Goal: Task Accomplishment & Management: Use online tool/utility

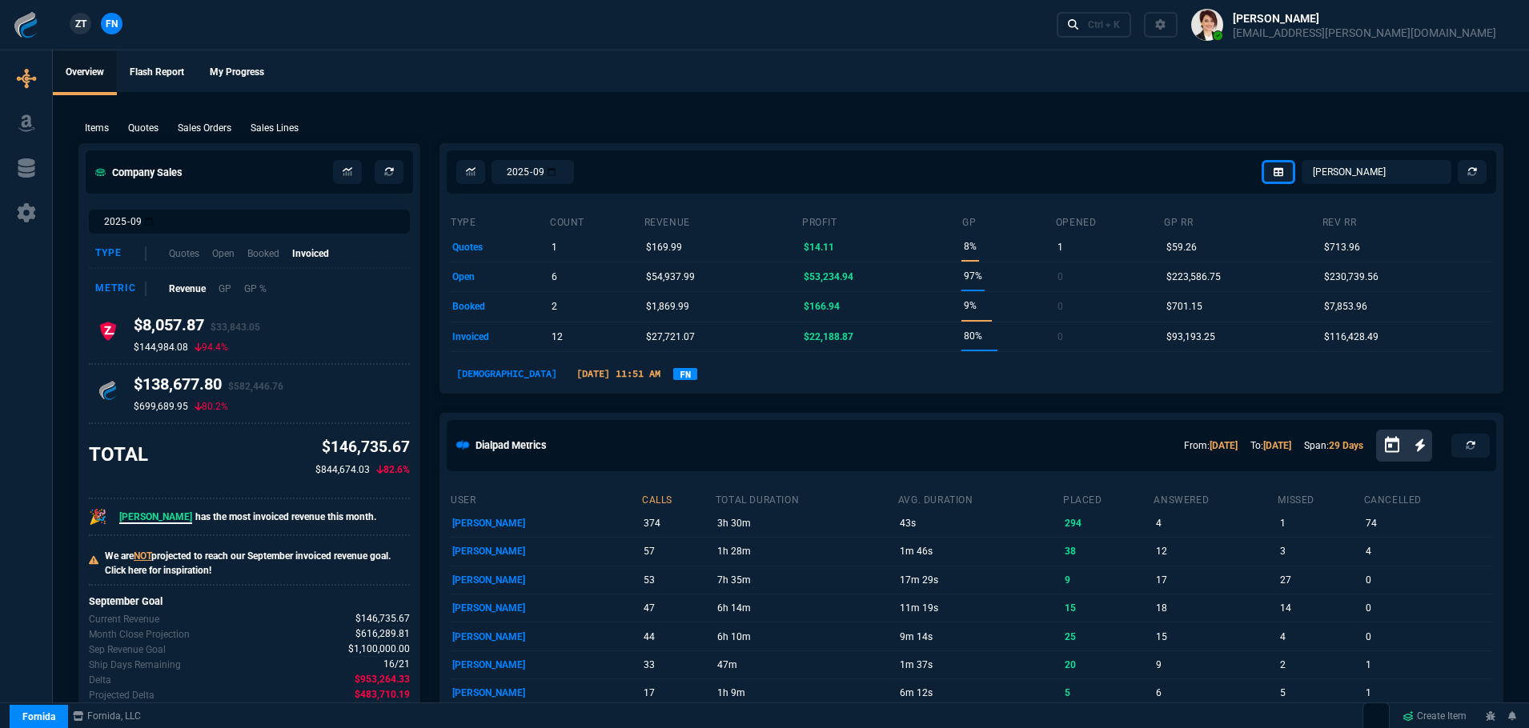
select select "2: VAHI"
select select
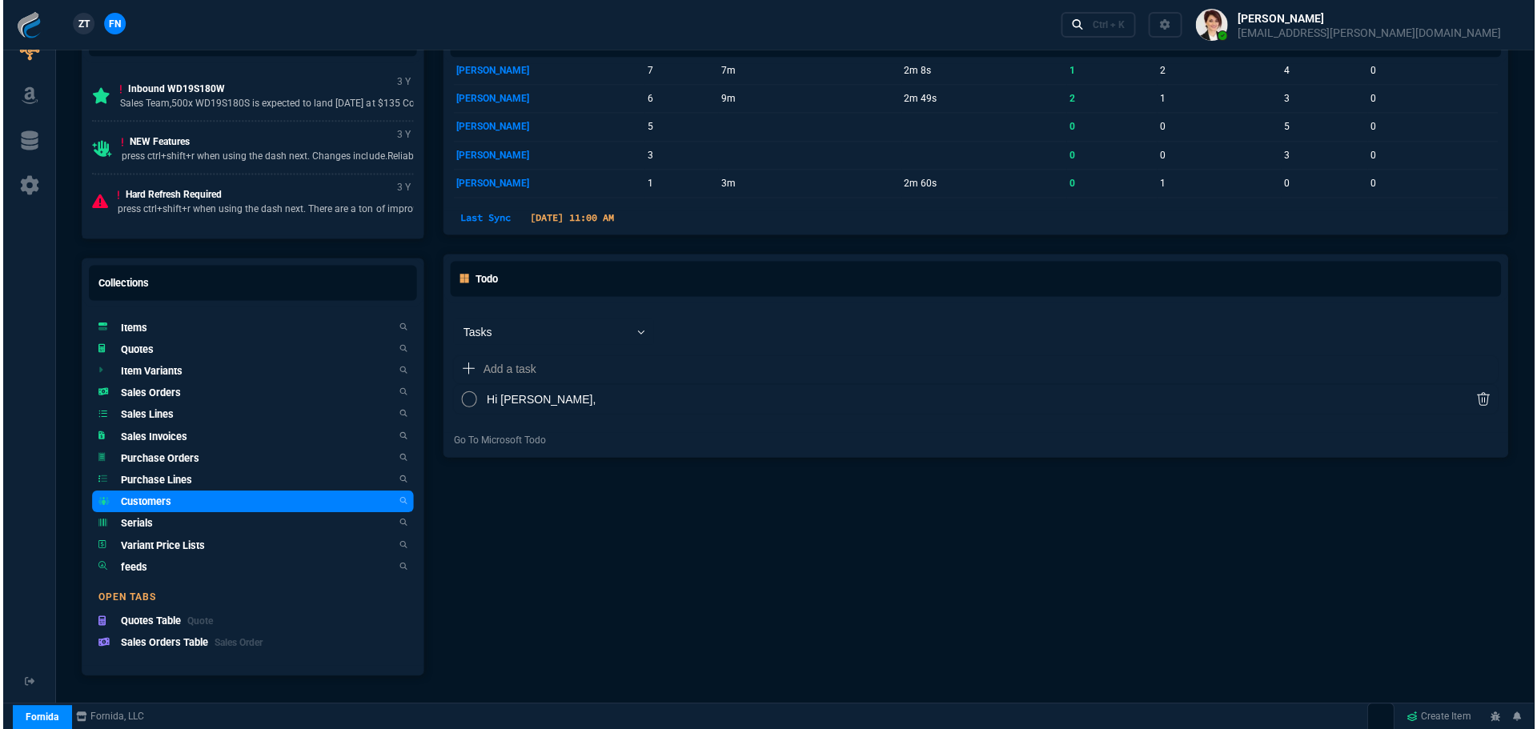
scroll to position [880, 0]
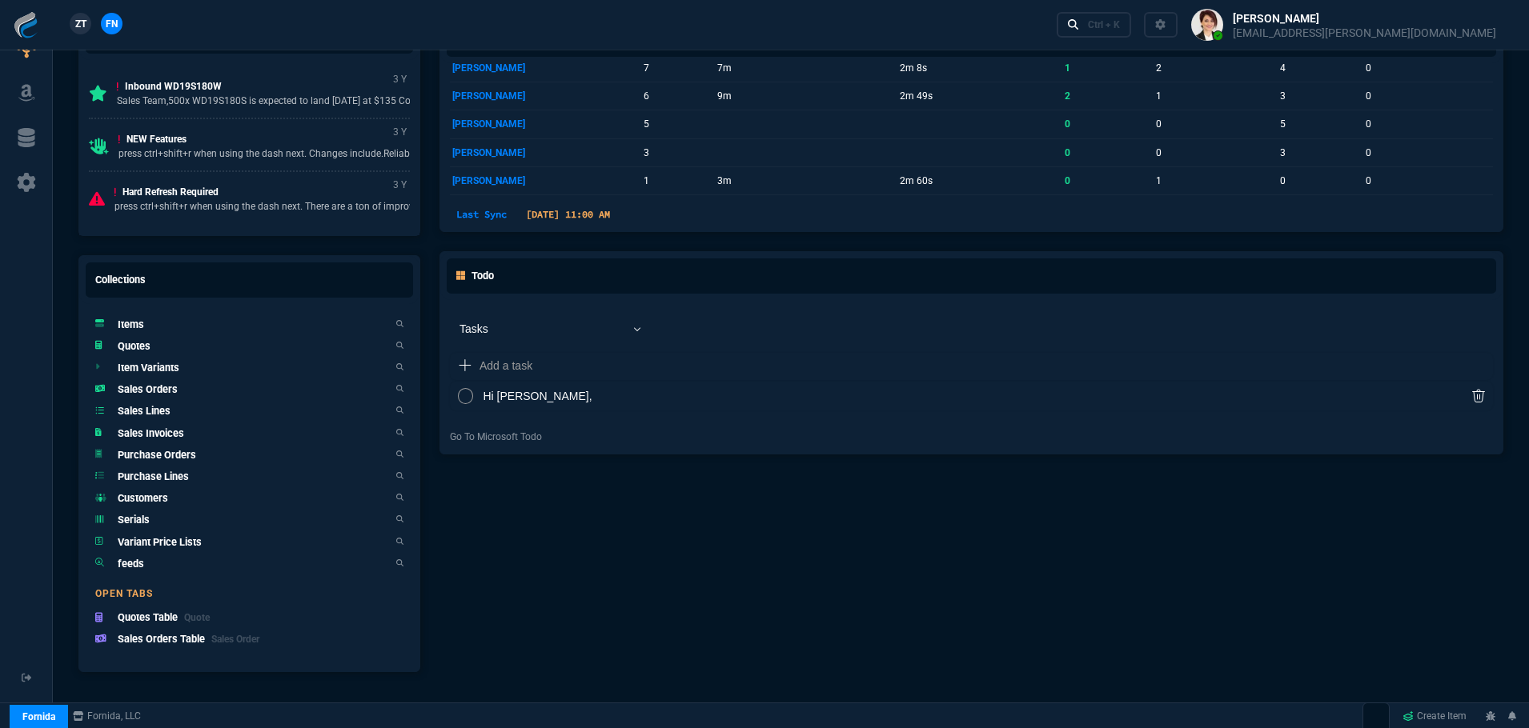
click at [143, 347] on h5 "Quotes" at bounding box center [134, 346] width 33 height 15
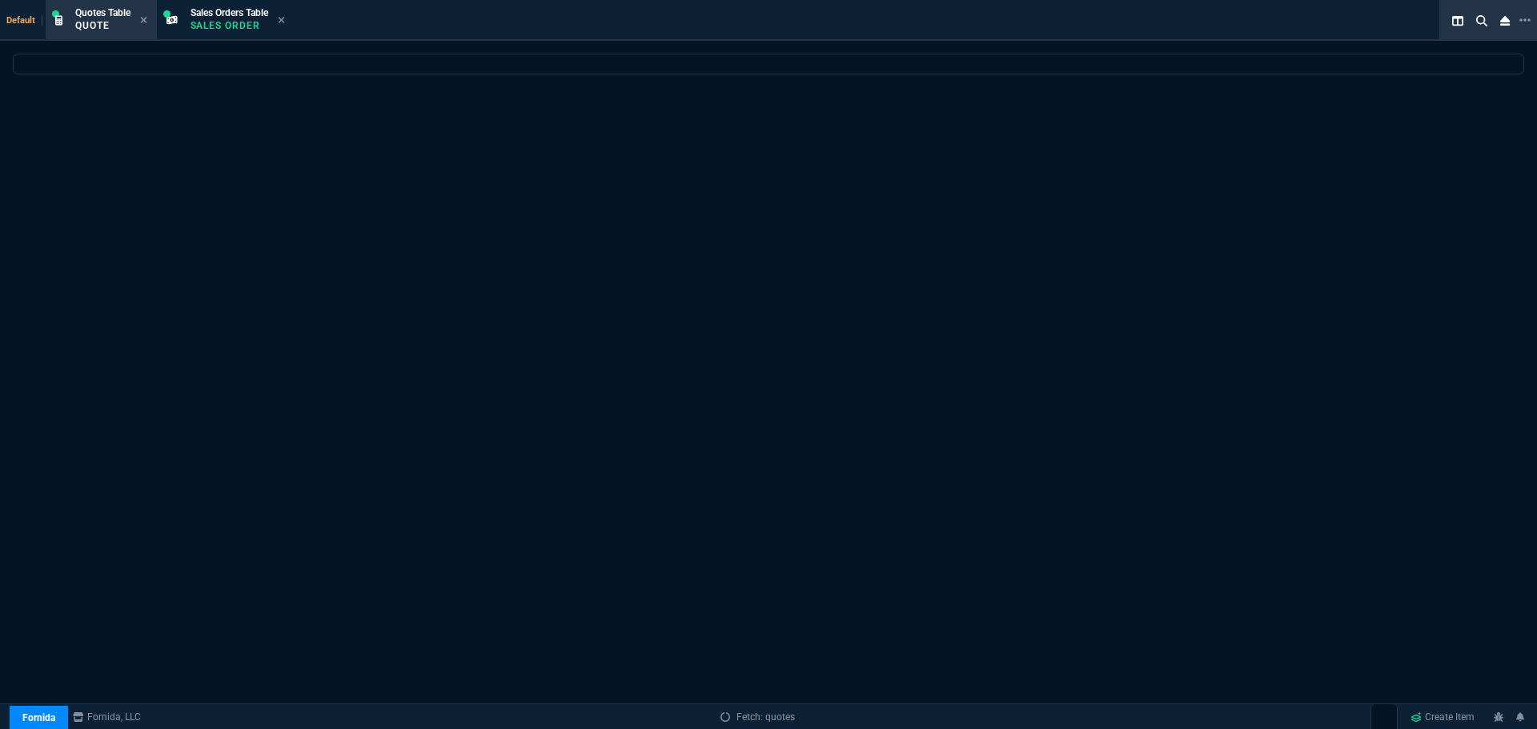
select select
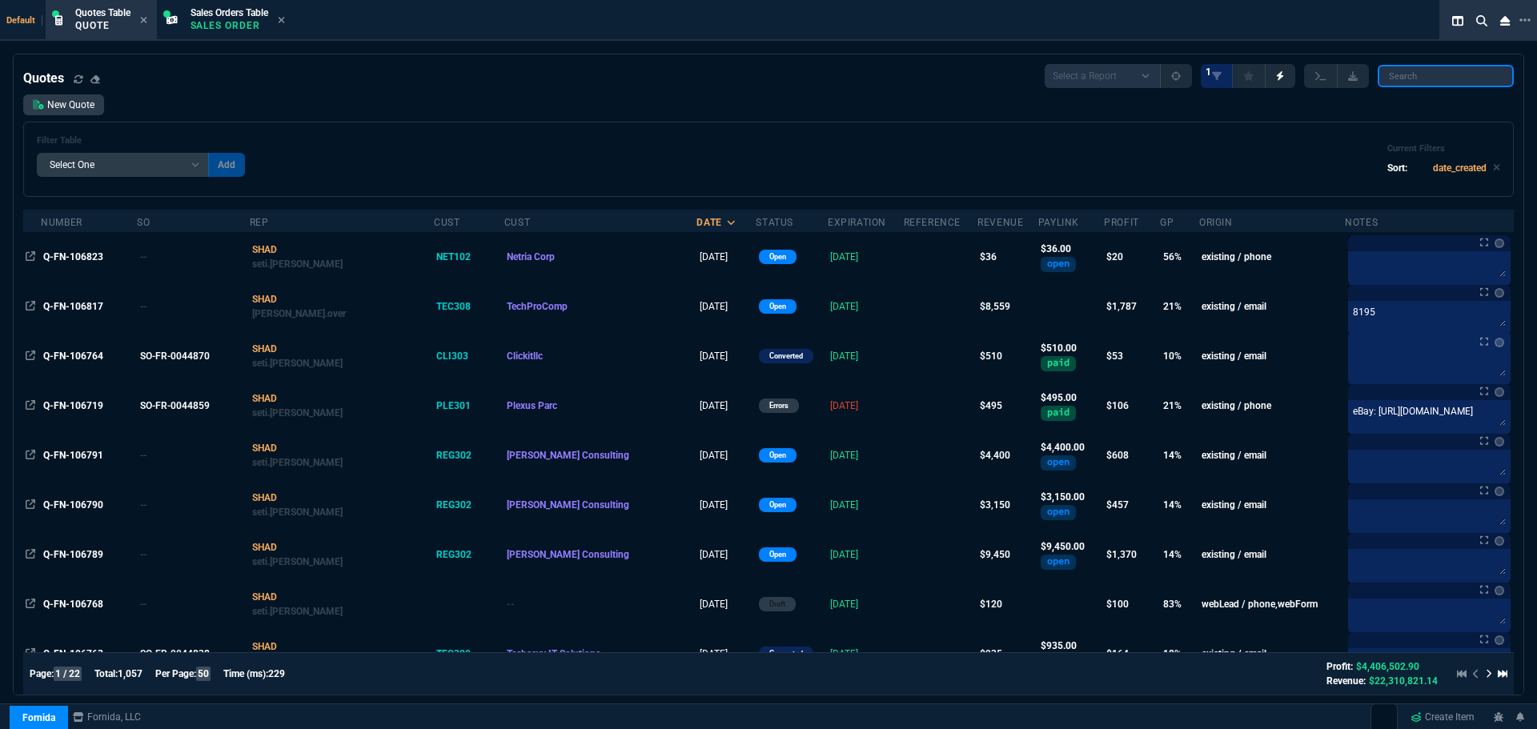
click at [1433, 80] on input "search" at bounding box center [1445, 76] width 136 height 22
paste input "Q-FN-106462"
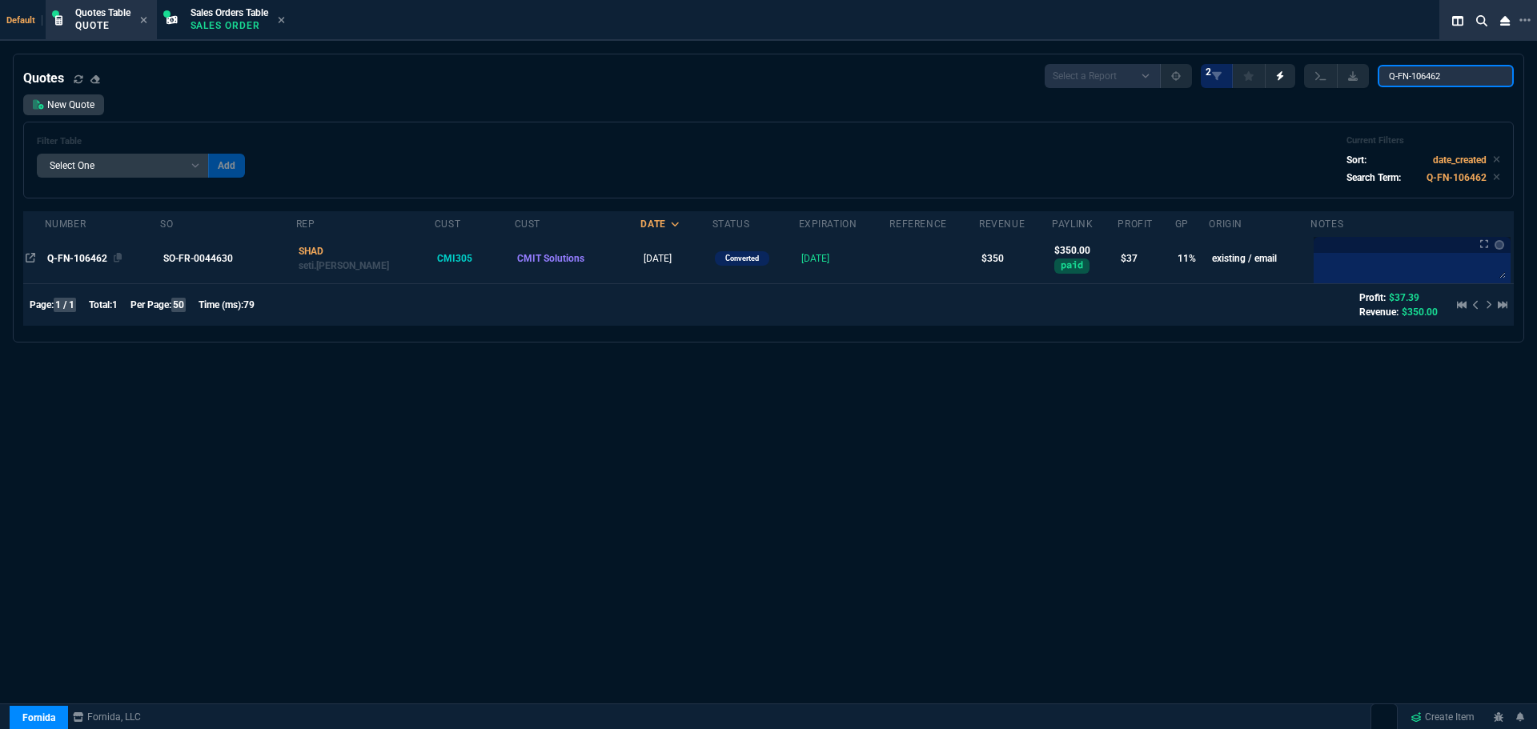
type input "Q-FN-106462"
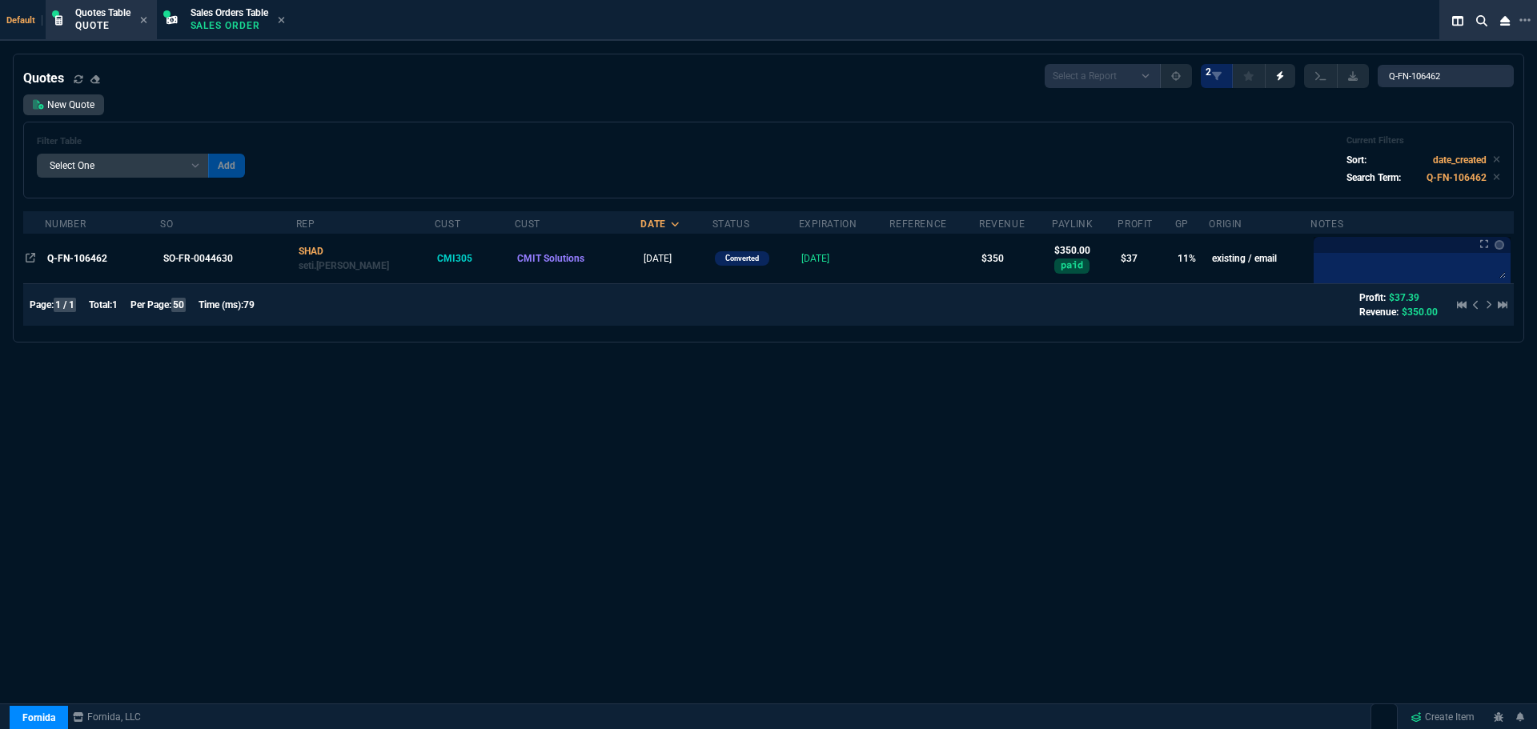
click at [86, 259] on span "Q-FN-106462" at bounding box center [77, 258] width 60 height 11
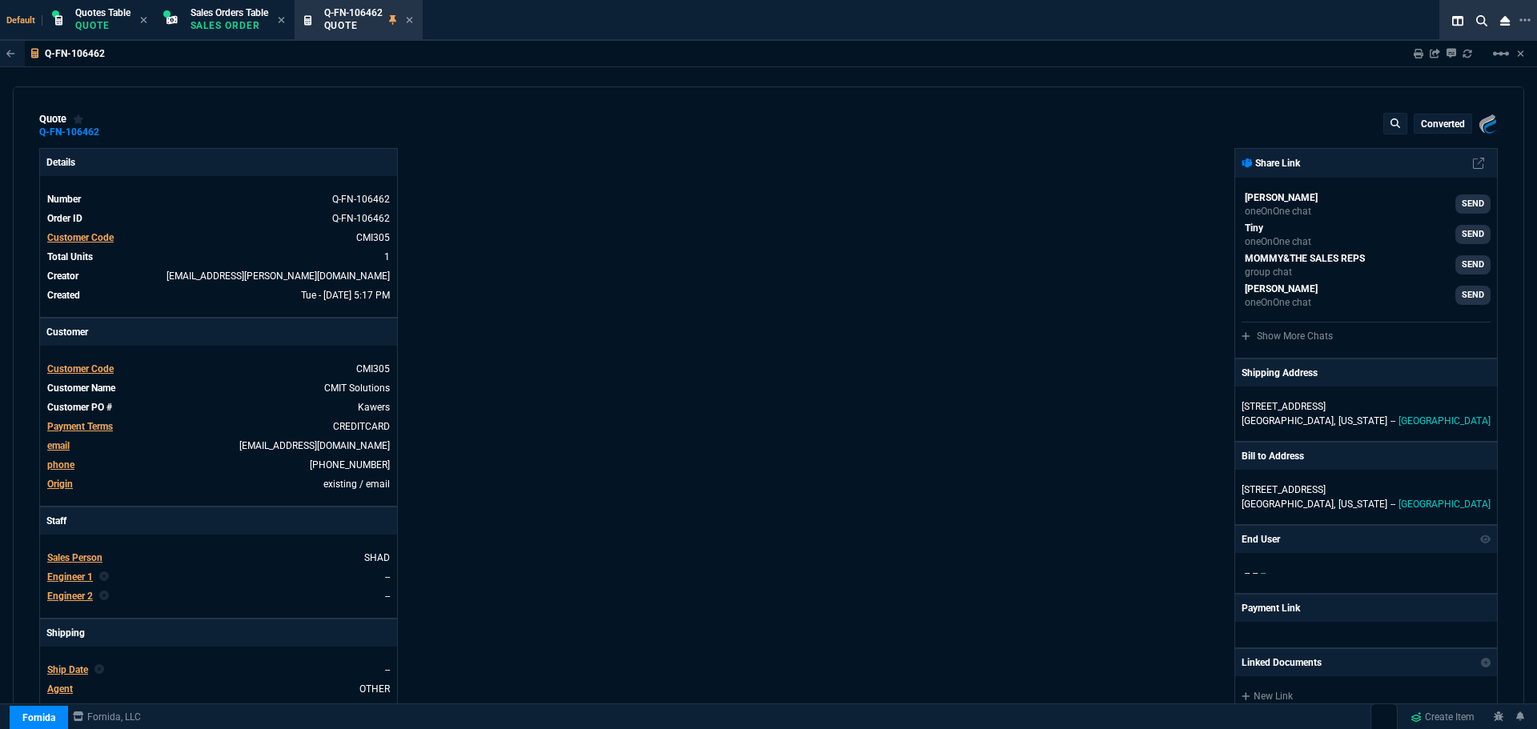
type input "15"
type input "54"
type input "395"
type input "11"
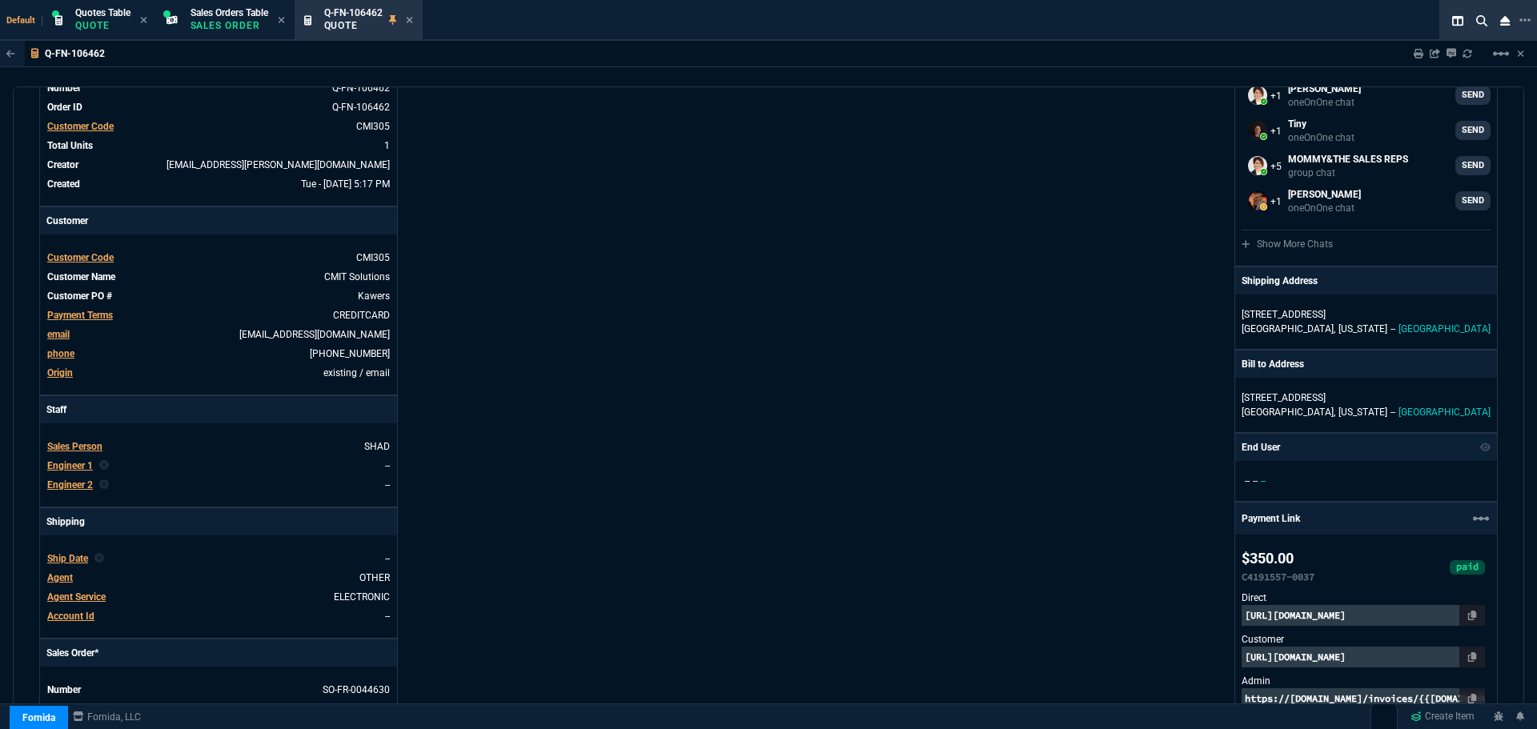
scroll to position [107, 0]
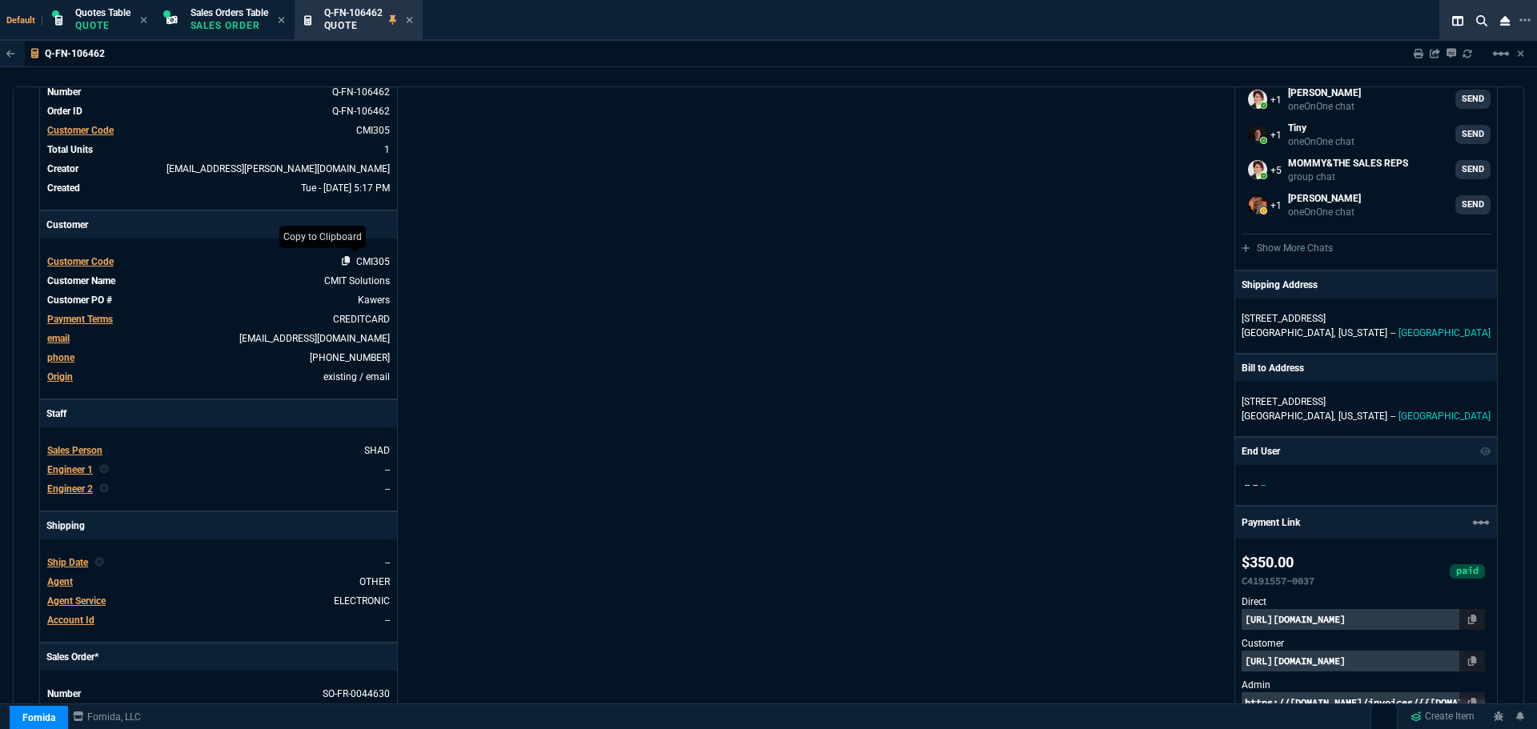
click at [343, 261] on icon at bounding box center [346, 261] width 9 height 10
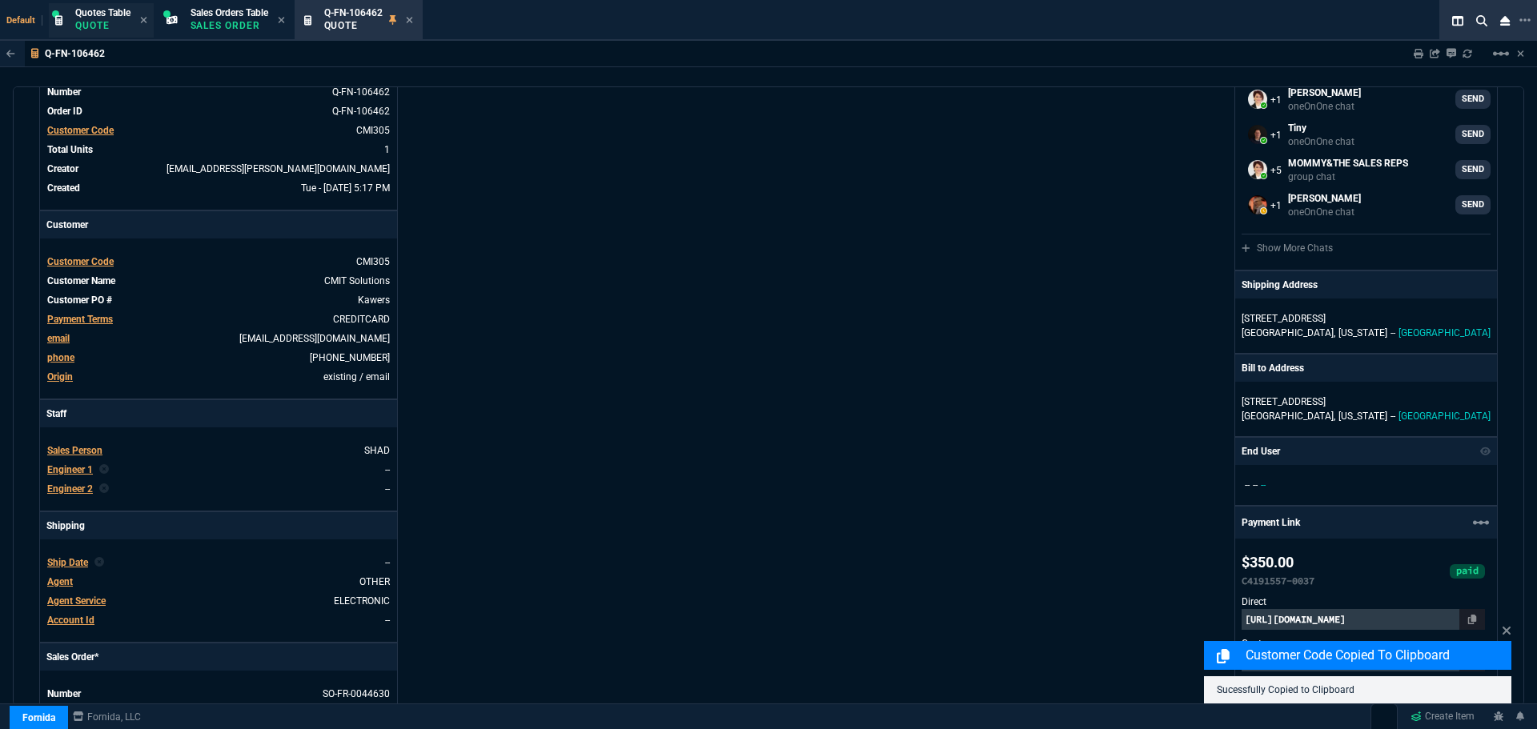
click at [104, 21] on p "Quote" at bounding box center [102, 25] width 55 height 13
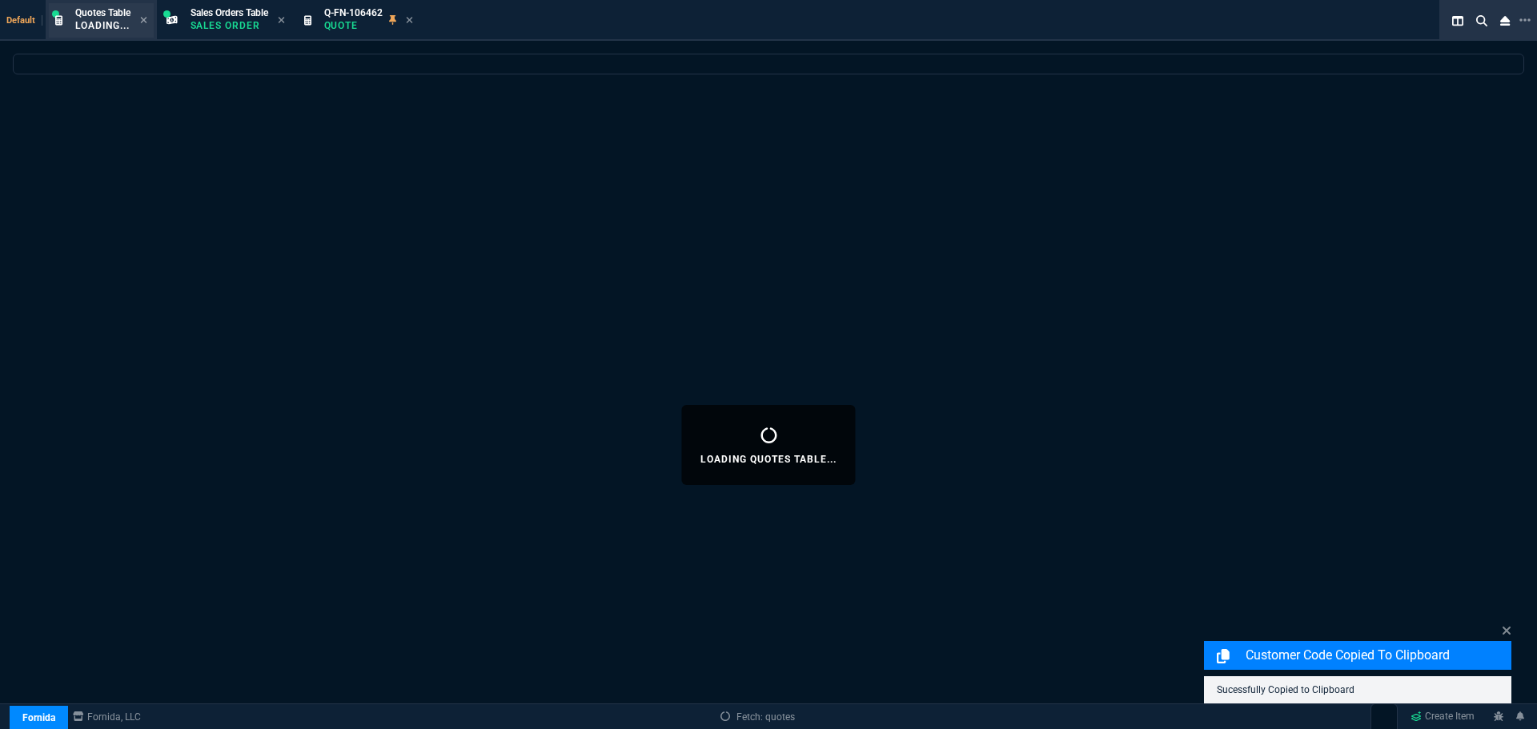
select select
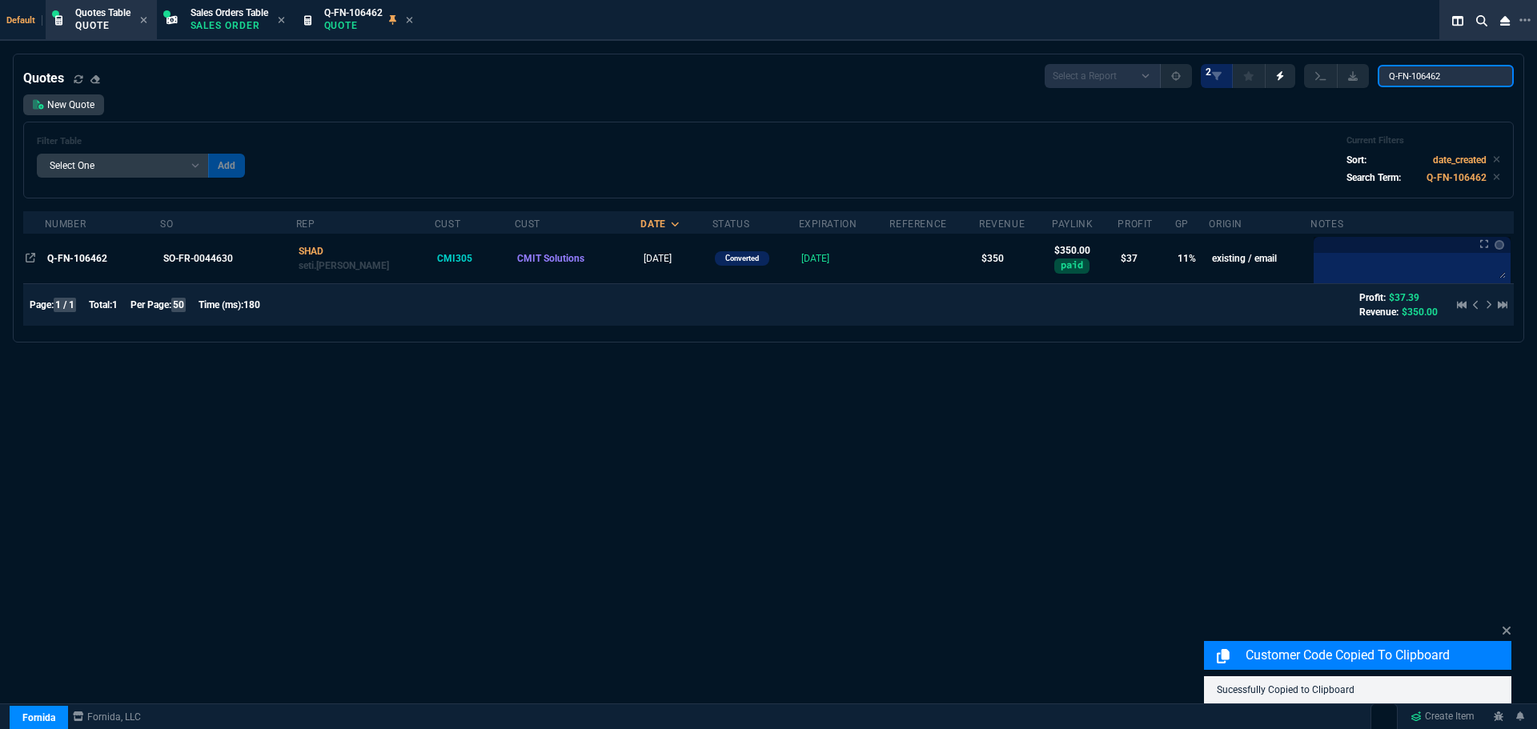
click at [1488, 78] on input "Q-FN-106462" at bounding box center [1445, 76] width 136 height 22
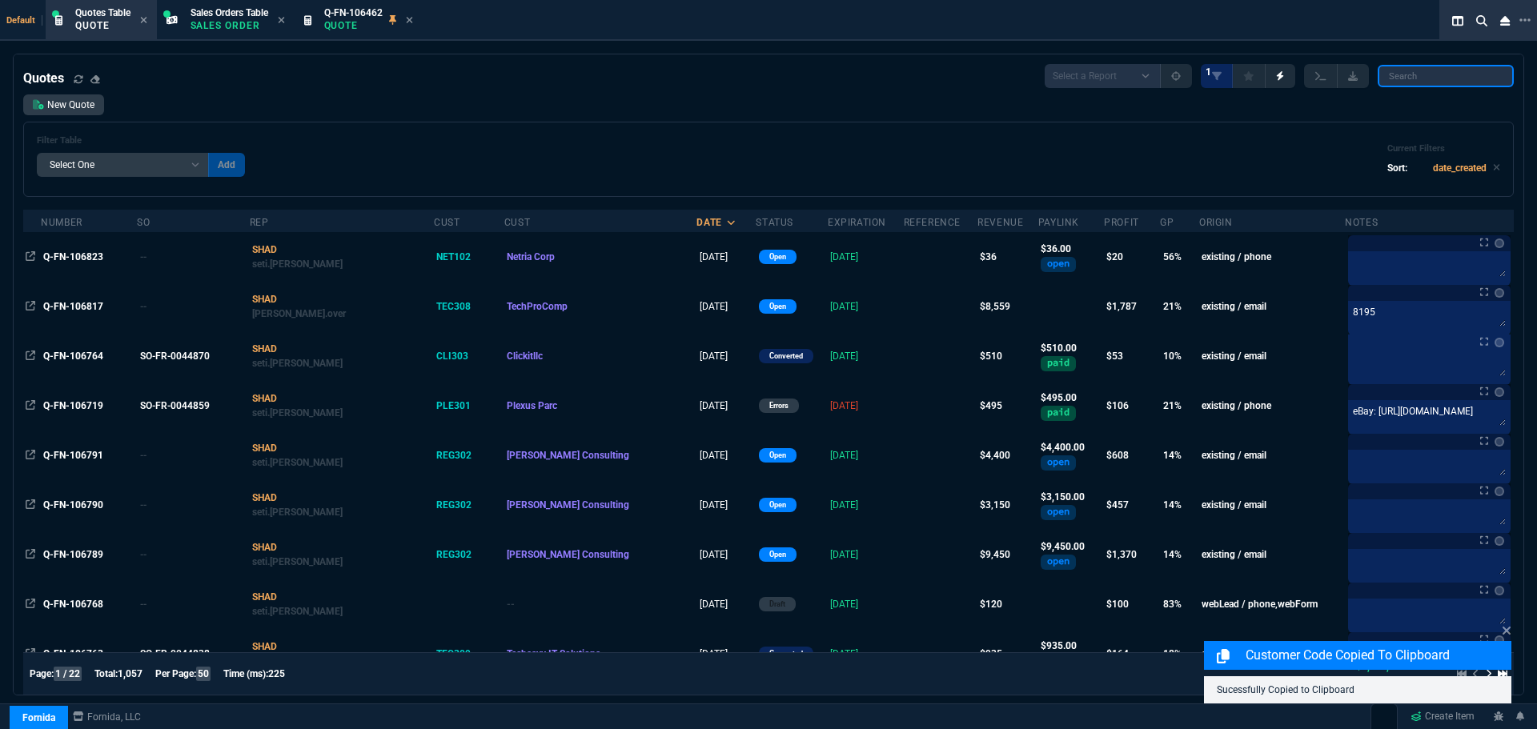
paste input "CMI305"
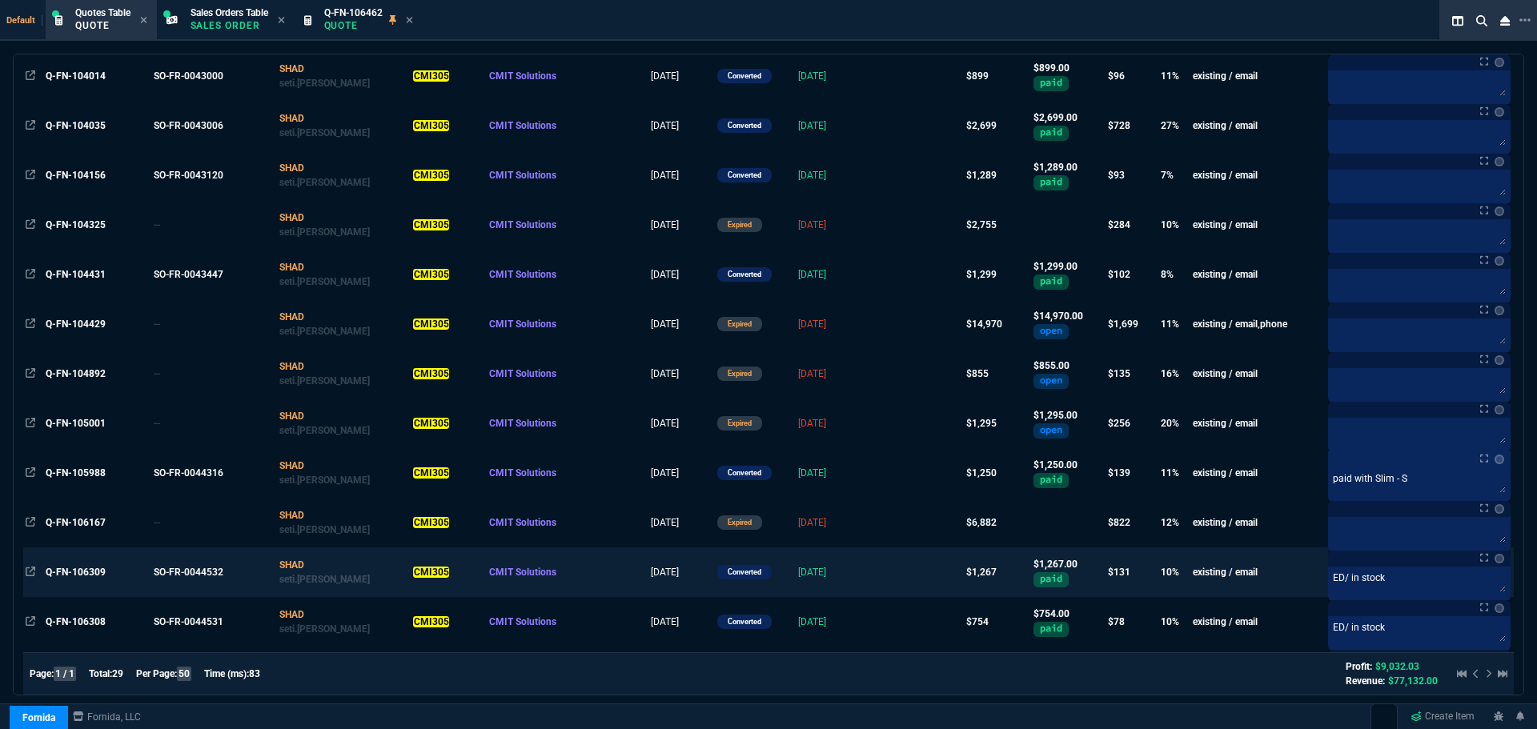
scroll to position [1037, 0]
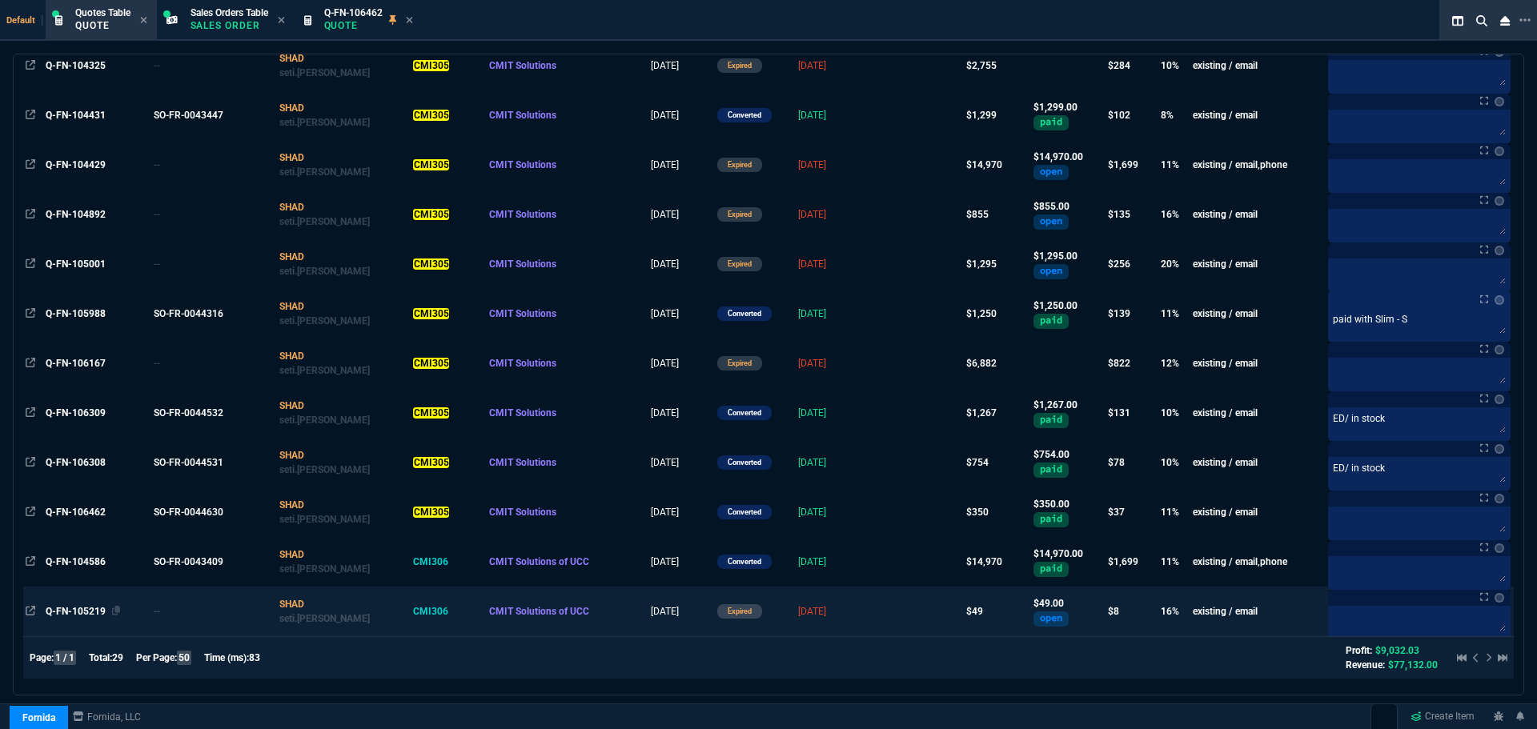
type input "CMI305"
click at [92, 604] on div "Q-FN-105219" at bounding box center [97, 611] width 102 height 14
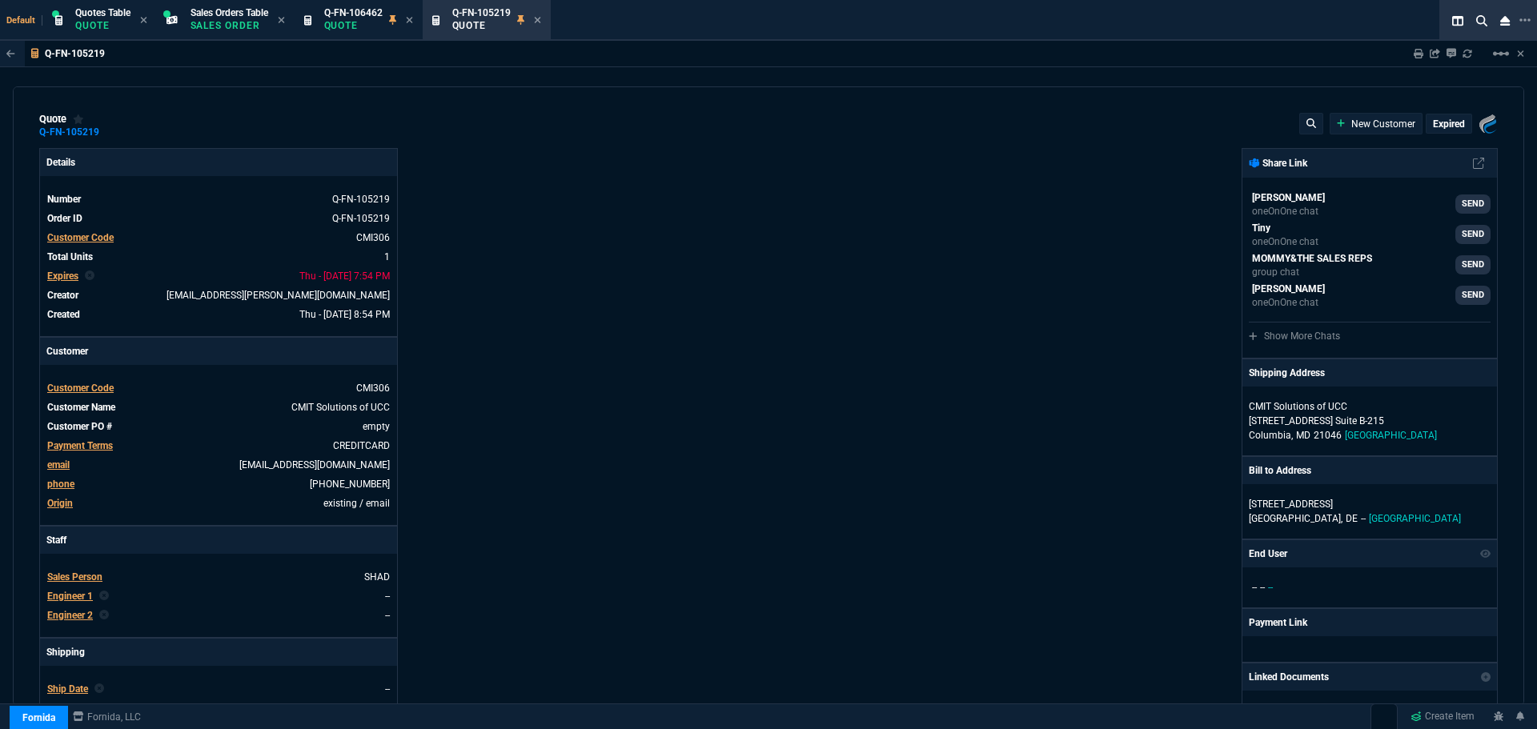
type input "20"
type input "10"
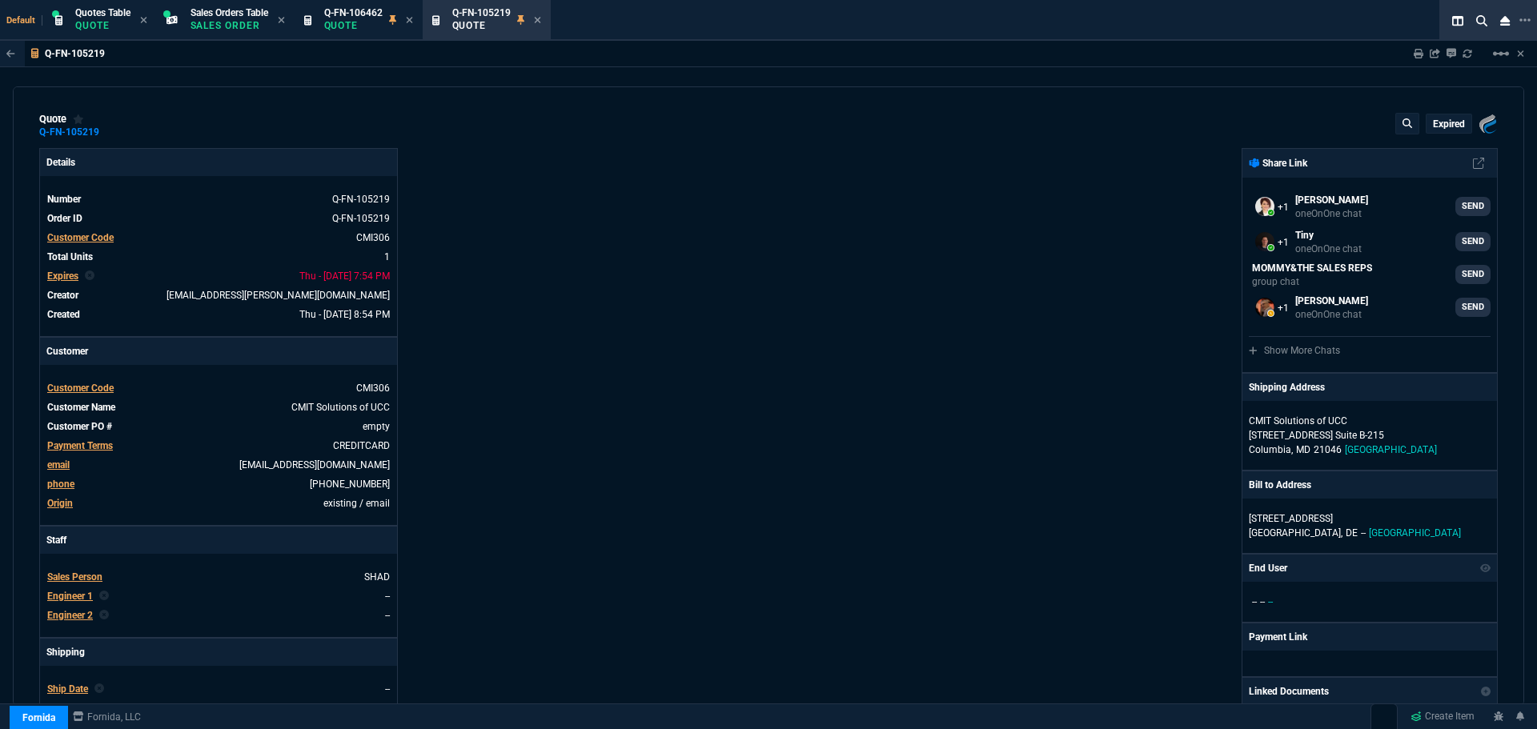
type input "0"
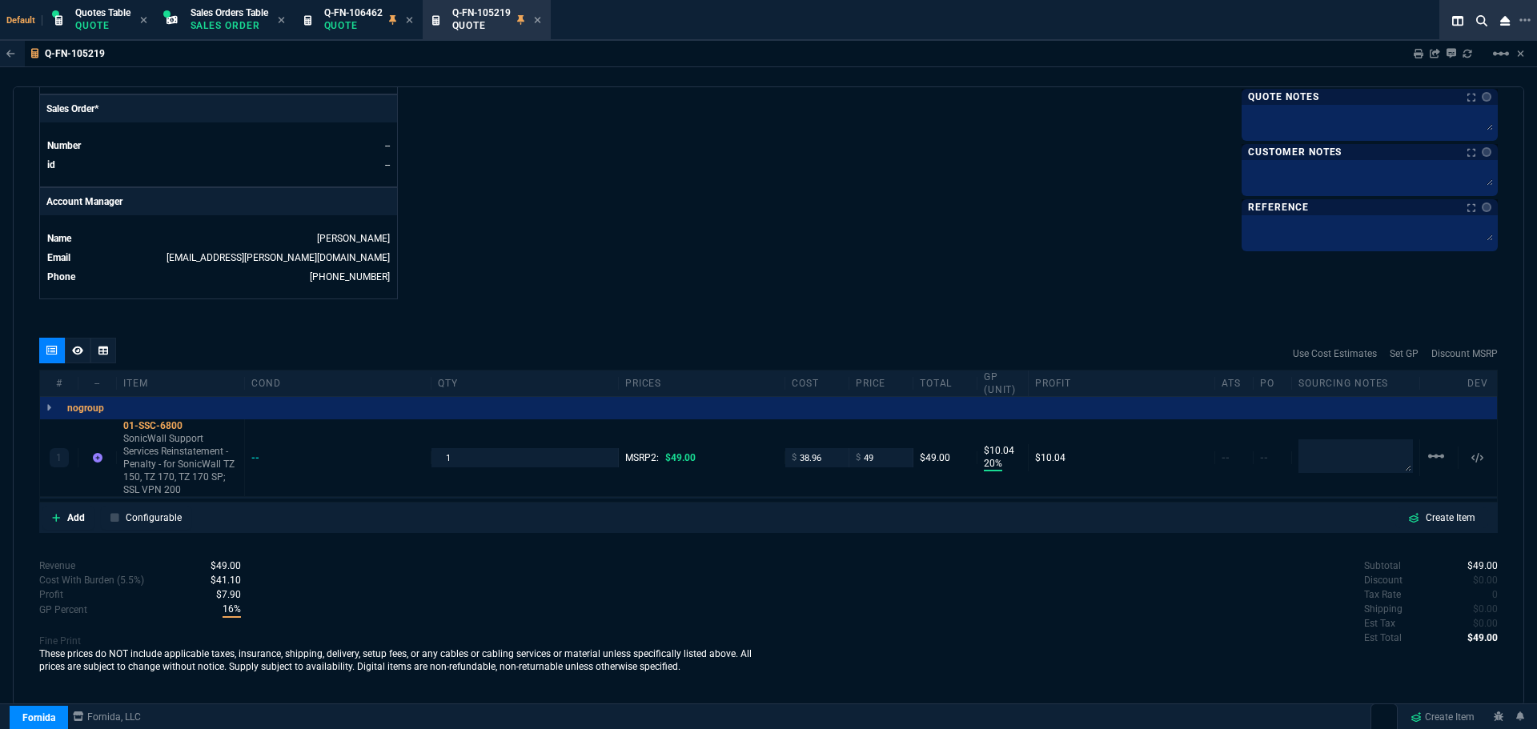
scroll to position [796, 0]
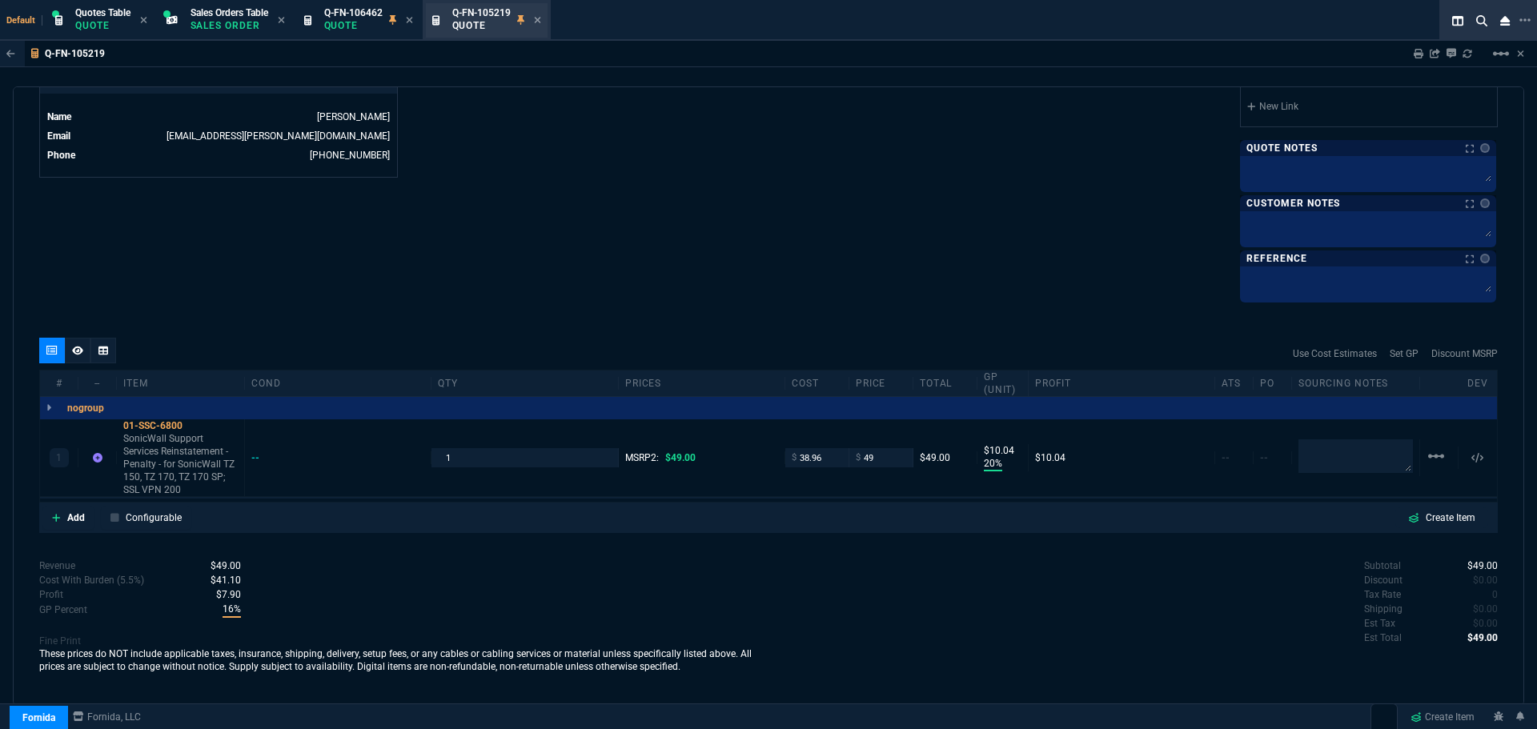
click at [546, 18] on div "Q-FN-105219 Quote" at bounding box center [487, 20] width 122 height 34
click at [540, 19] on icon at bounding box center [537, 20] width 6 height 6
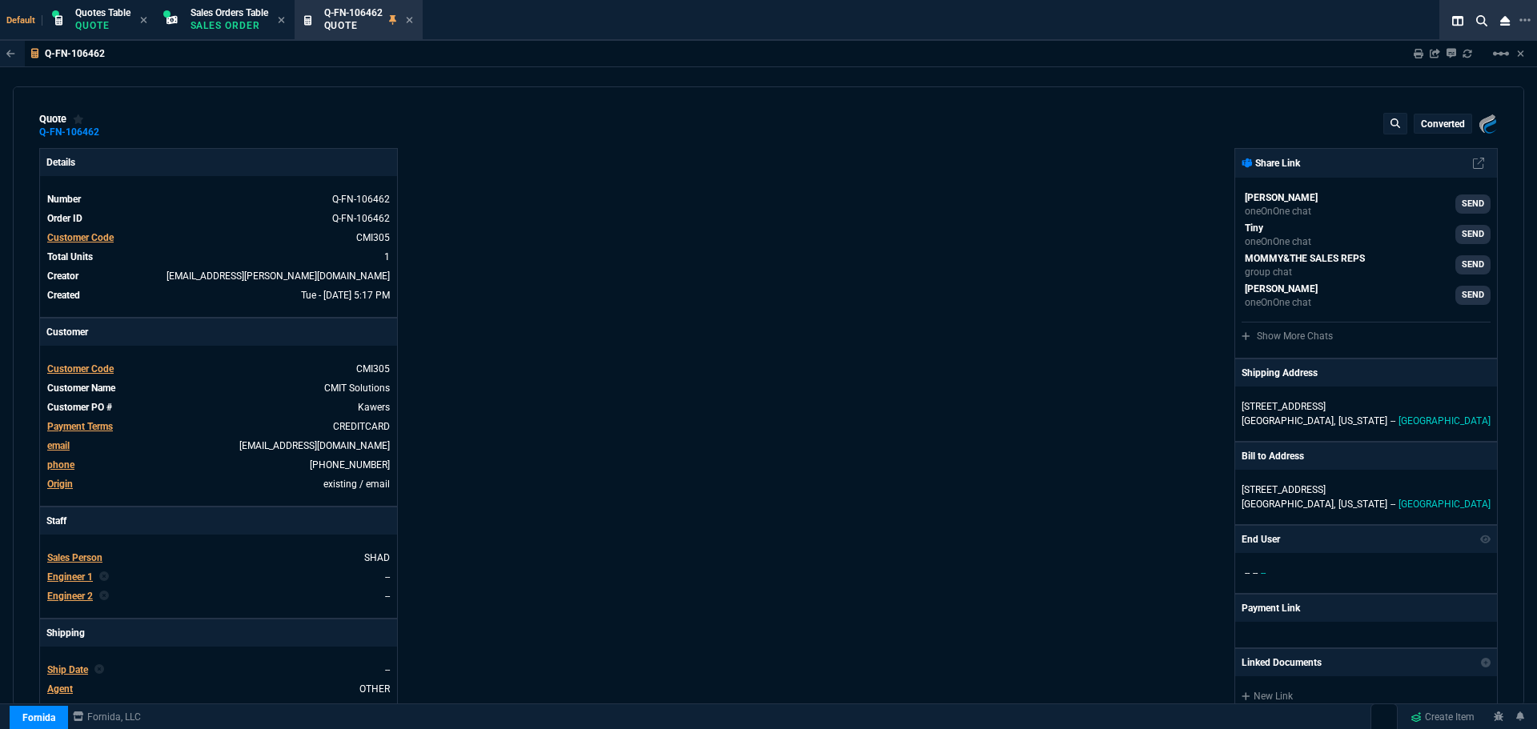
type input "395"
type input "15"
type input "54"
type input "11"
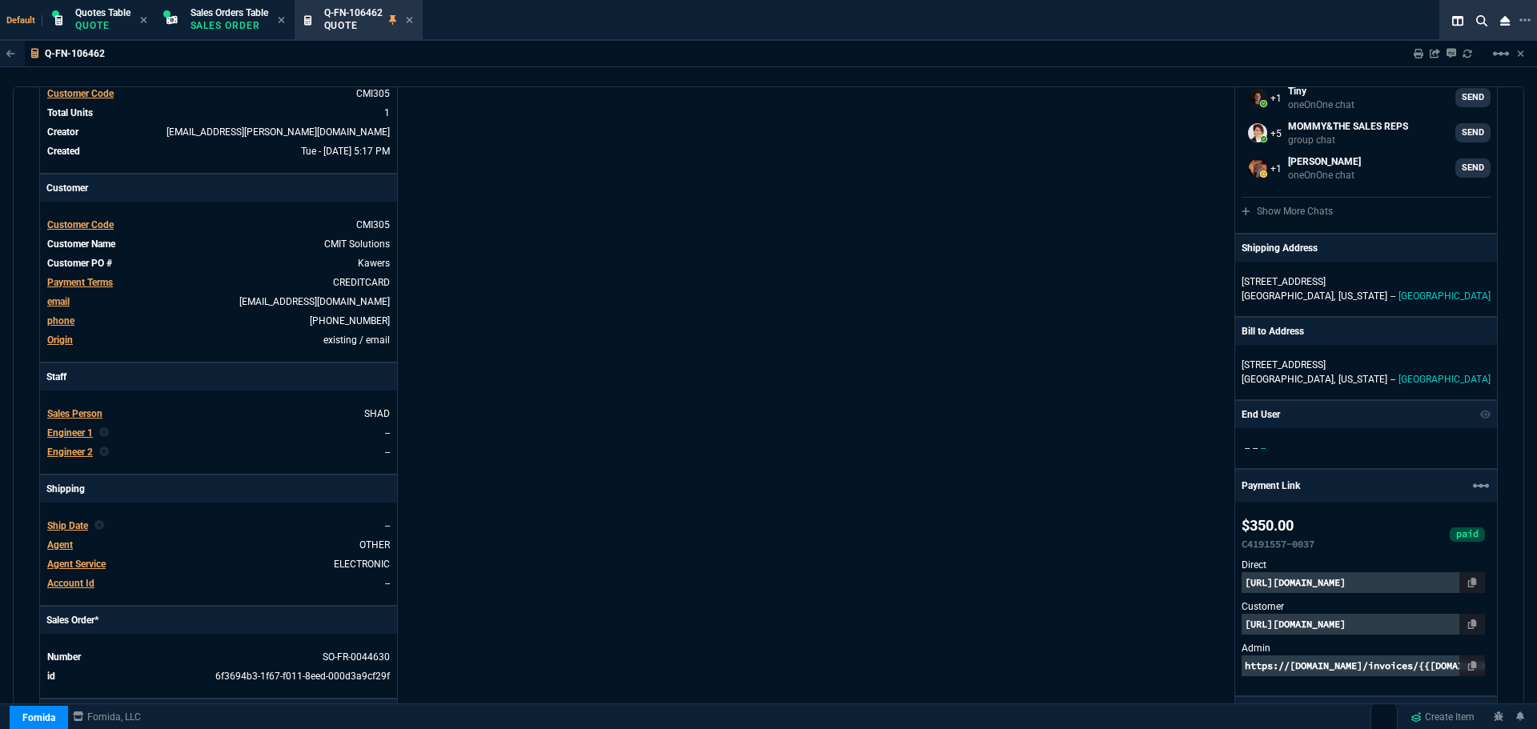
scroll to position [320, 0]
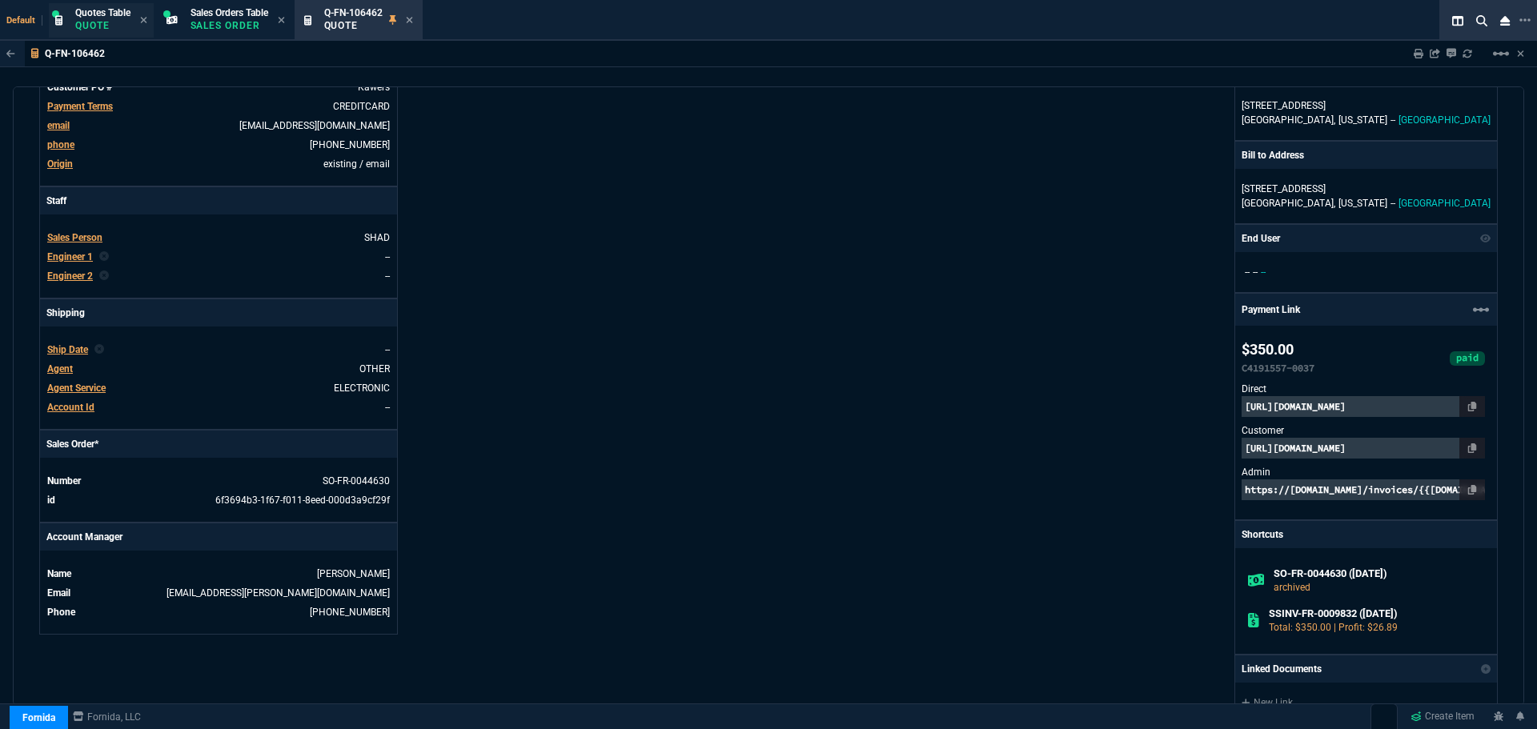
click at [111, 15] on span "Quotes Table" at bounding box center [102, 12] width 55 height 11
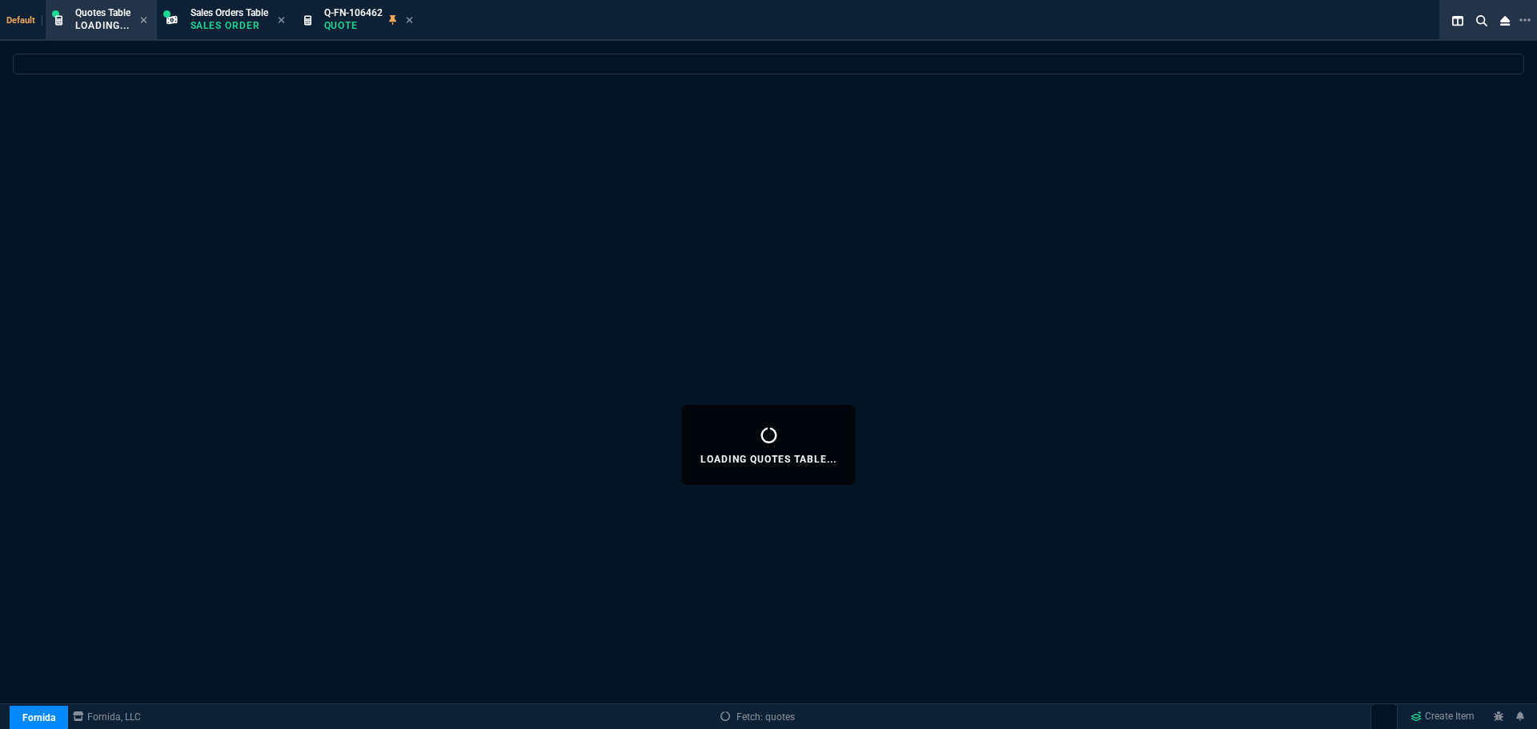
select select
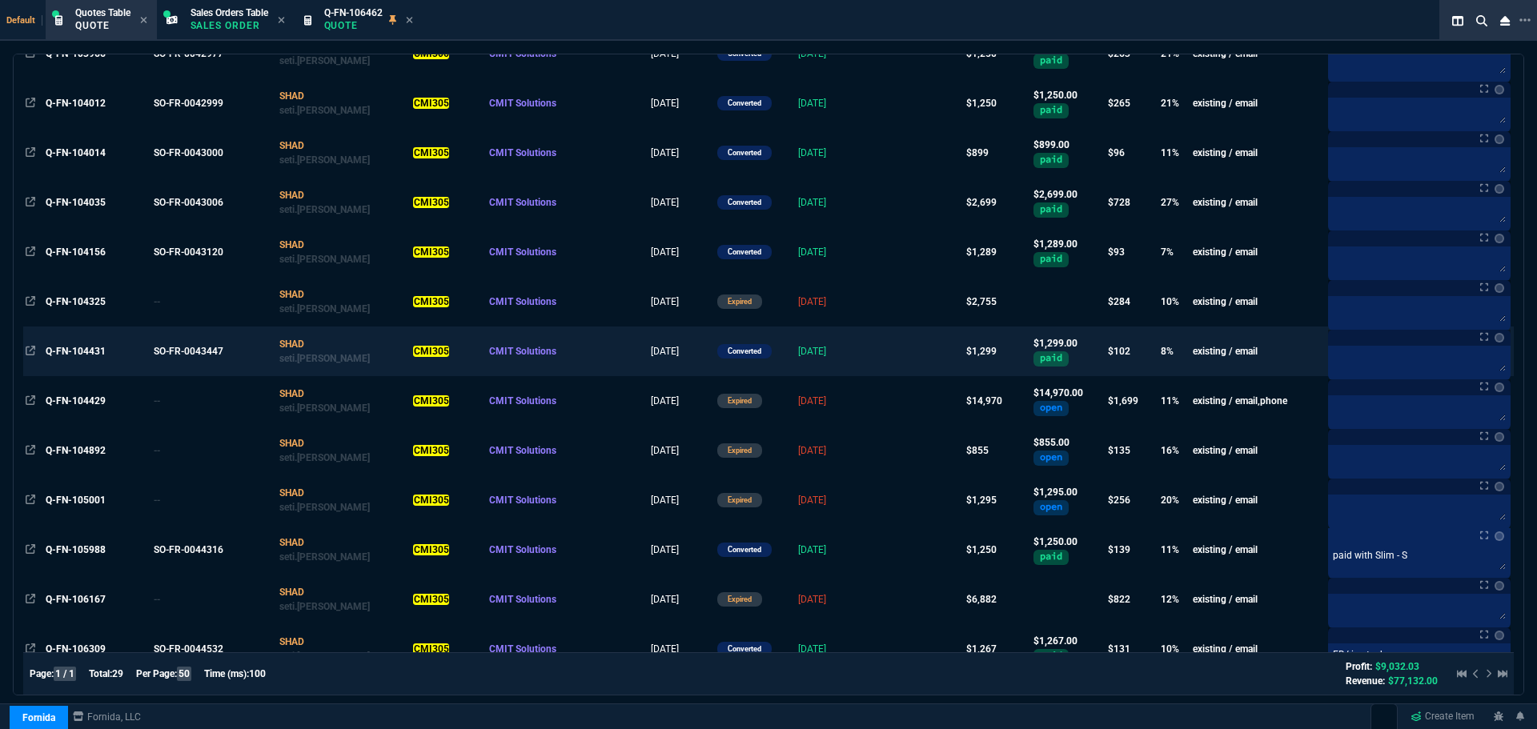
scroll to position [1037, 0]
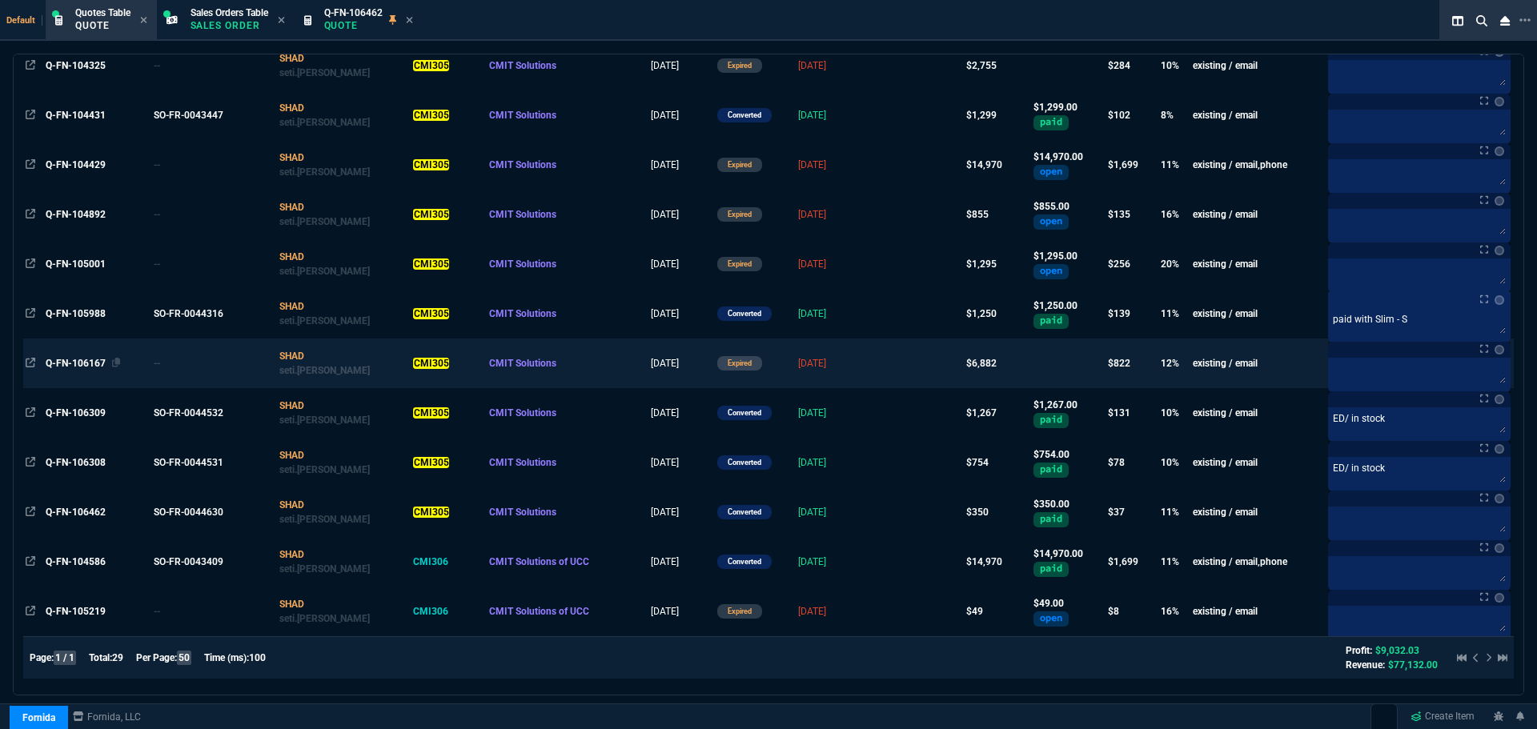
click at [70, 358] on span "Q-FN-106167" at bounding box center [76, 363] width 60 height 11
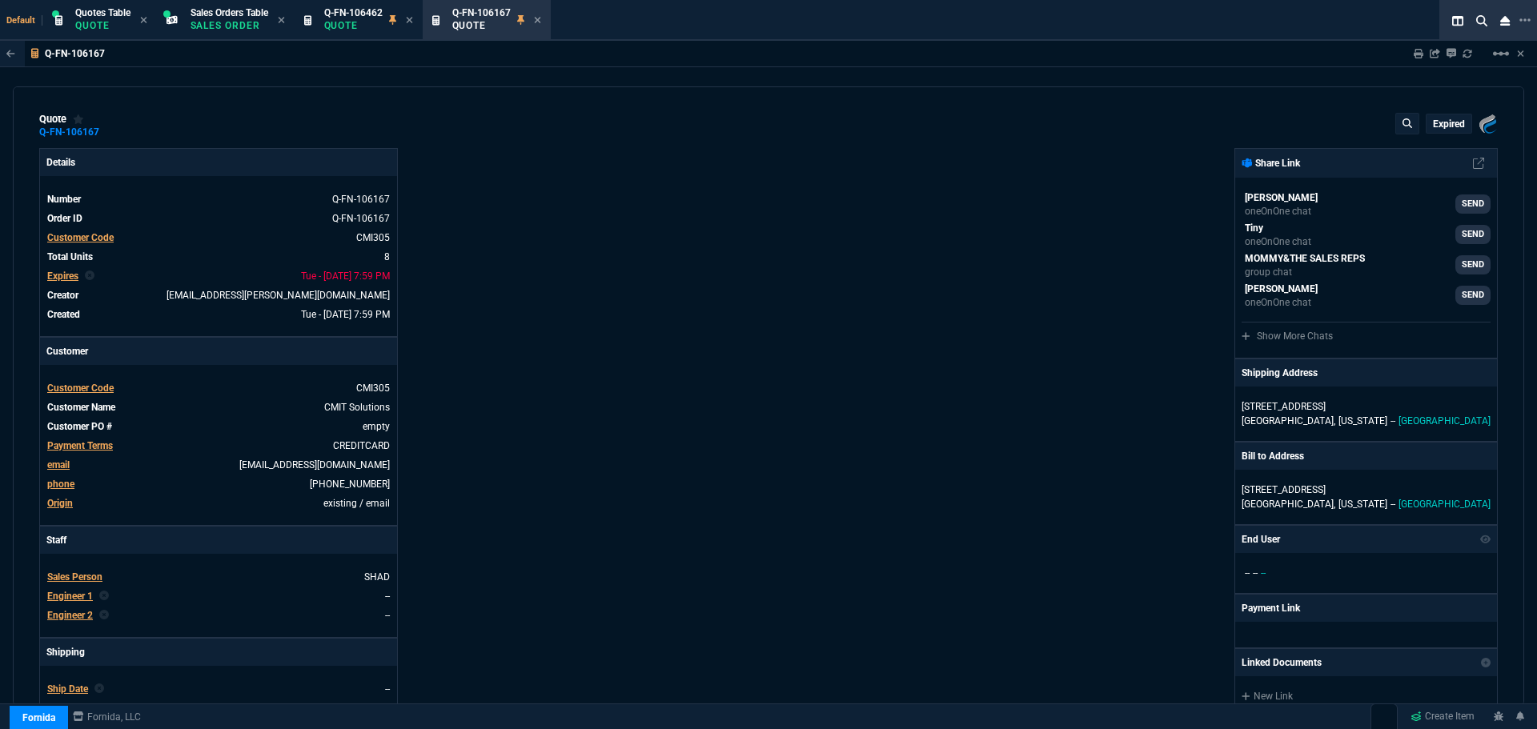
type input "15"
type input "54"
type input "15"
type input "128"
type input "15"
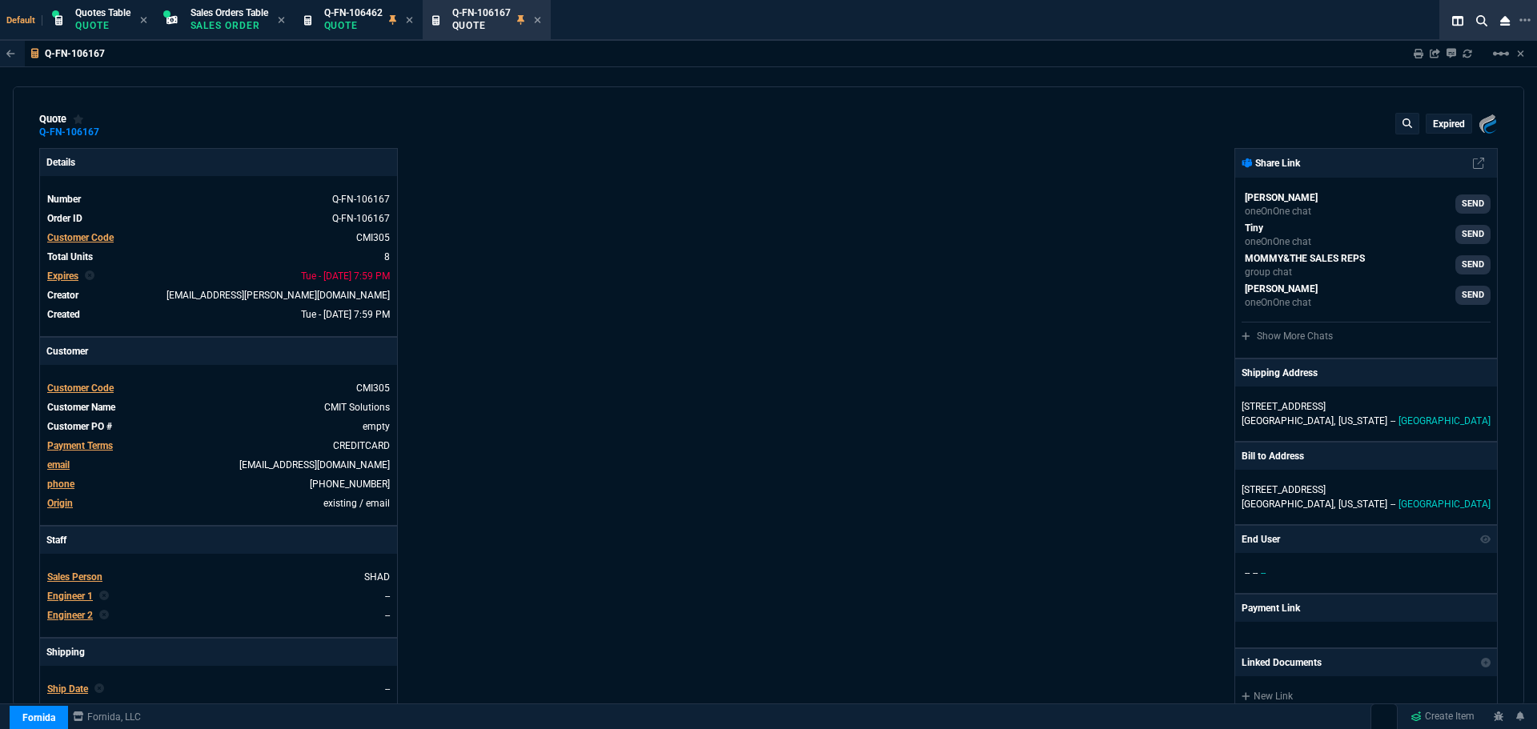
type input "79"
type input "15"
type input "190"
type input "15"
type input "54"
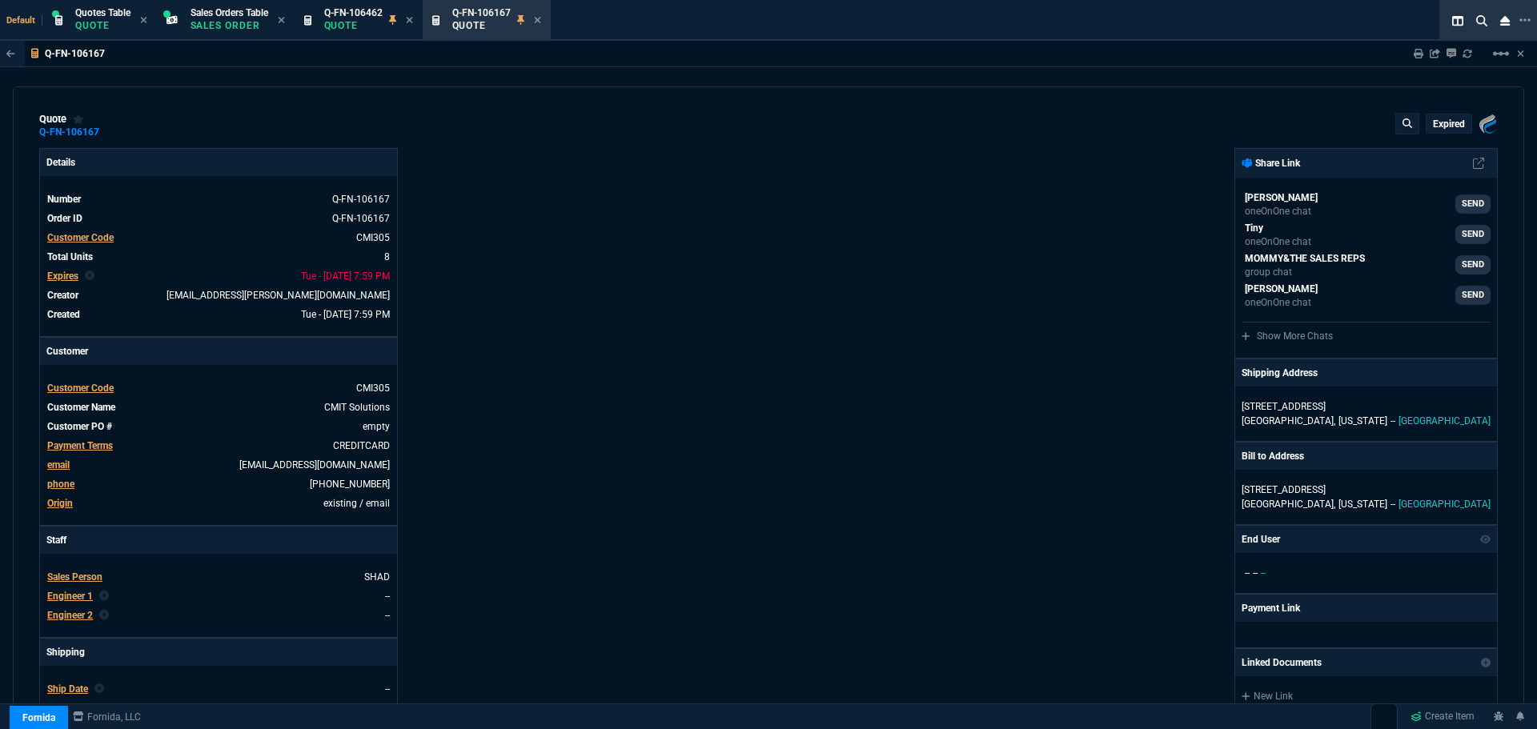
type input "15"
type input "129"
type input "16"
type input "21"
type input "25"
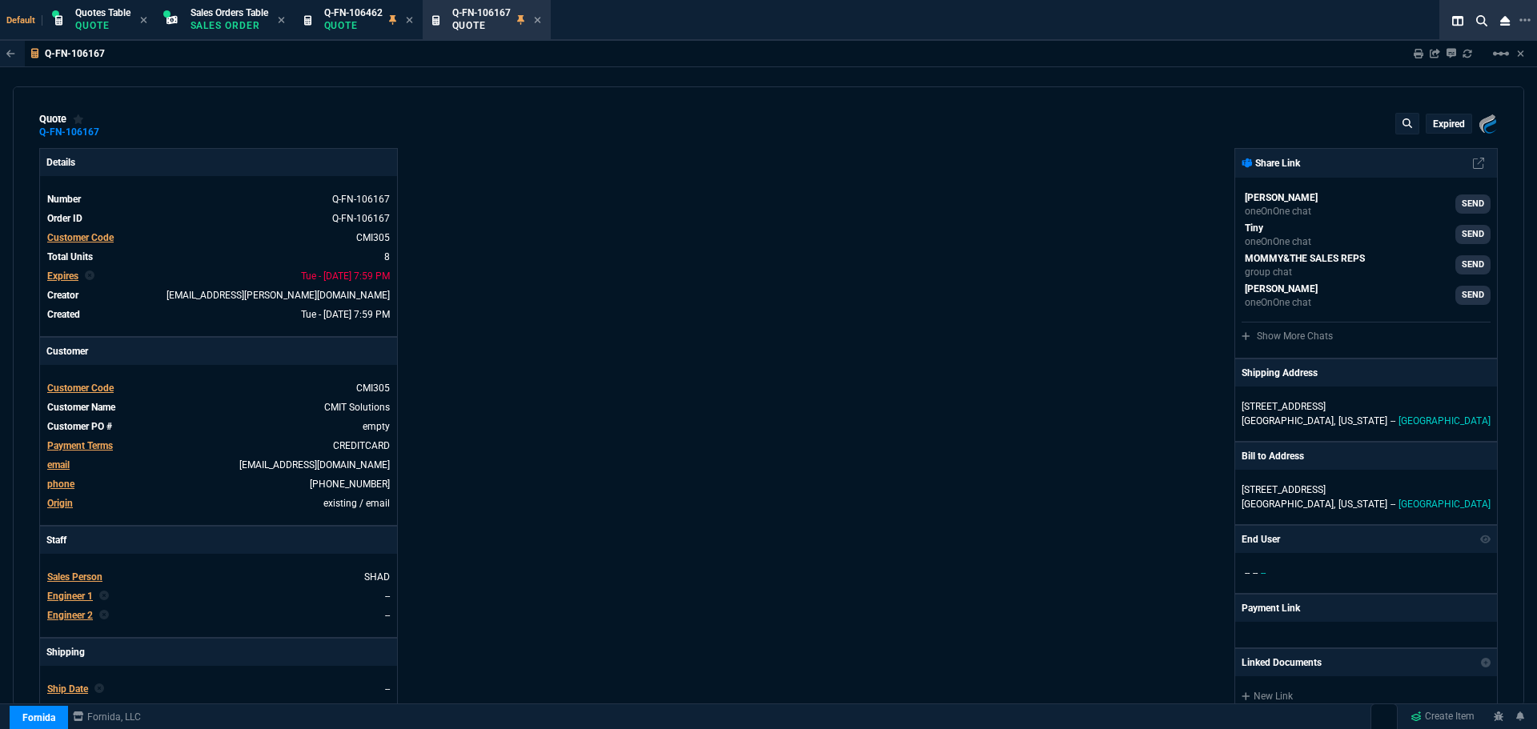
type input "11"
type input "17"
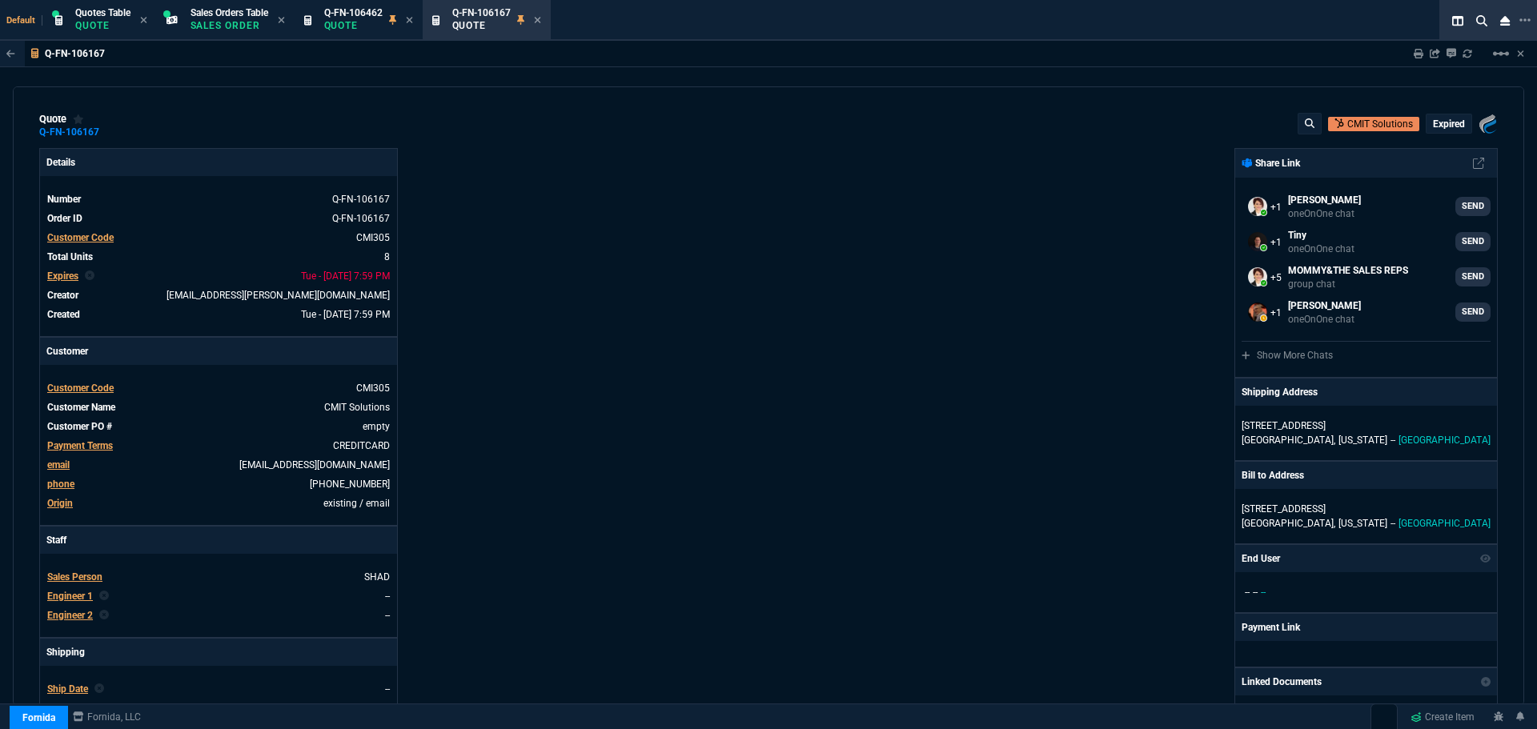
select select "2: VAHI"
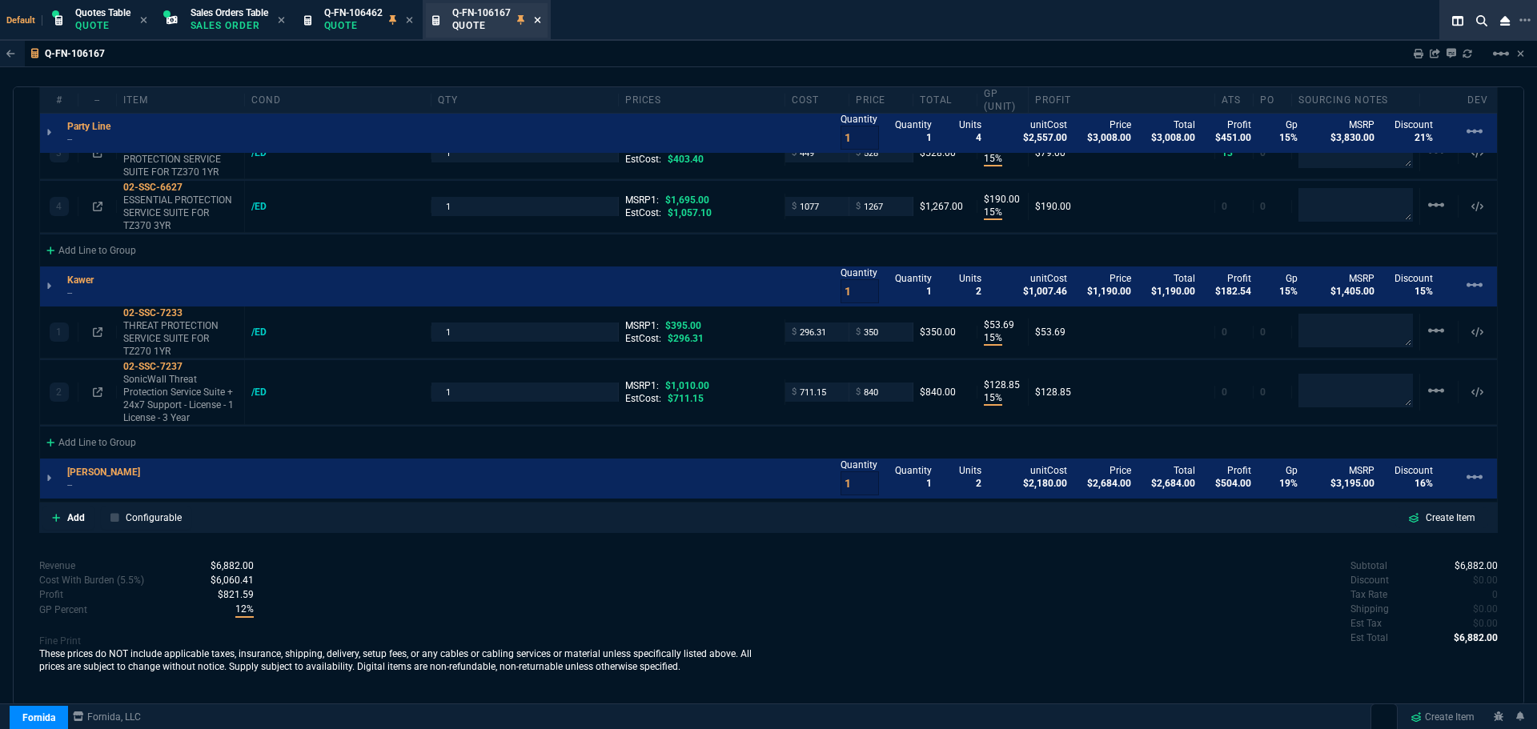
click at [540, 19] on icon at bounding box center [537, 20] width 6 height 6
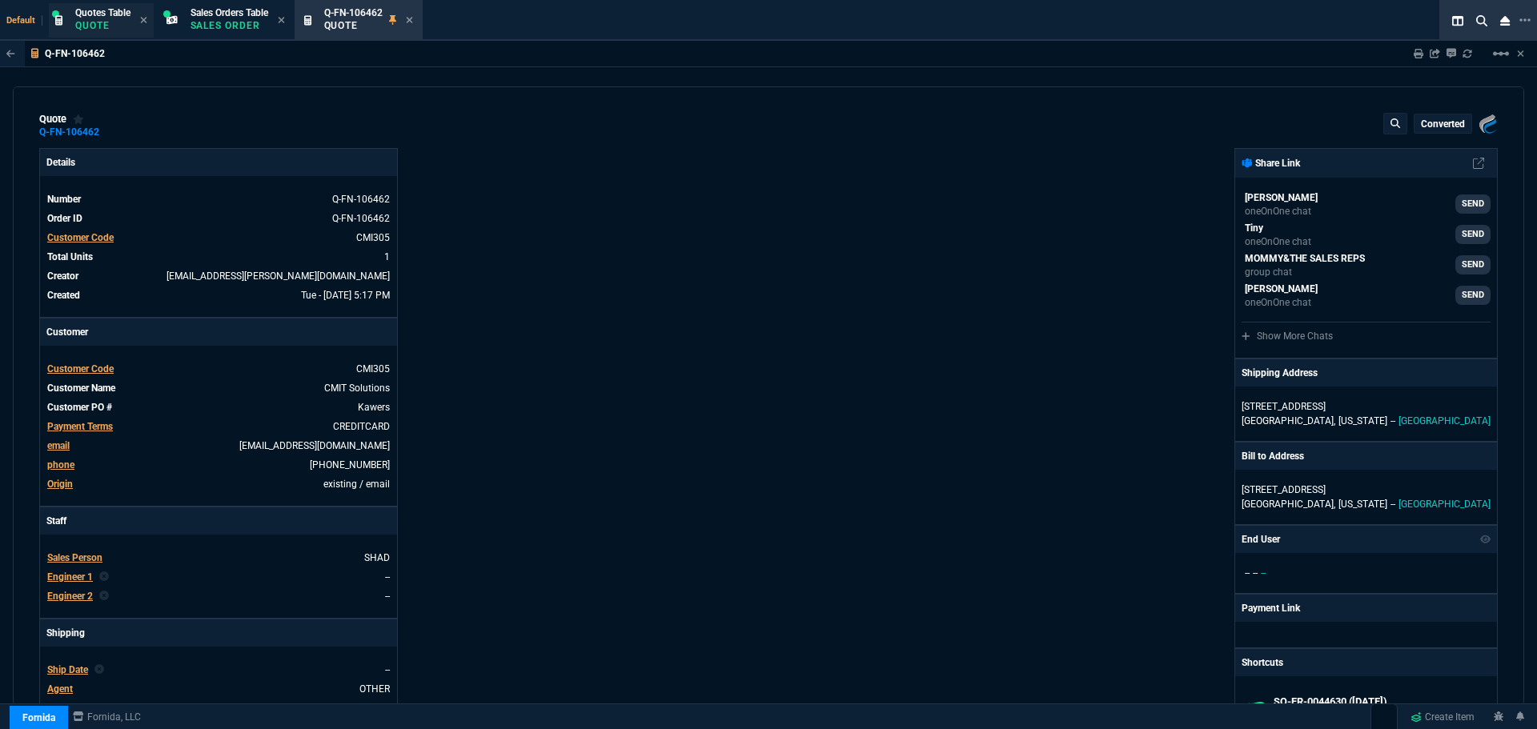
type input "15"
type input "54"
type input "11"
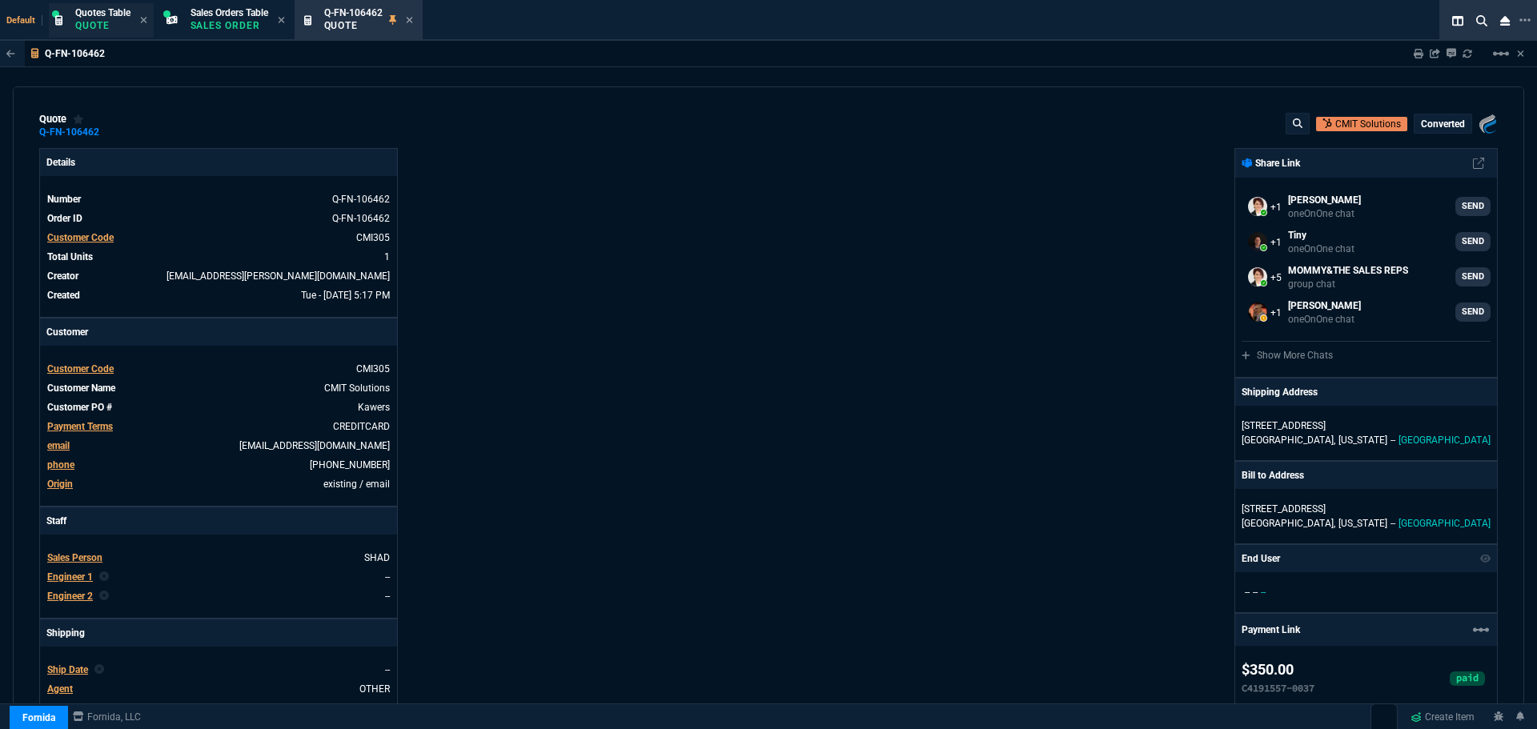
click at [89, 20] on p "Quote" at bounding box center [102, 25] width 55 height 13
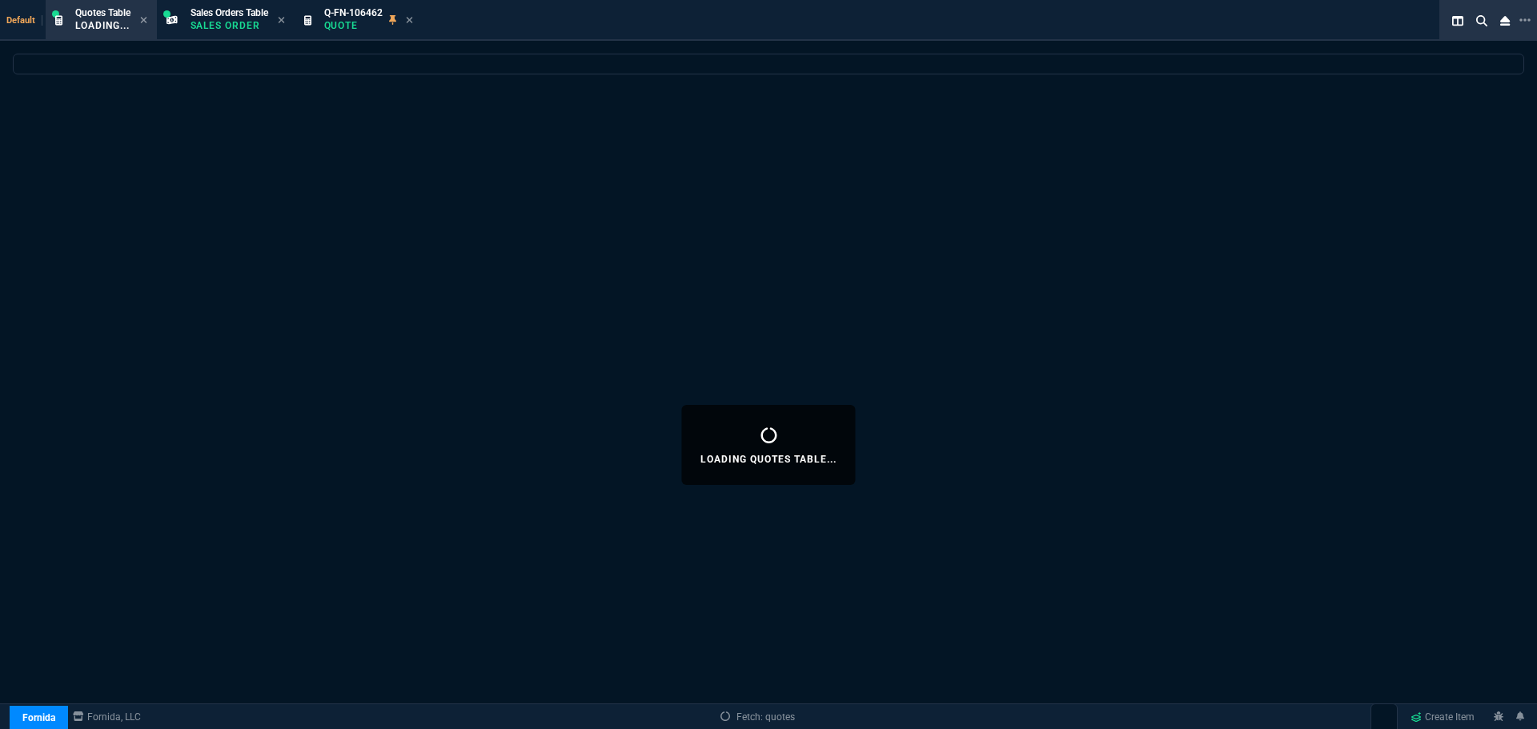
select select
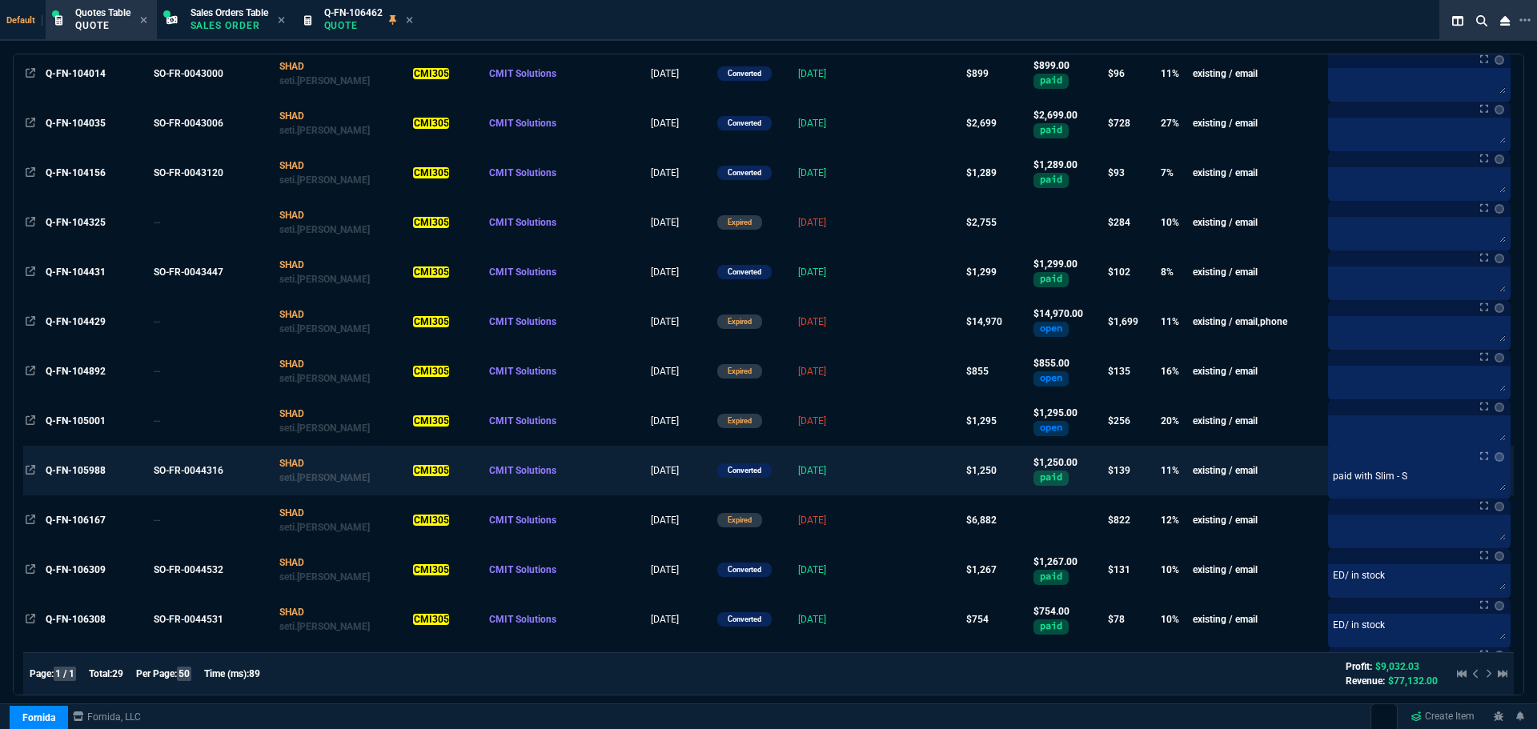
scroll to position [880, 0]
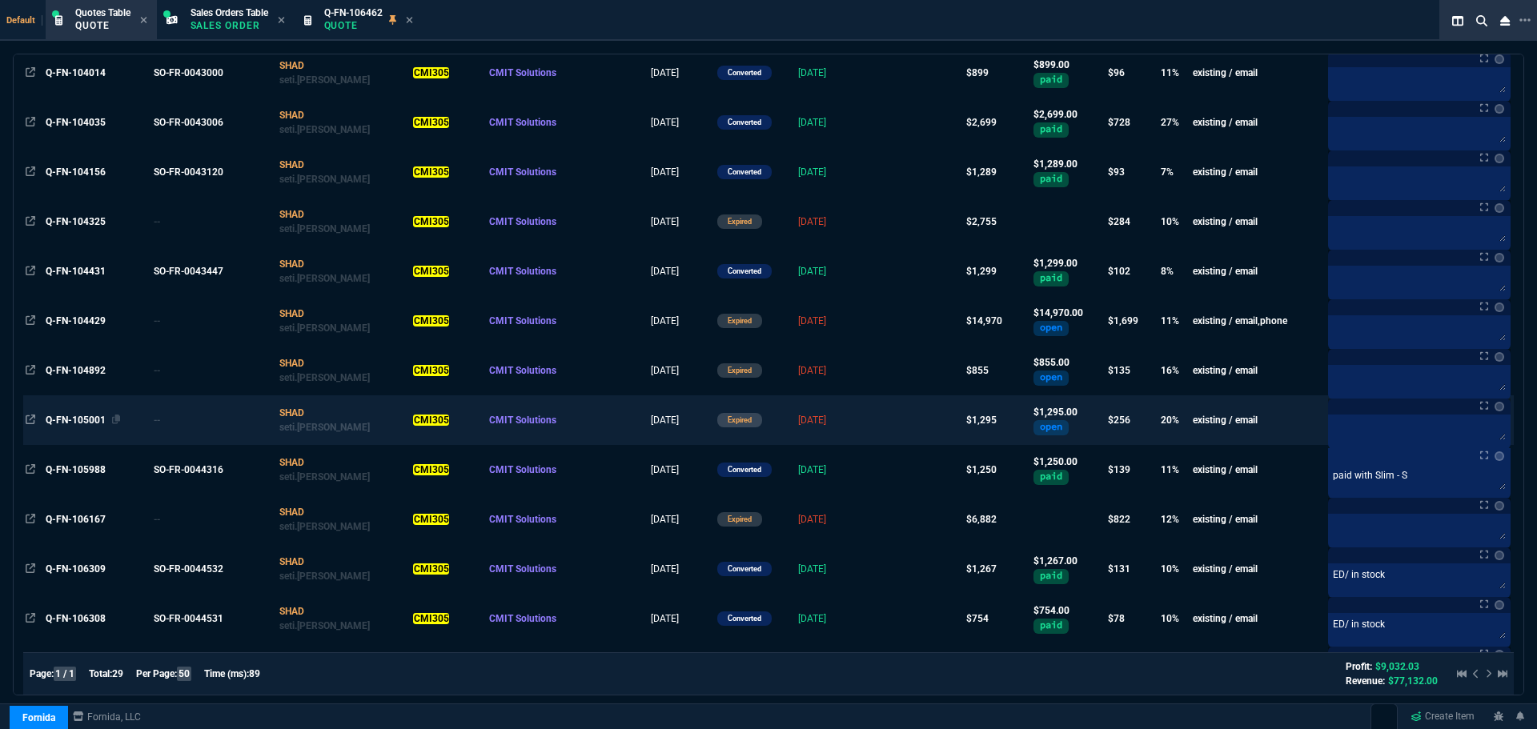
click at [81, 420] on span "Q-FN-105001" at bounding box center [76, 420] width 60 height 11
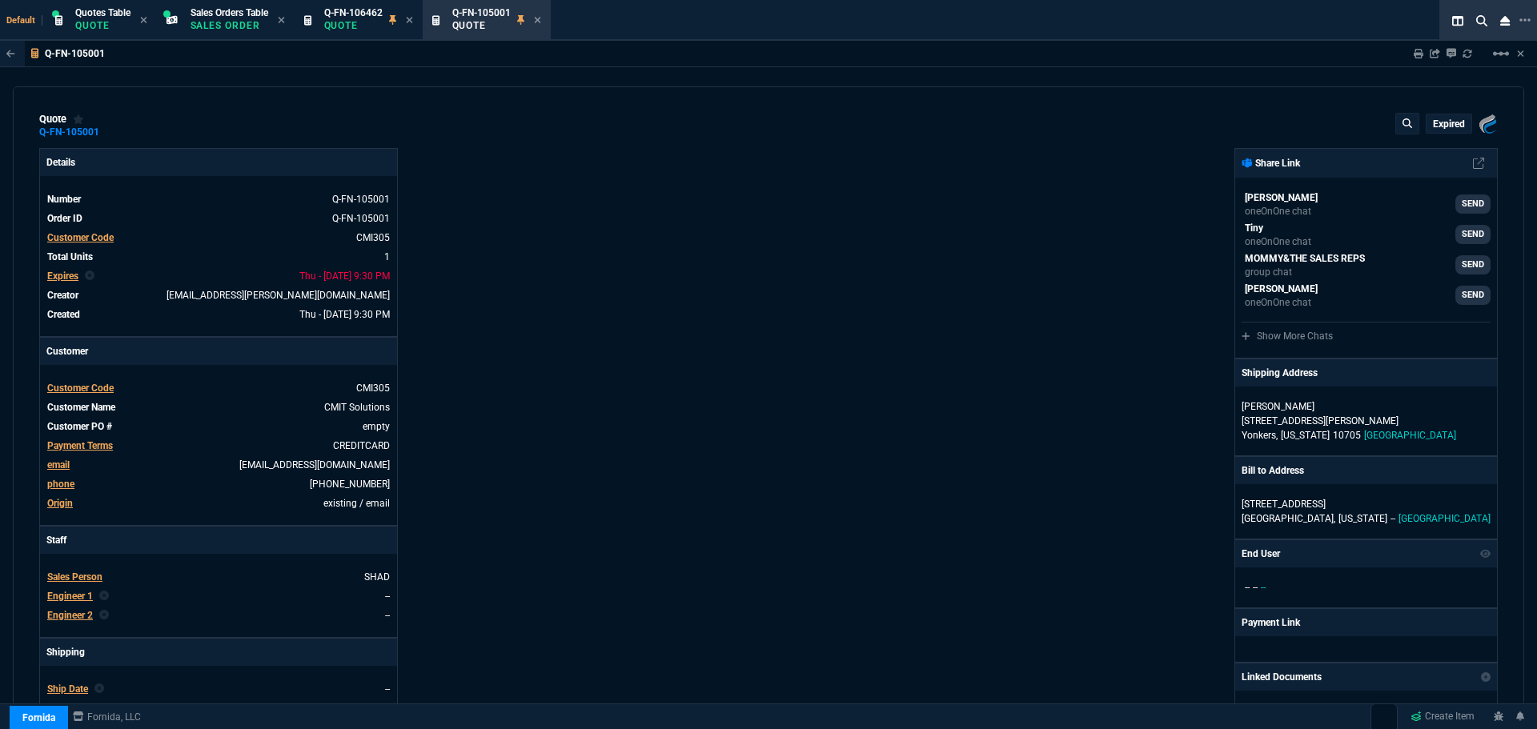
type input "24"
type input "310"
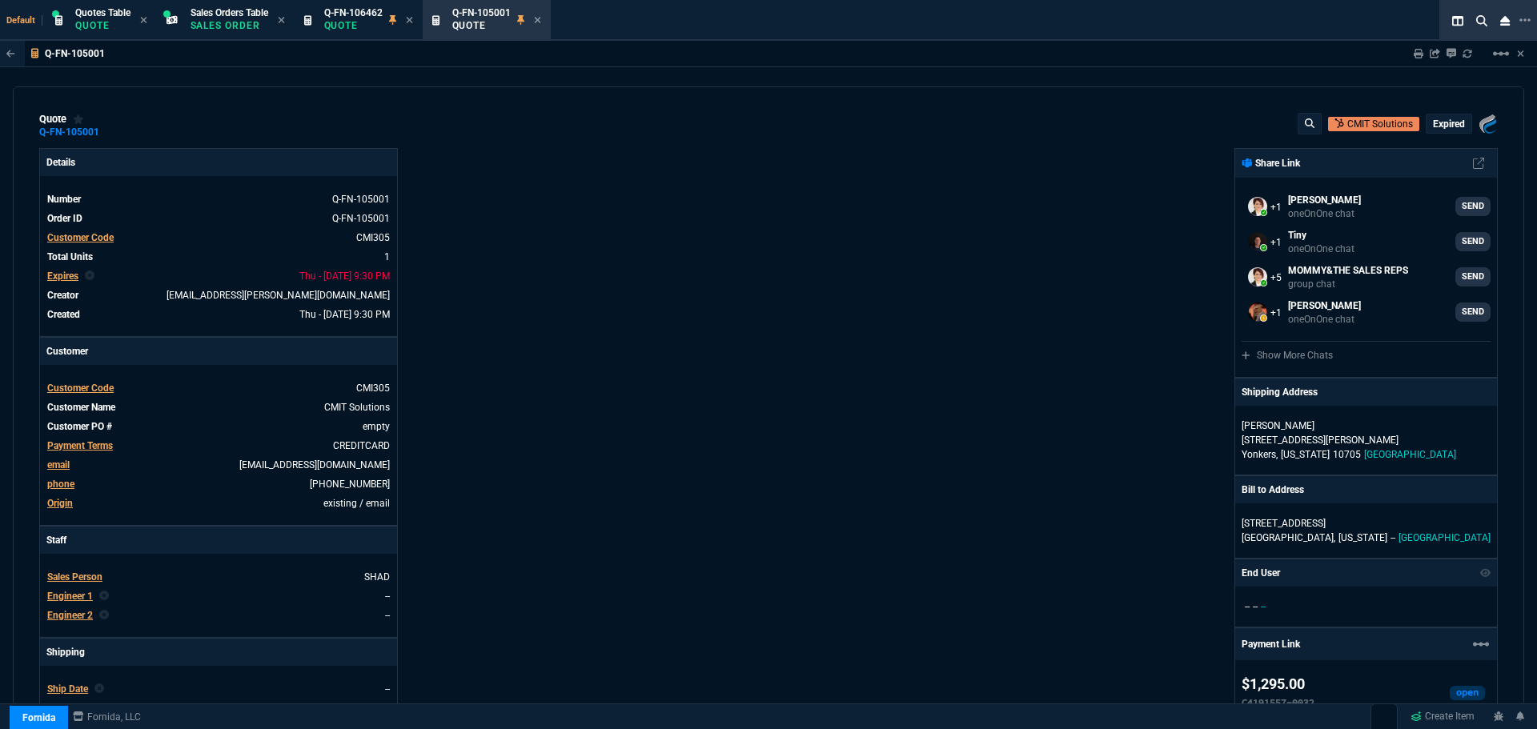
type input "1890"
type input "31"
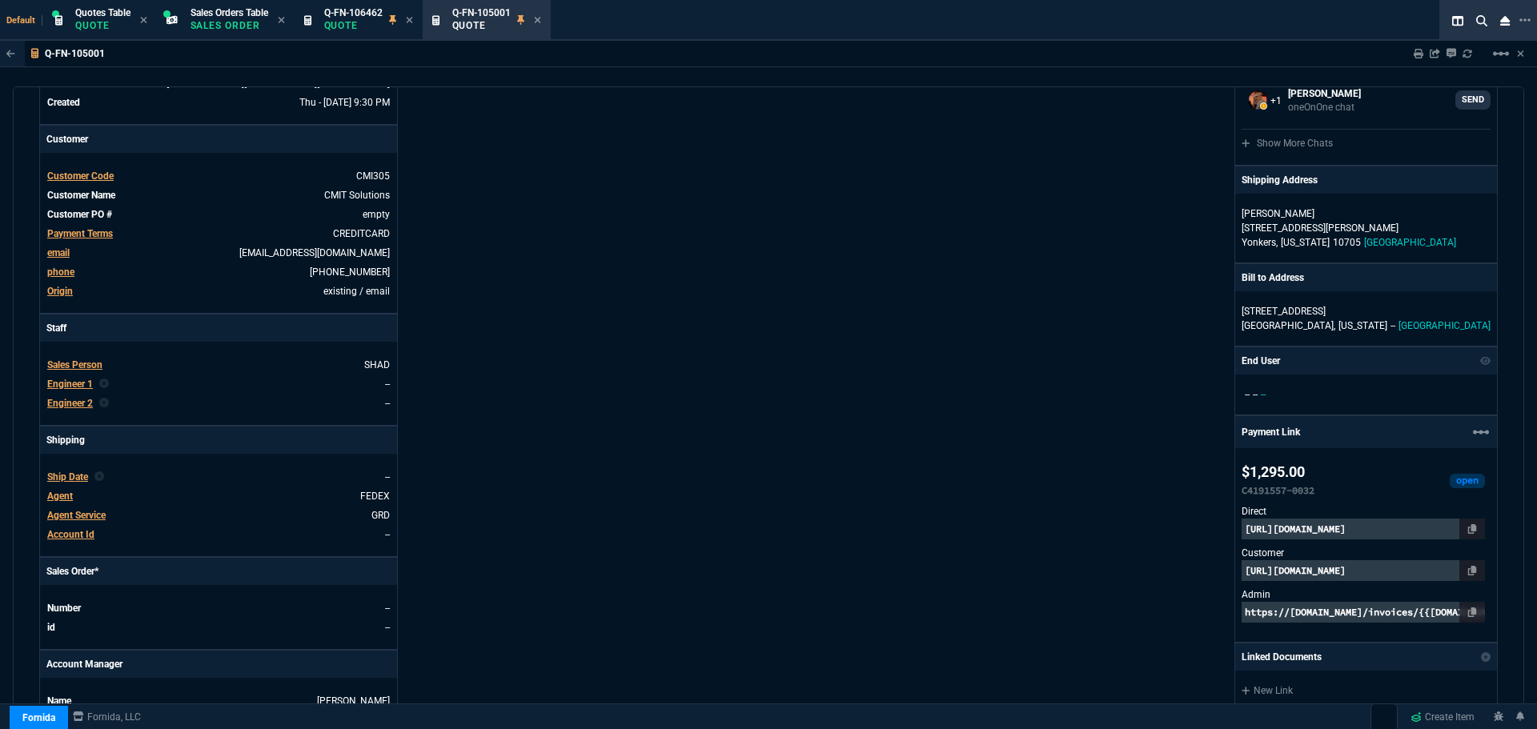
scroll to position [210, 0]
click at [541, 20] on icon at bounding box center [537, 20] width 7 height 10
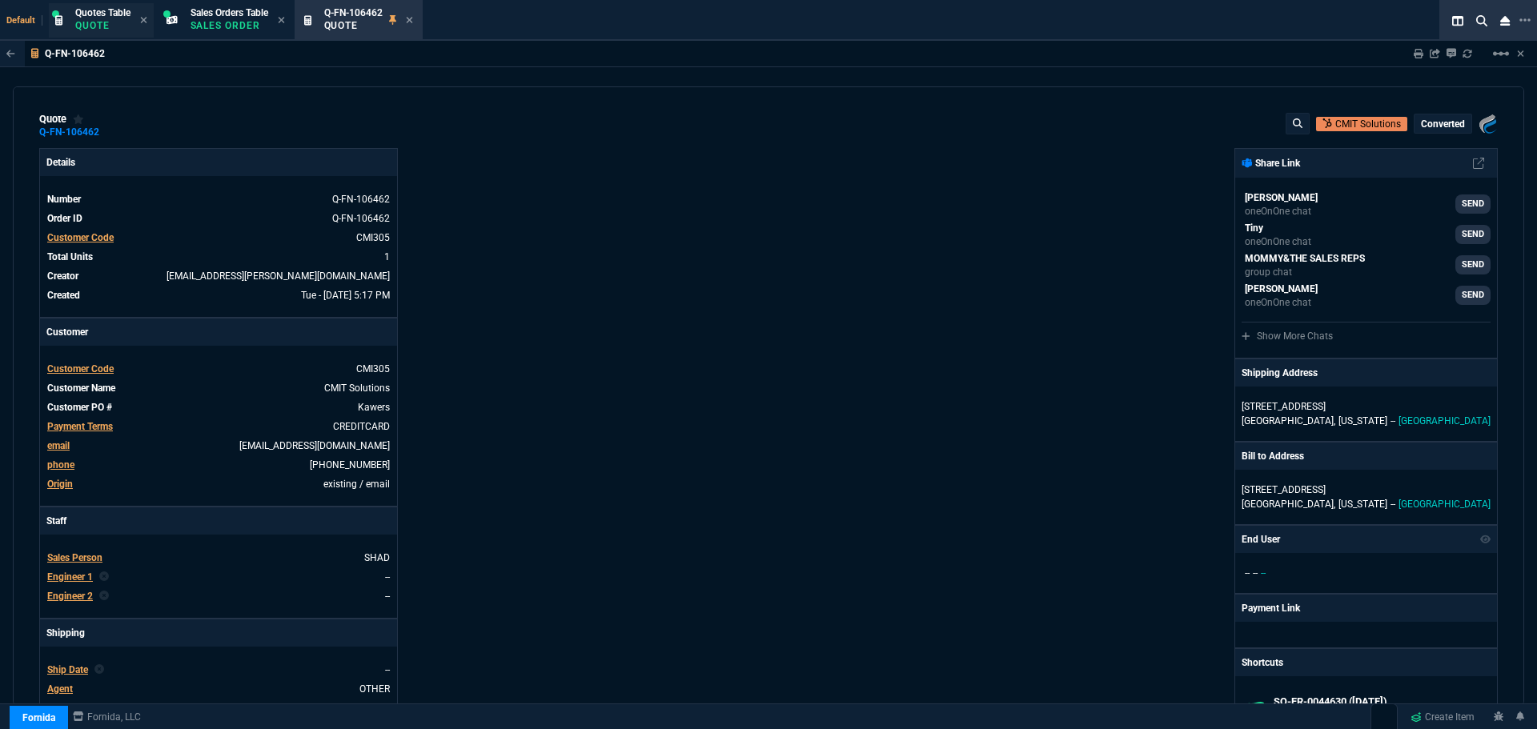
type input "15"
type input "54"
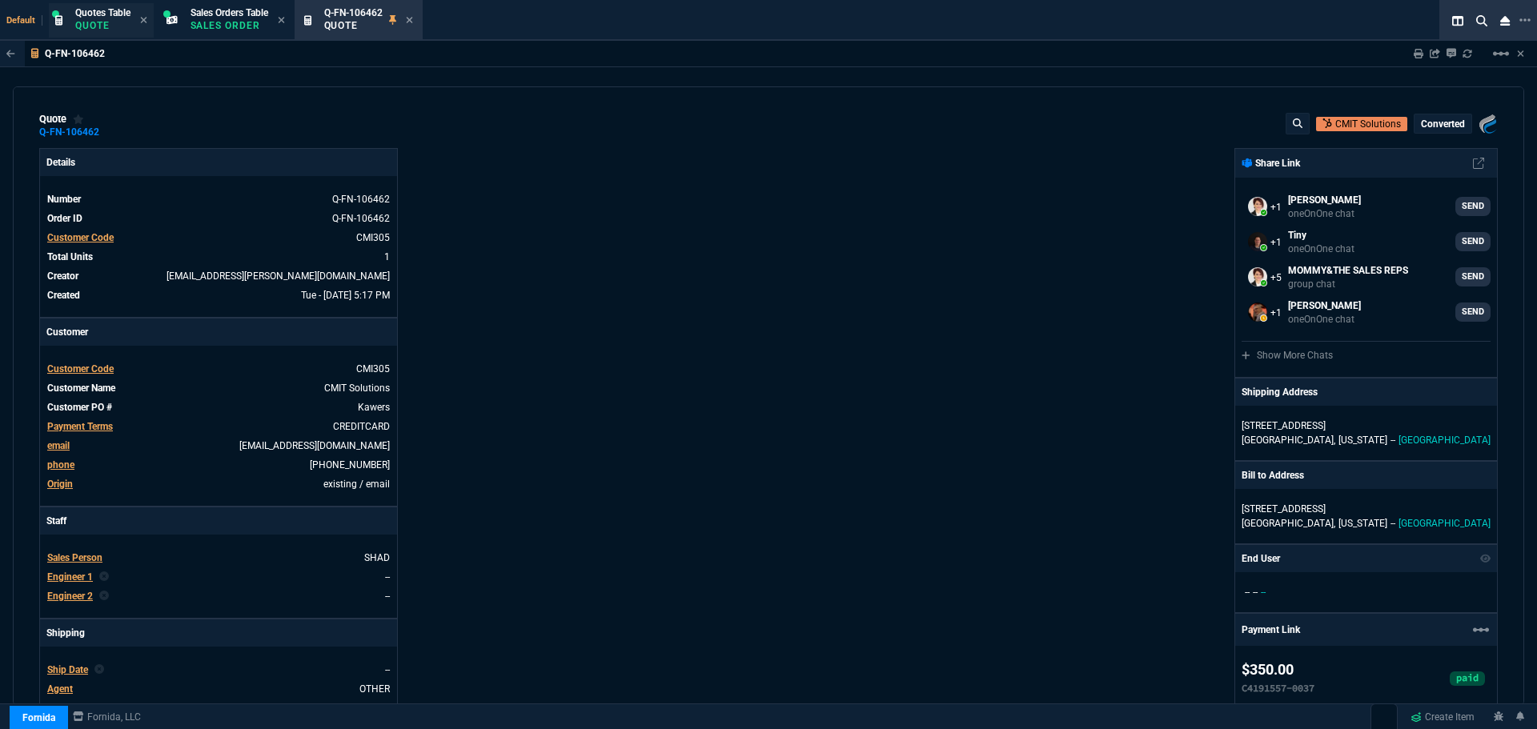
click at [93, 13] on span "Quotes Table" at bounding box center [102, 12] width 55 height 11
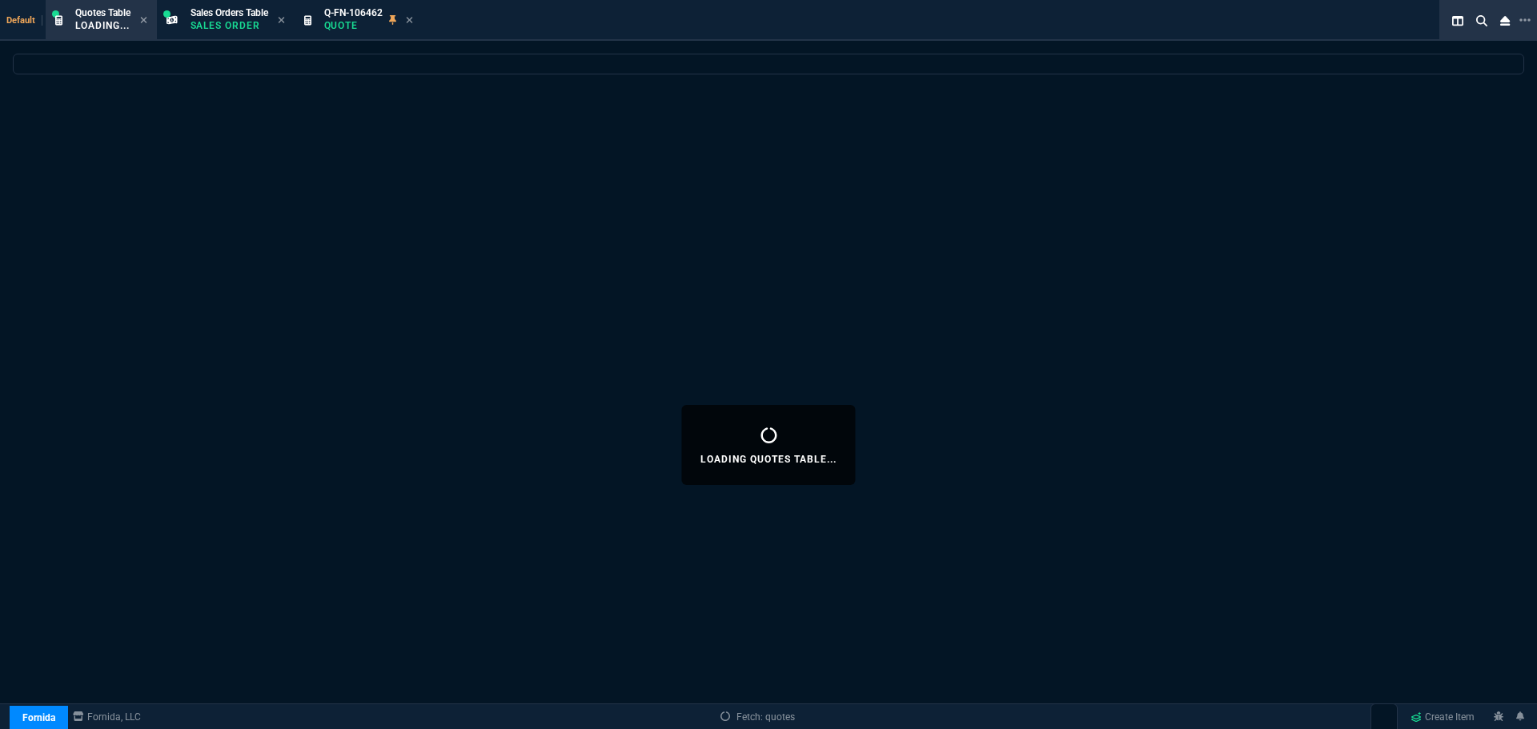
select select
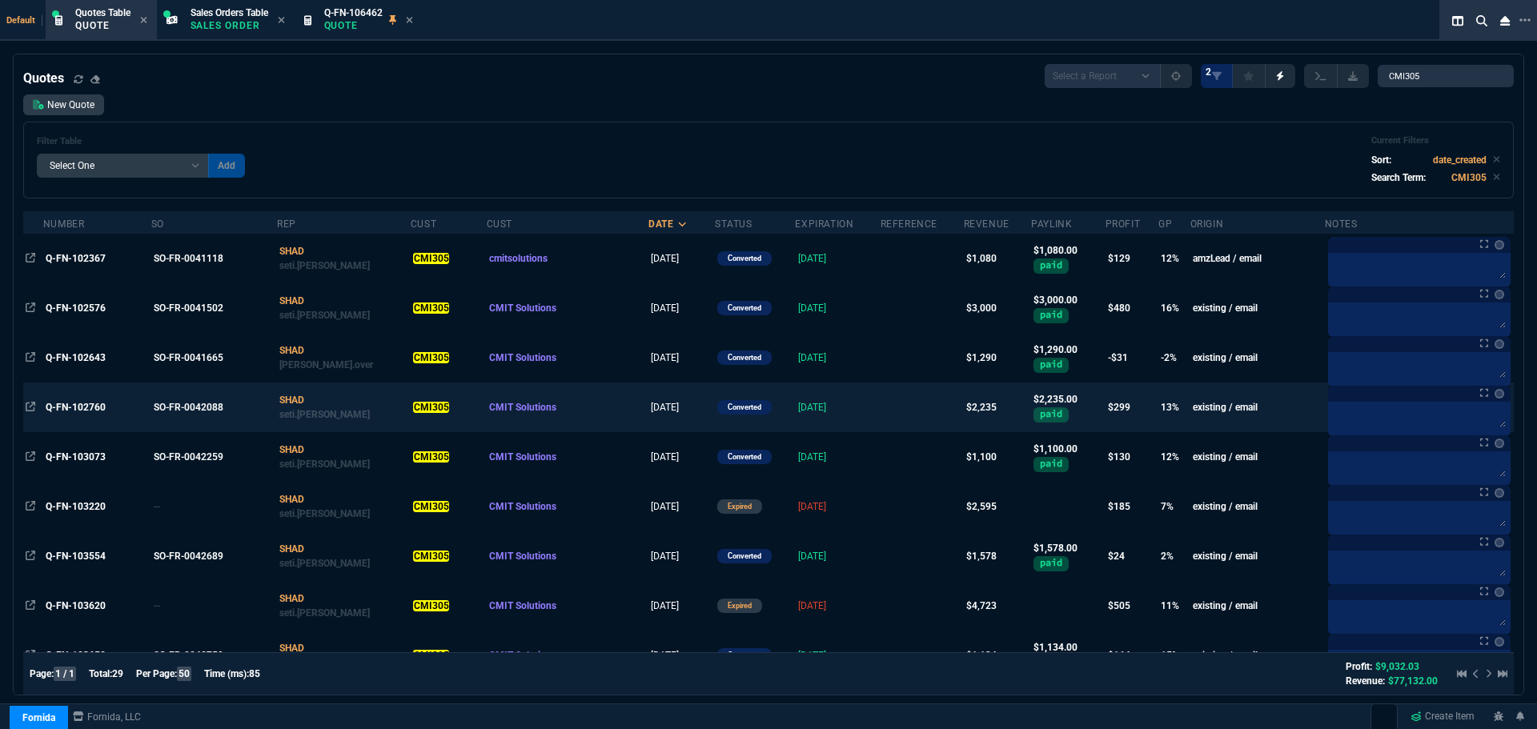
scroll to position [320, 0]
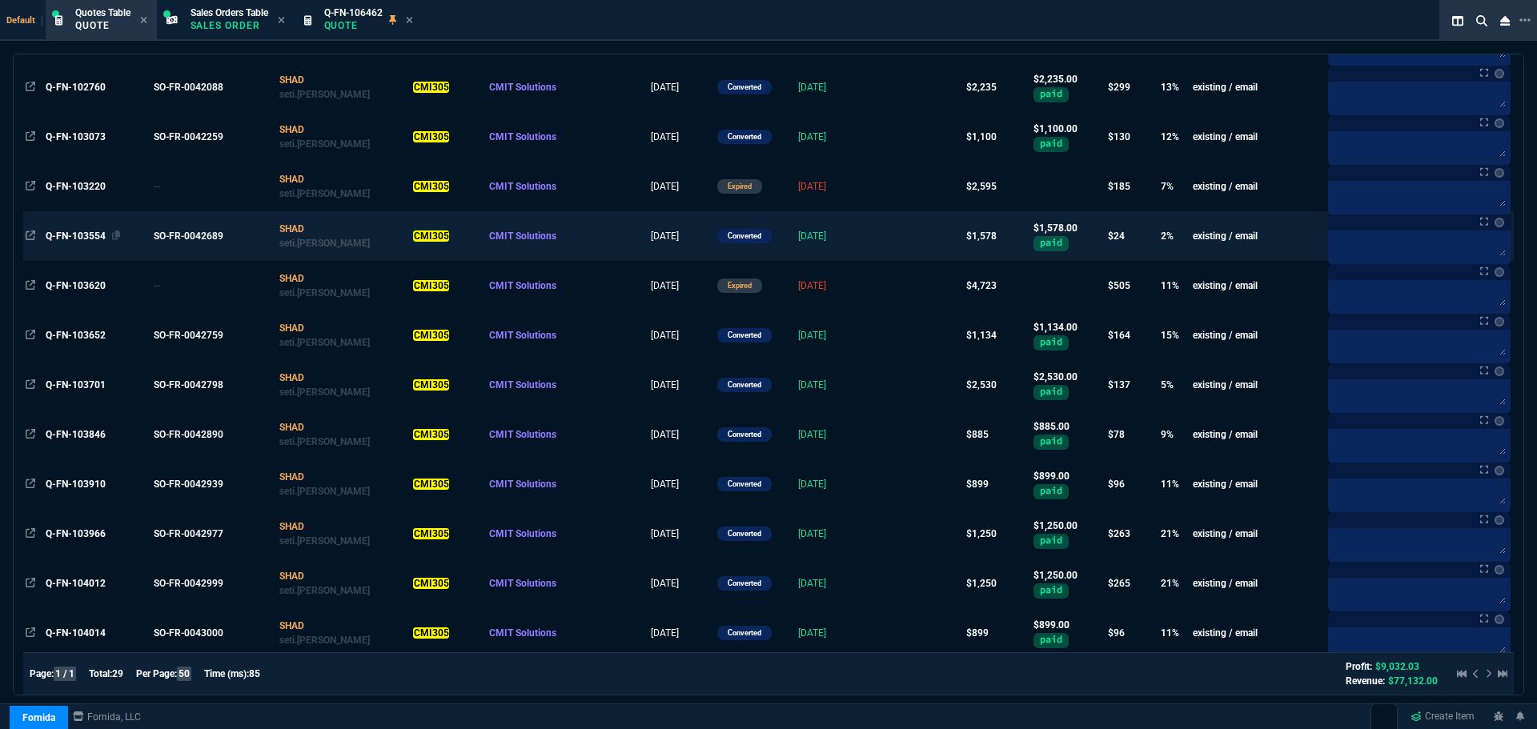
click at [72, 232] on span "Q-FN-103554" at bounding box center [76, 235] width 60 height 11
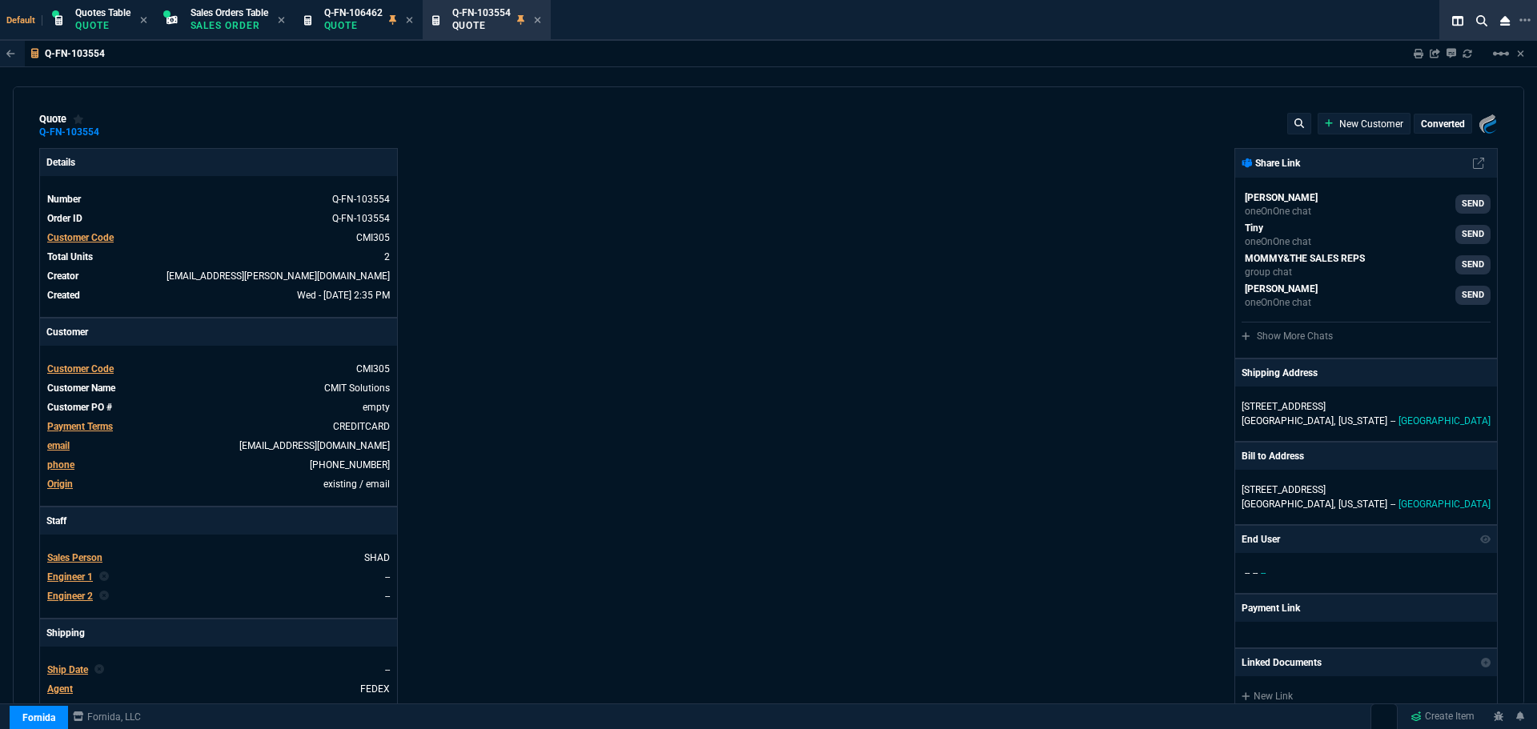
type input "7"
type input "53"
type input "1315"
type input "40"
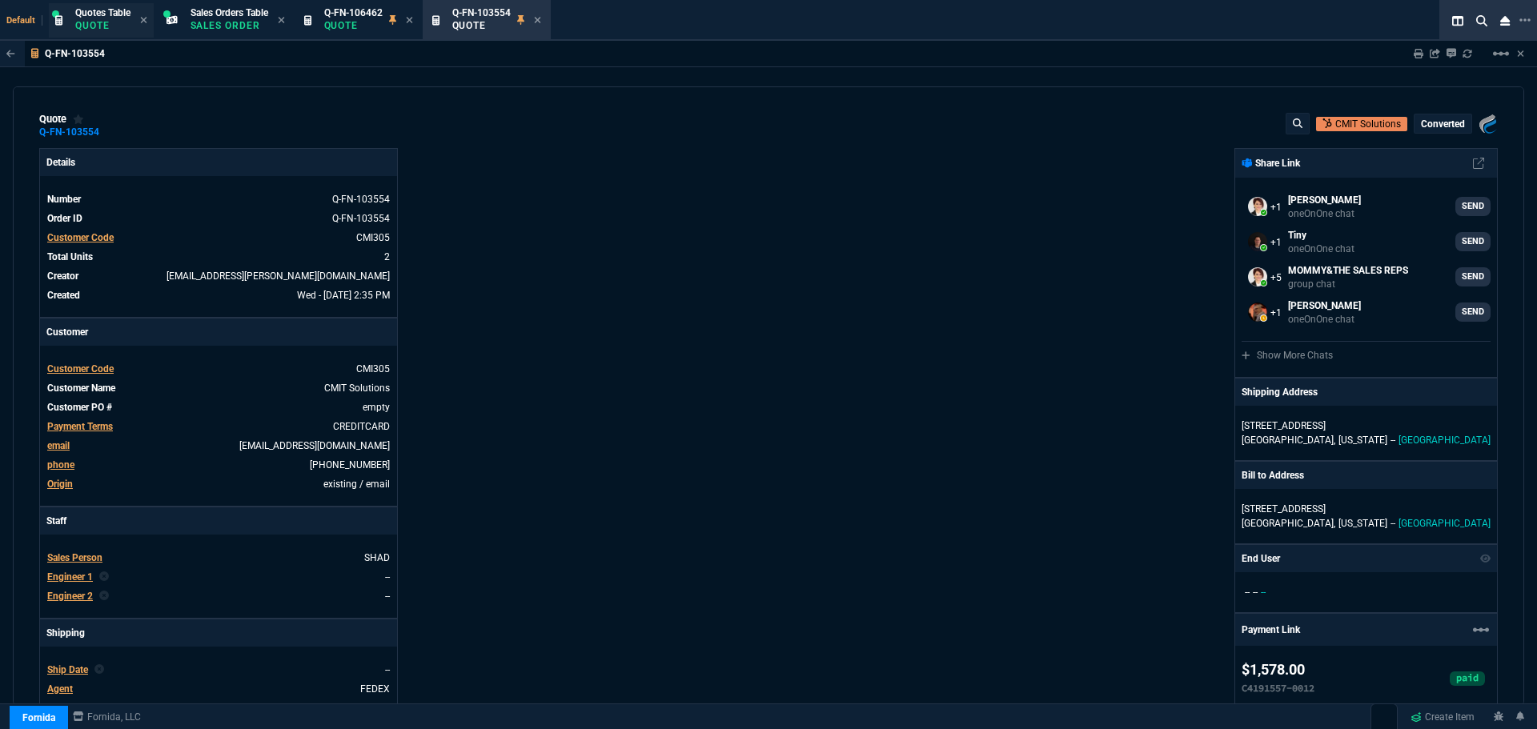
click at [110, 29] on p "Quote" at bounding box center [102, 25] width 55 height 13
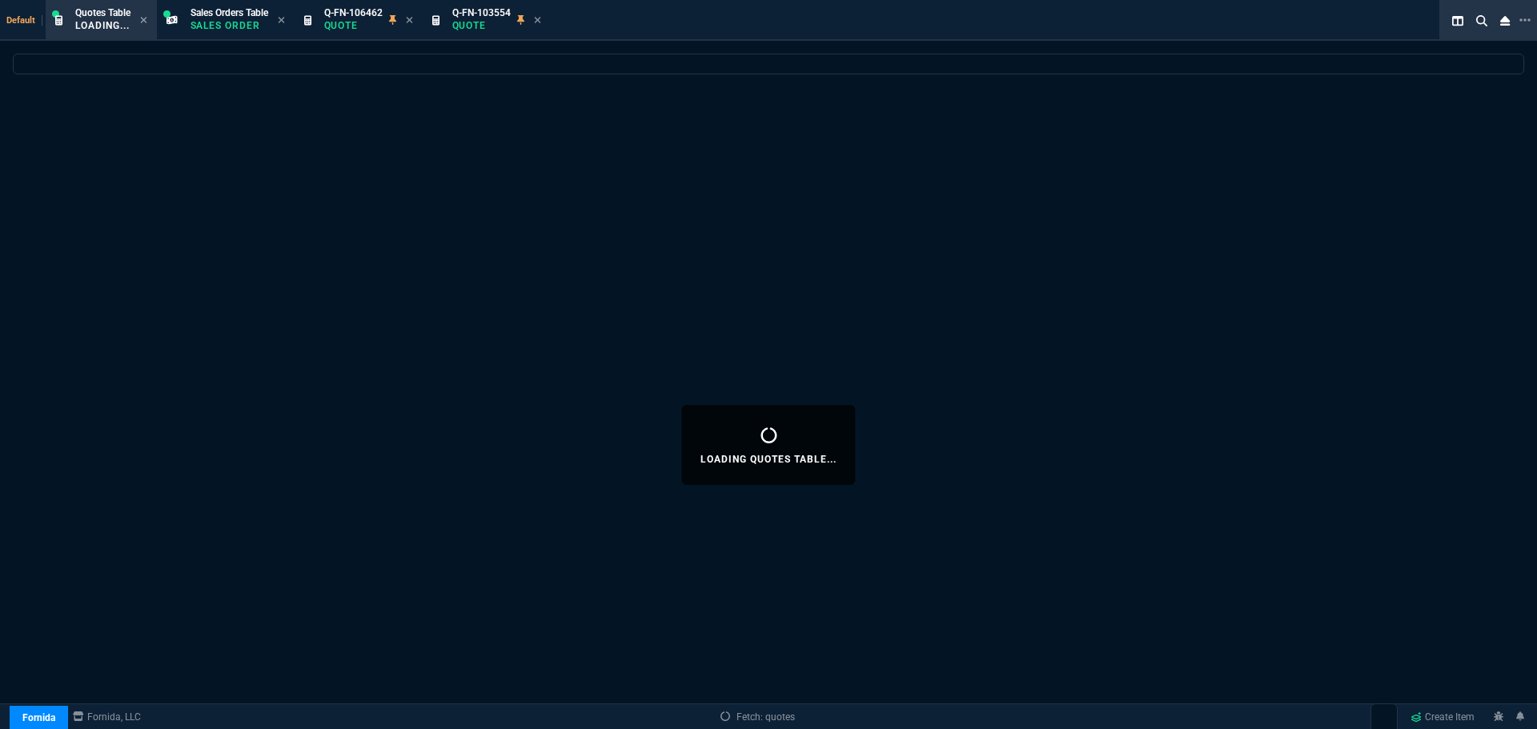
select select
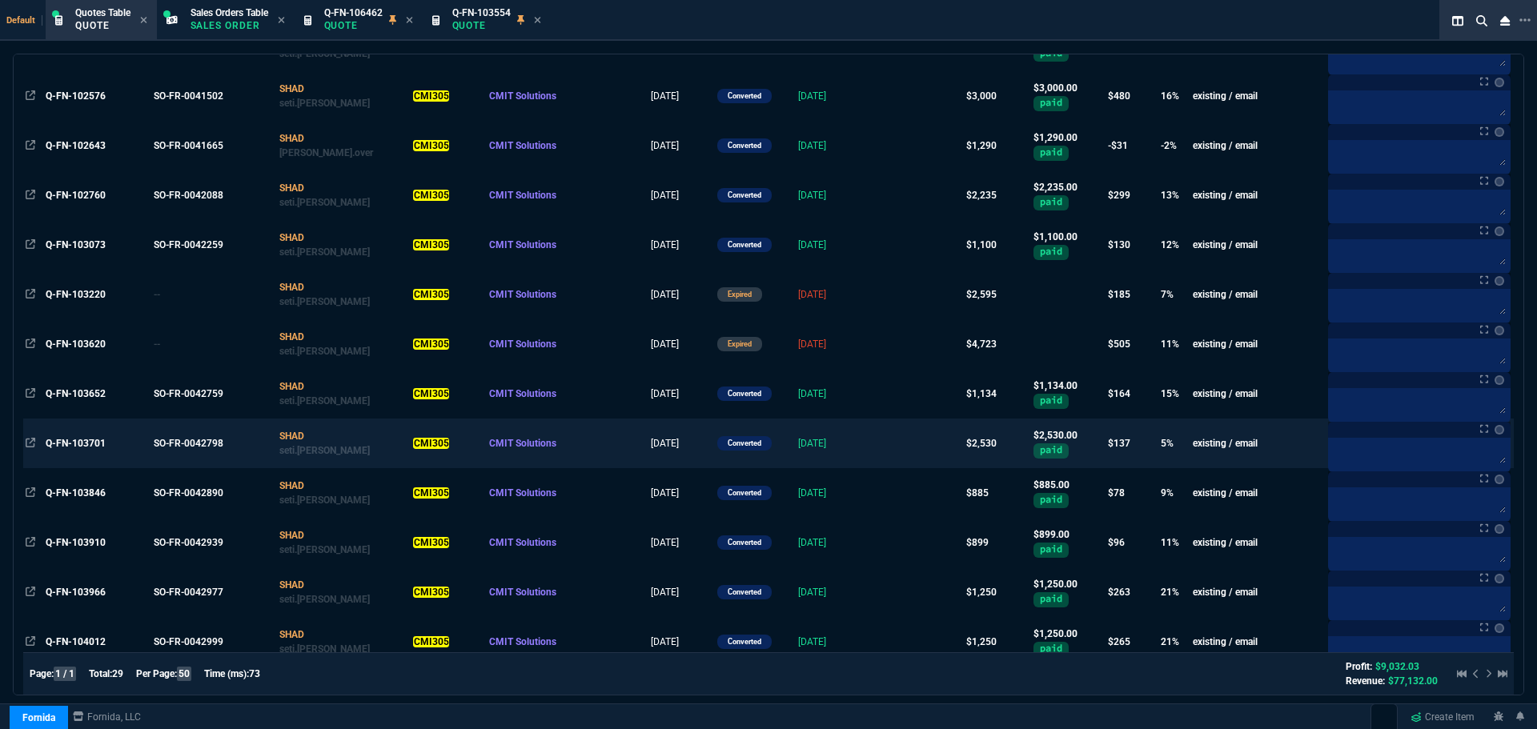
scroll to position [240, 0]
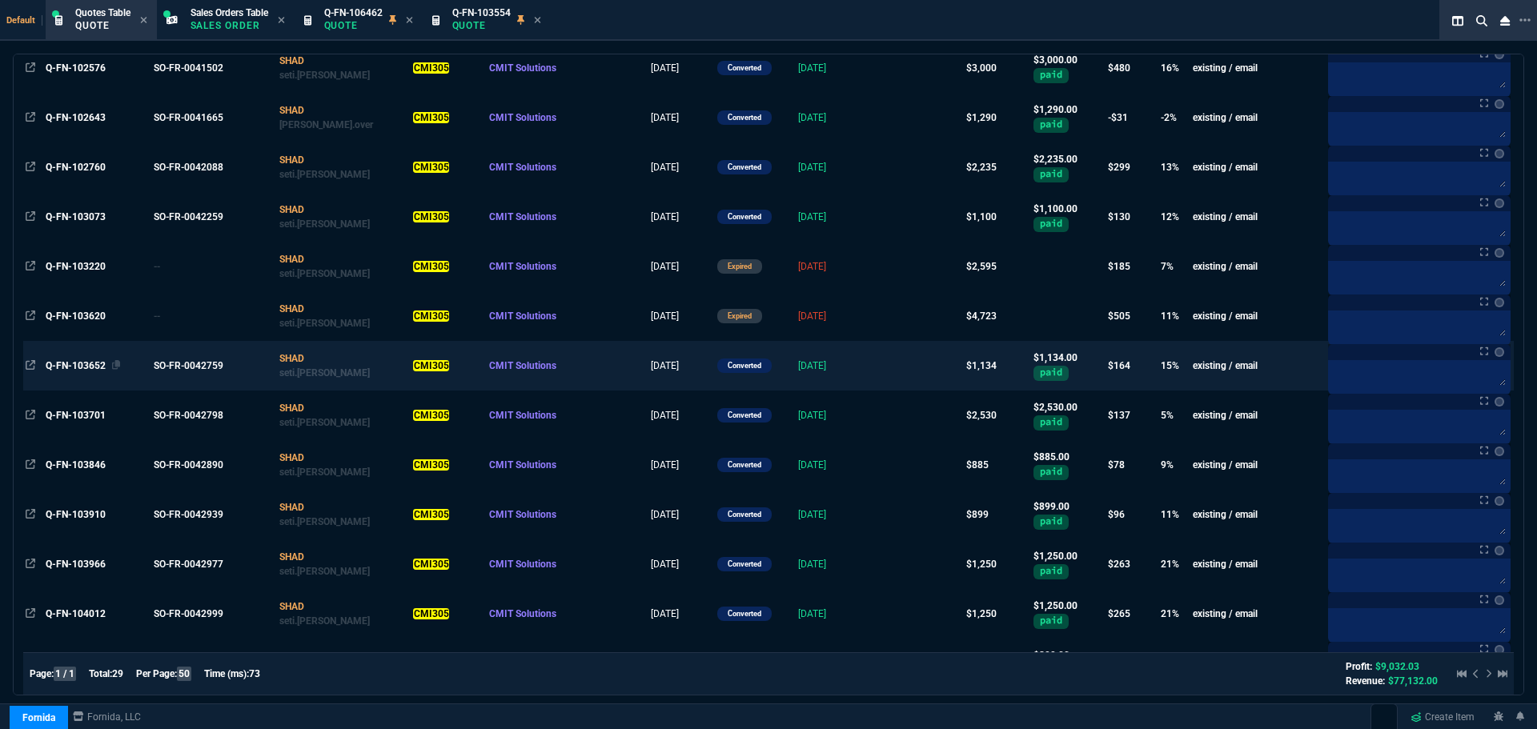
click at [73, 372] on div "Q-FN-103652" at bounding box center [97, 366] width 102 height 14
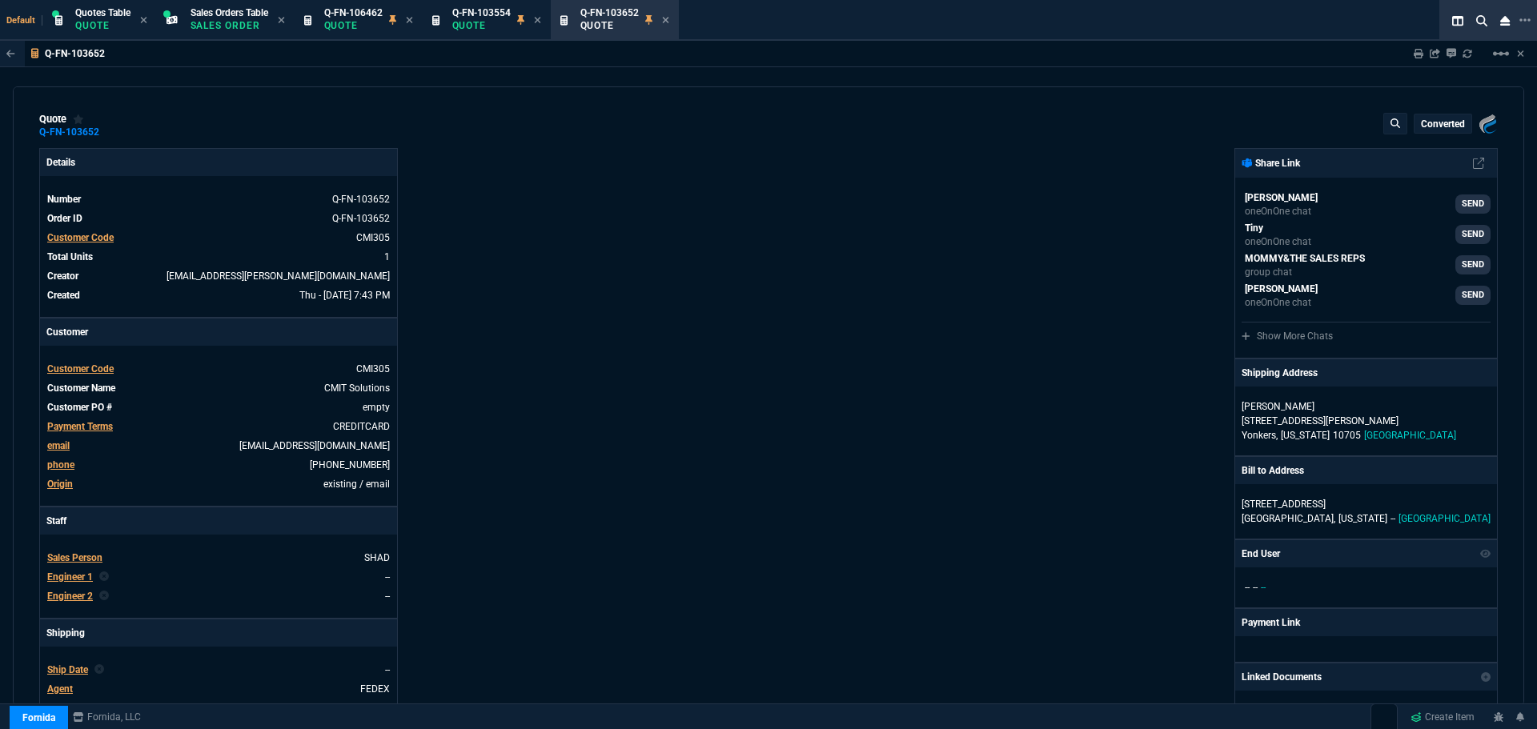
type input "19"
type input "215"
type input "1890"
type input "40"
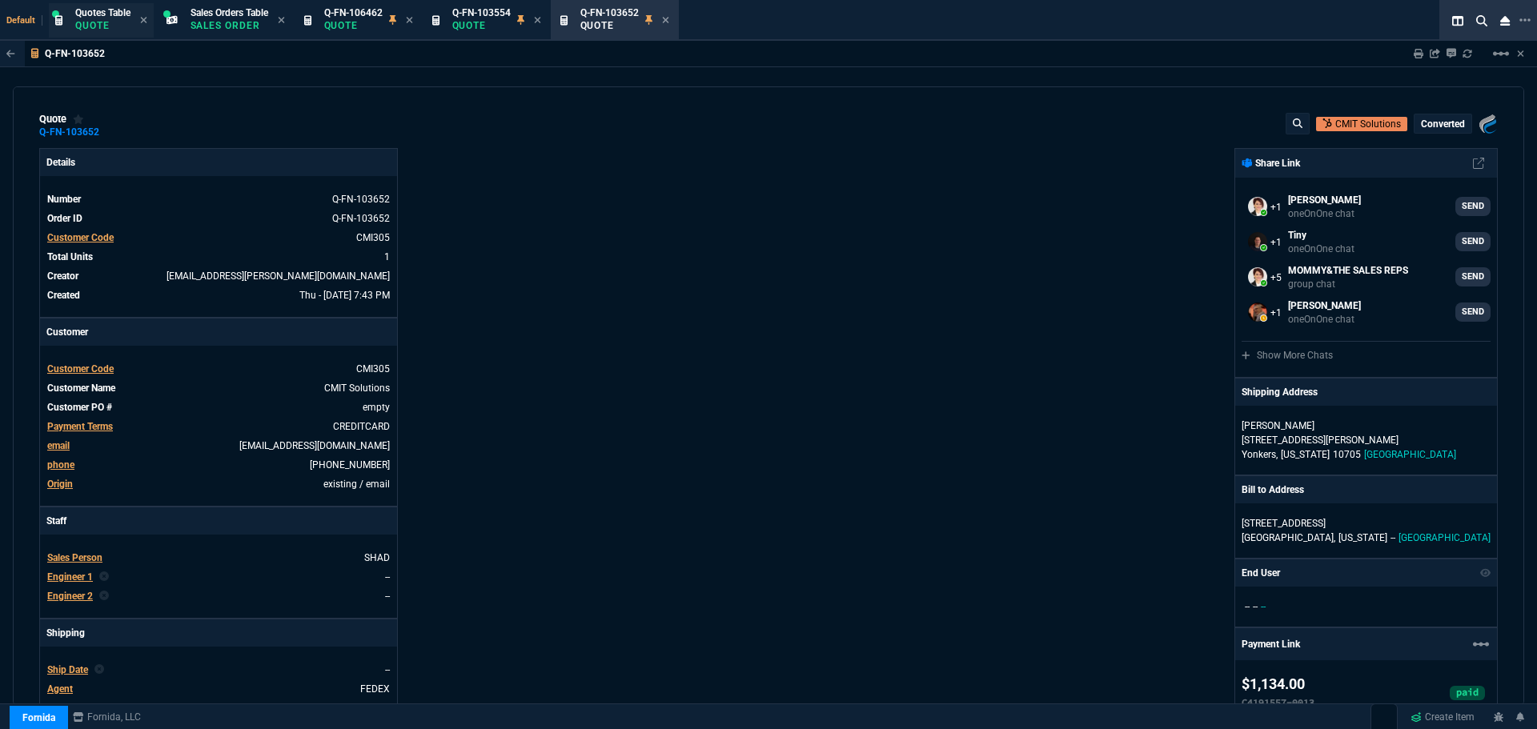
click at [86, 18] on span "Quotes Table" at bounding box center [102, 12] width 55 height 11
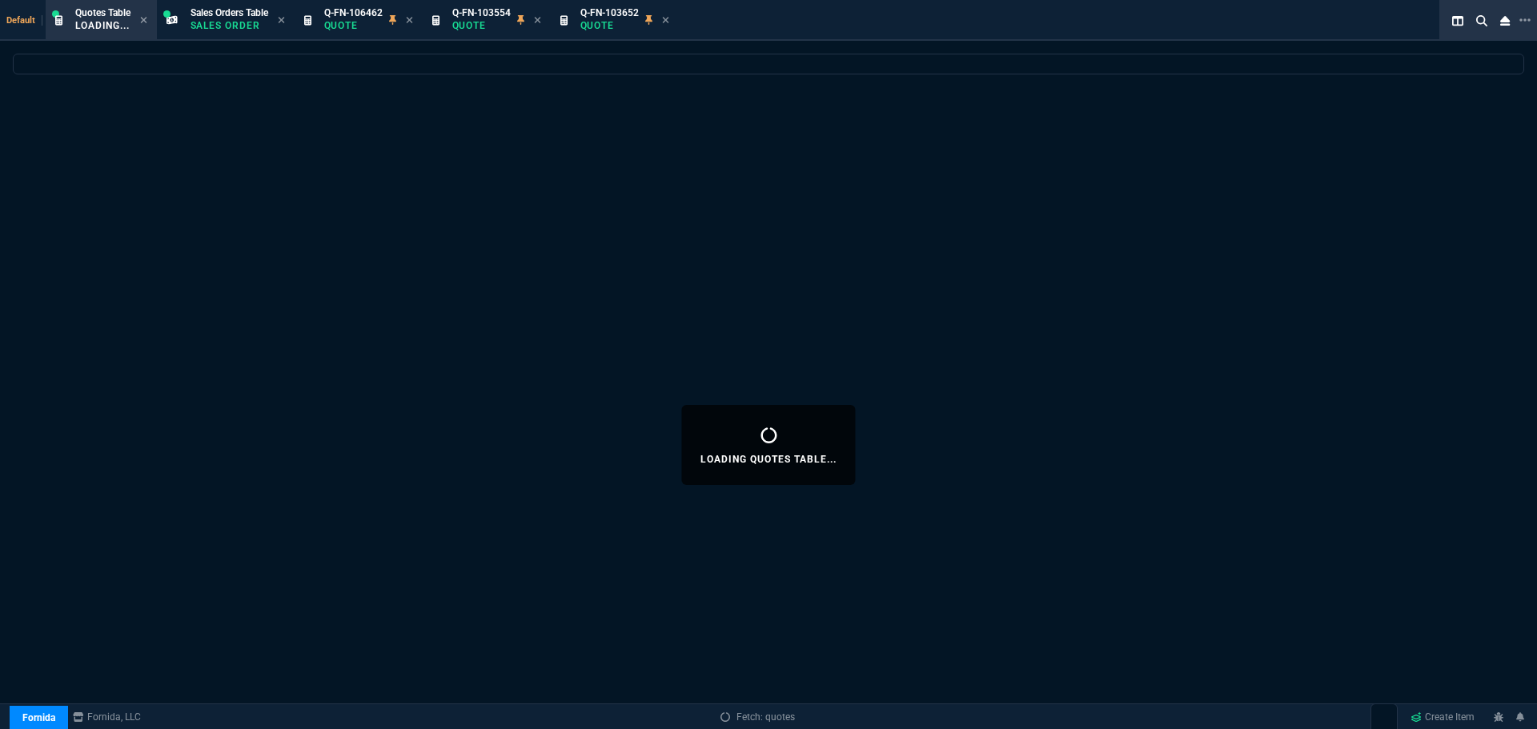
select select
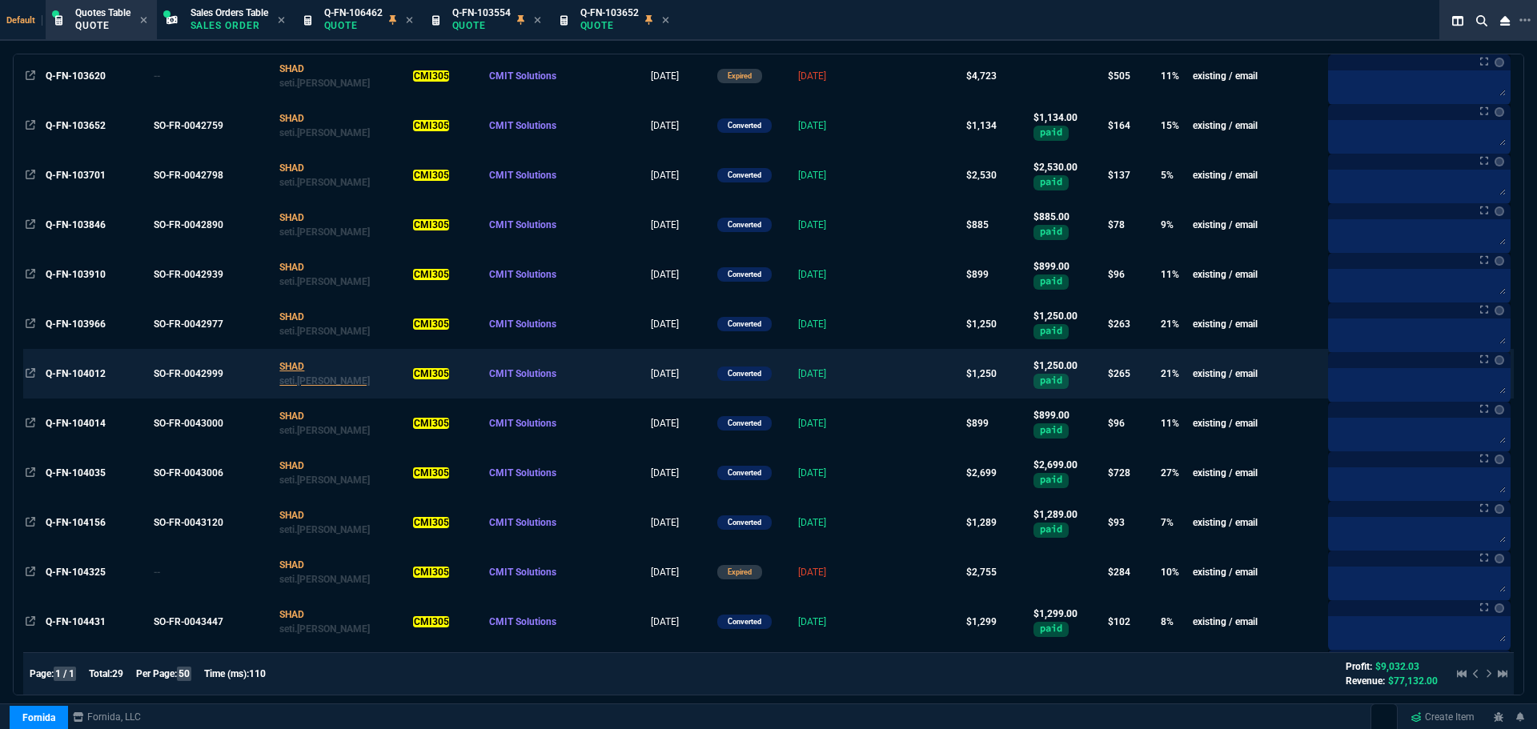
scroll to position [400, 0]
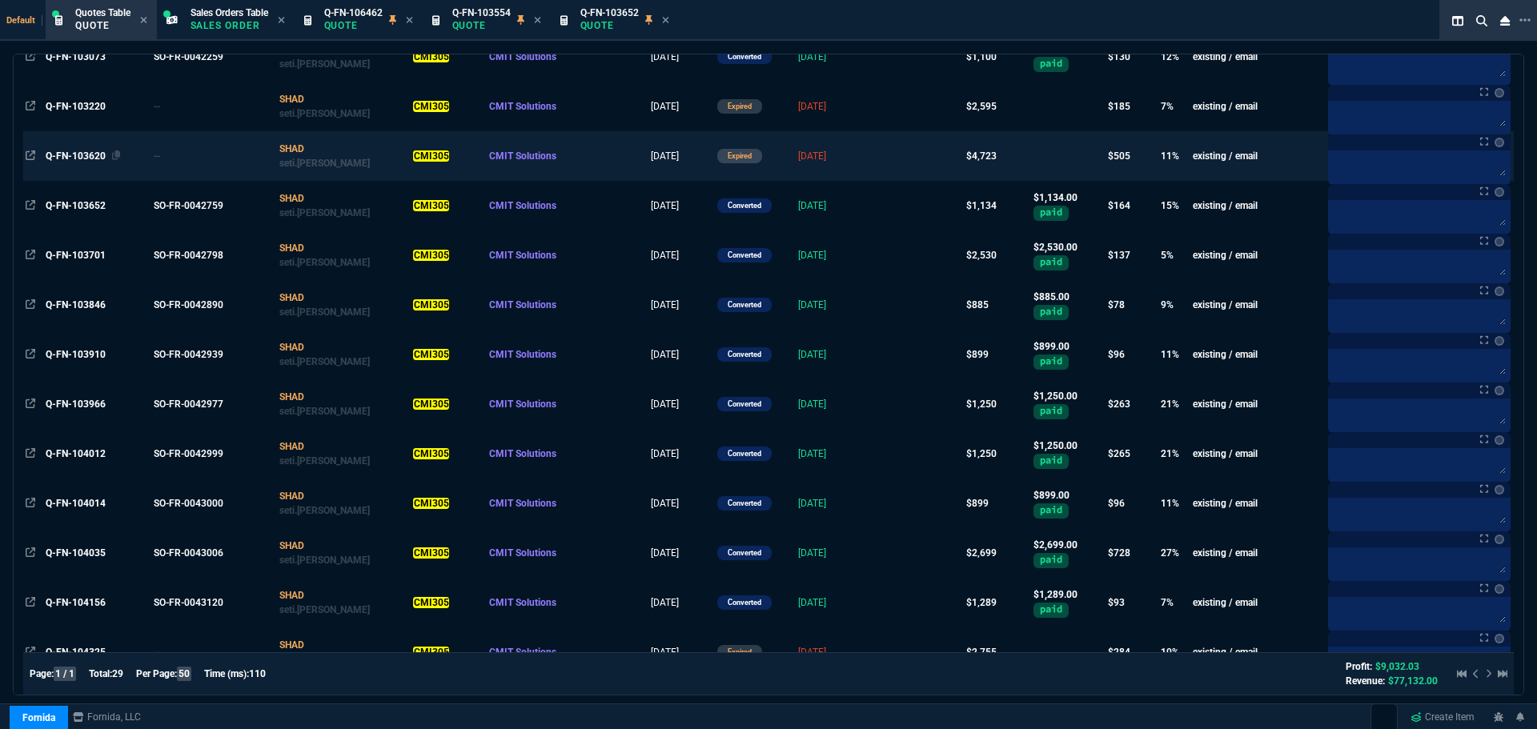
click at [66, 154] on span "Q-FN-103620" at bounding box center [76, 155] width 60 height 11
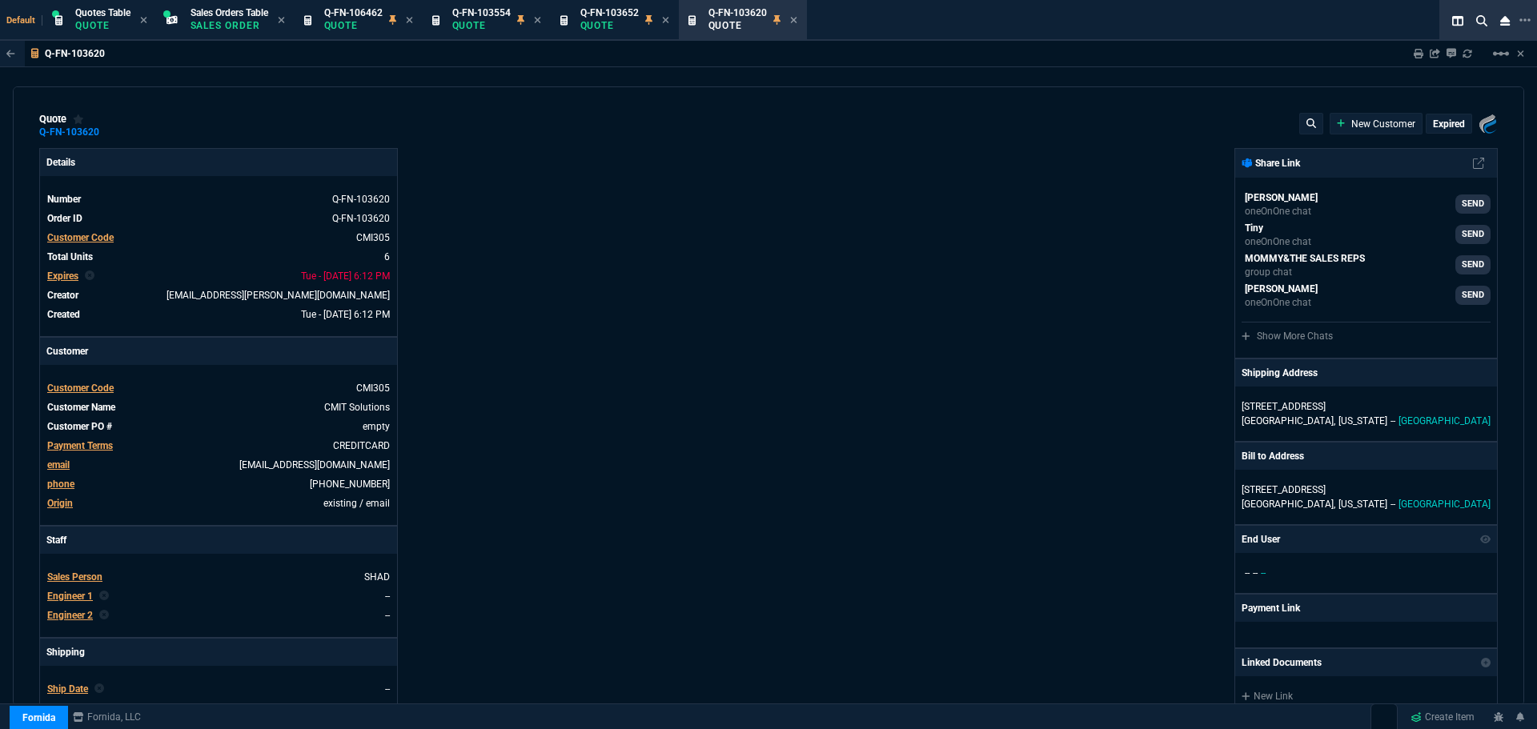
type input "20"
type input "69"
type input "425"
type input "15"
type input "96"
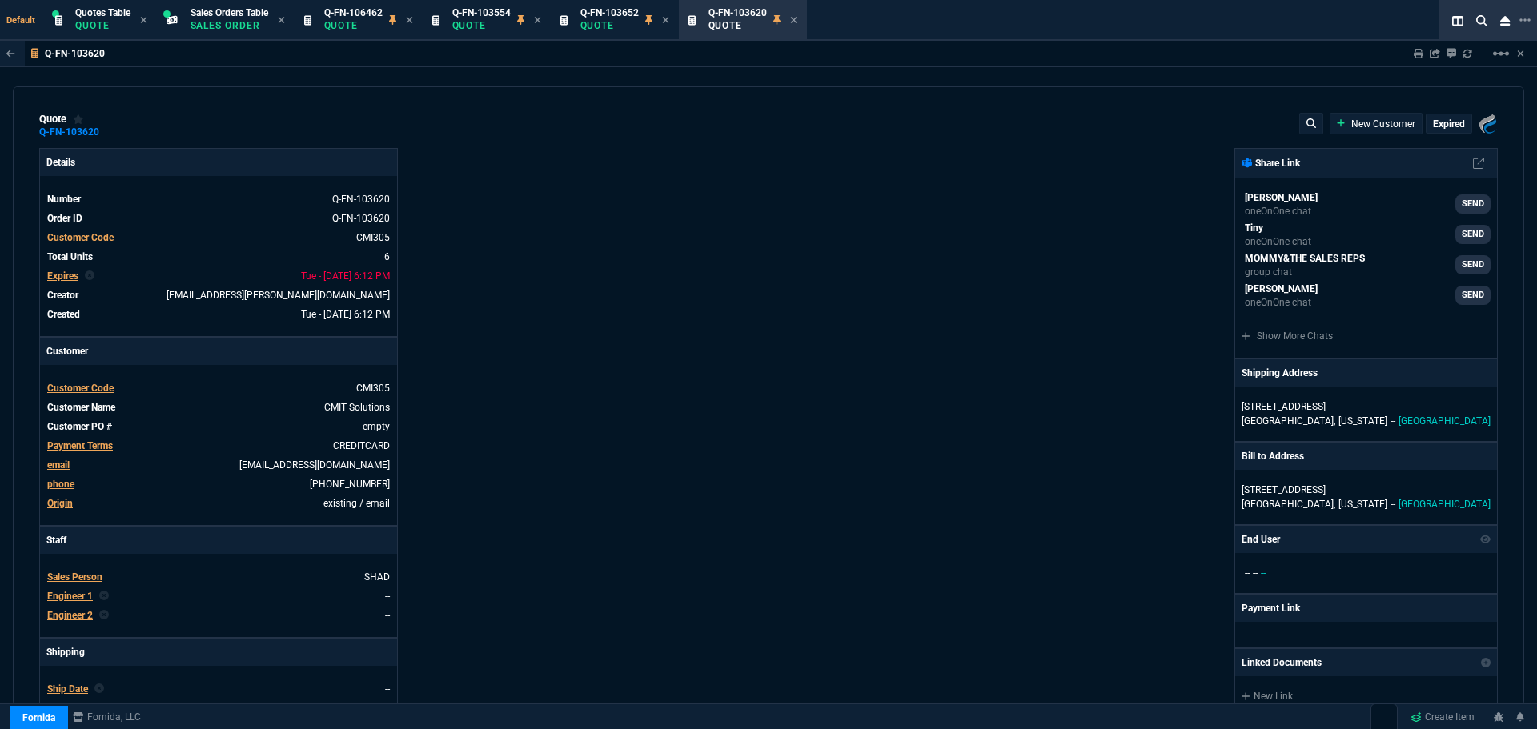
type input "15"
type input "135"
type input "15"
type input "83"
type input "15"
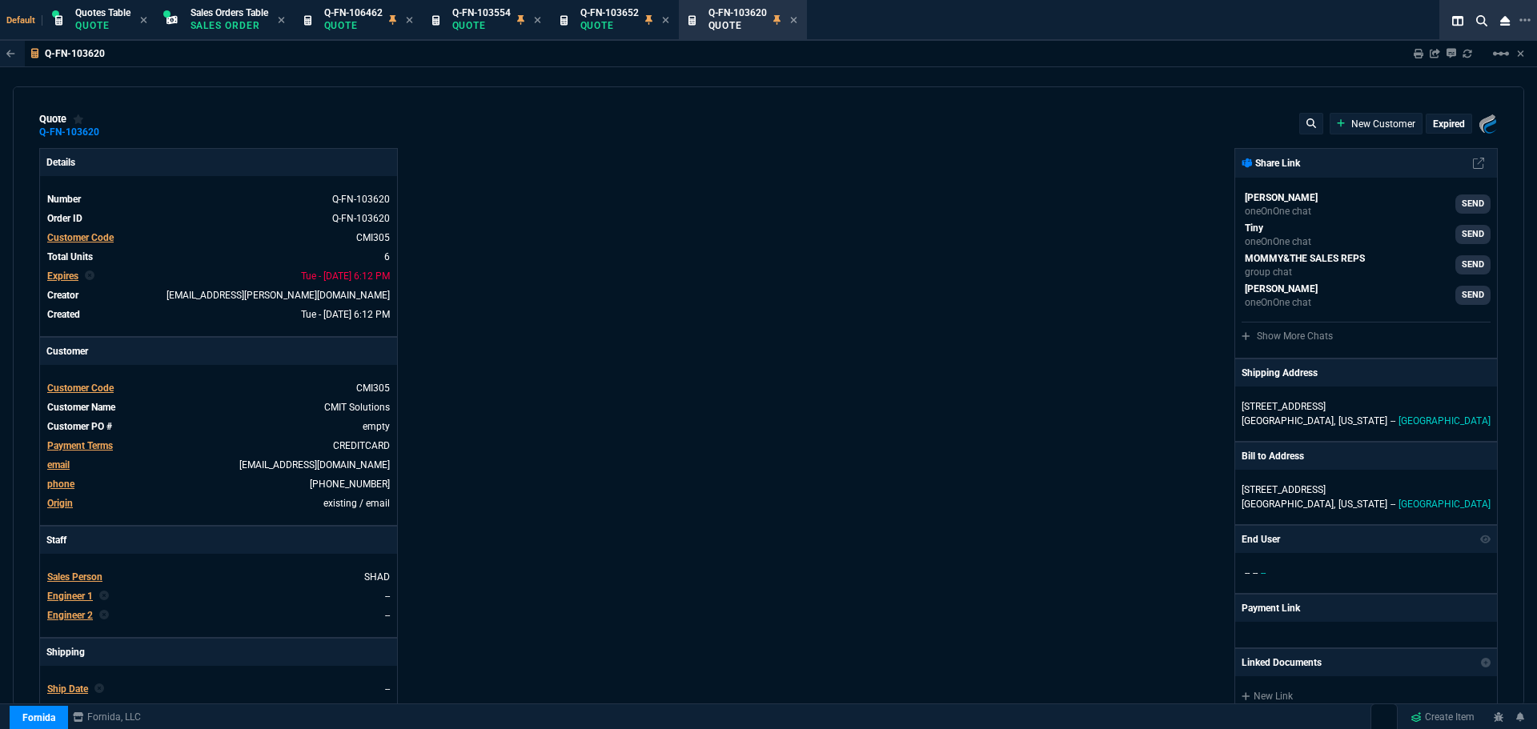
type input "142"
type input "15"
type input "200"
type input "18"
type input "16"
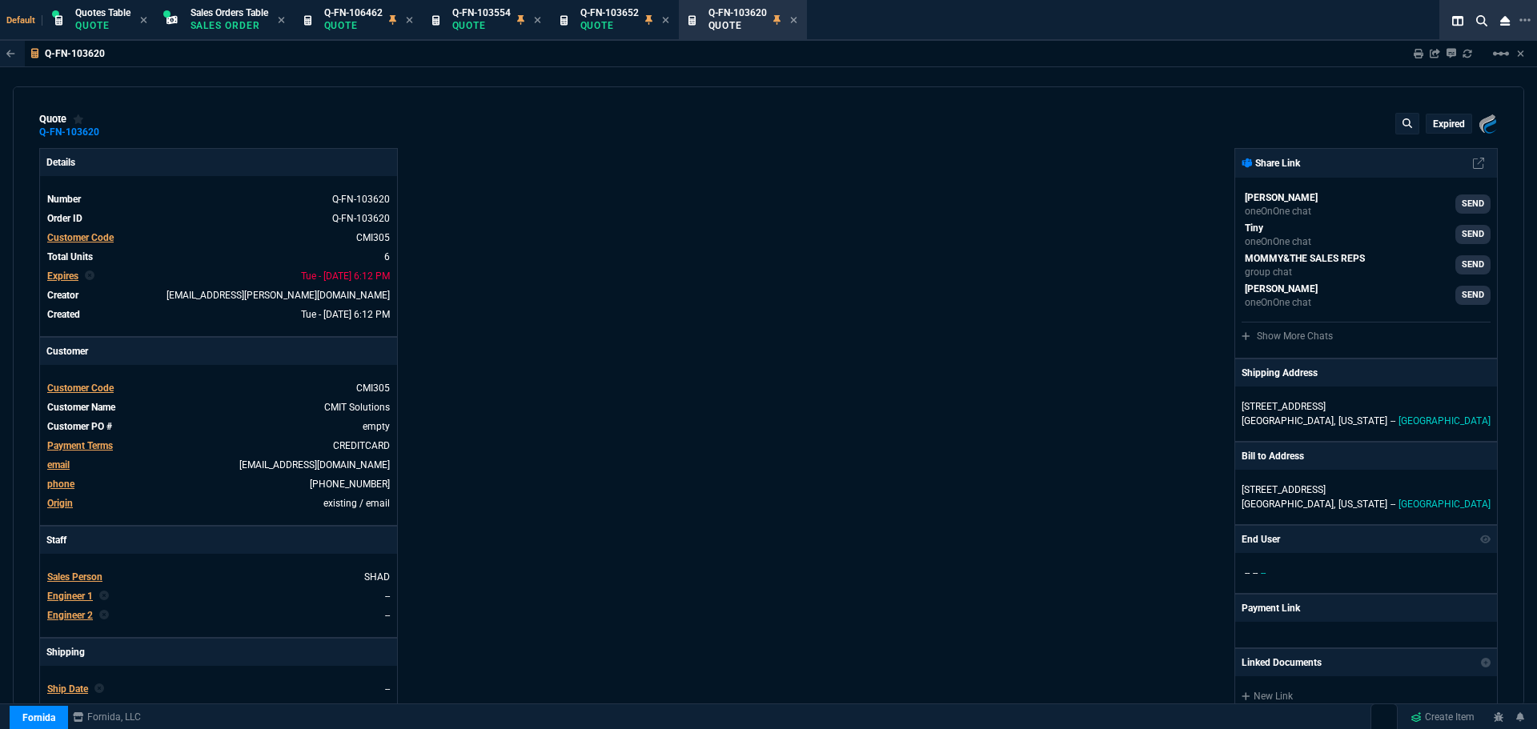
type input "16"
type input "12"
type input "16"
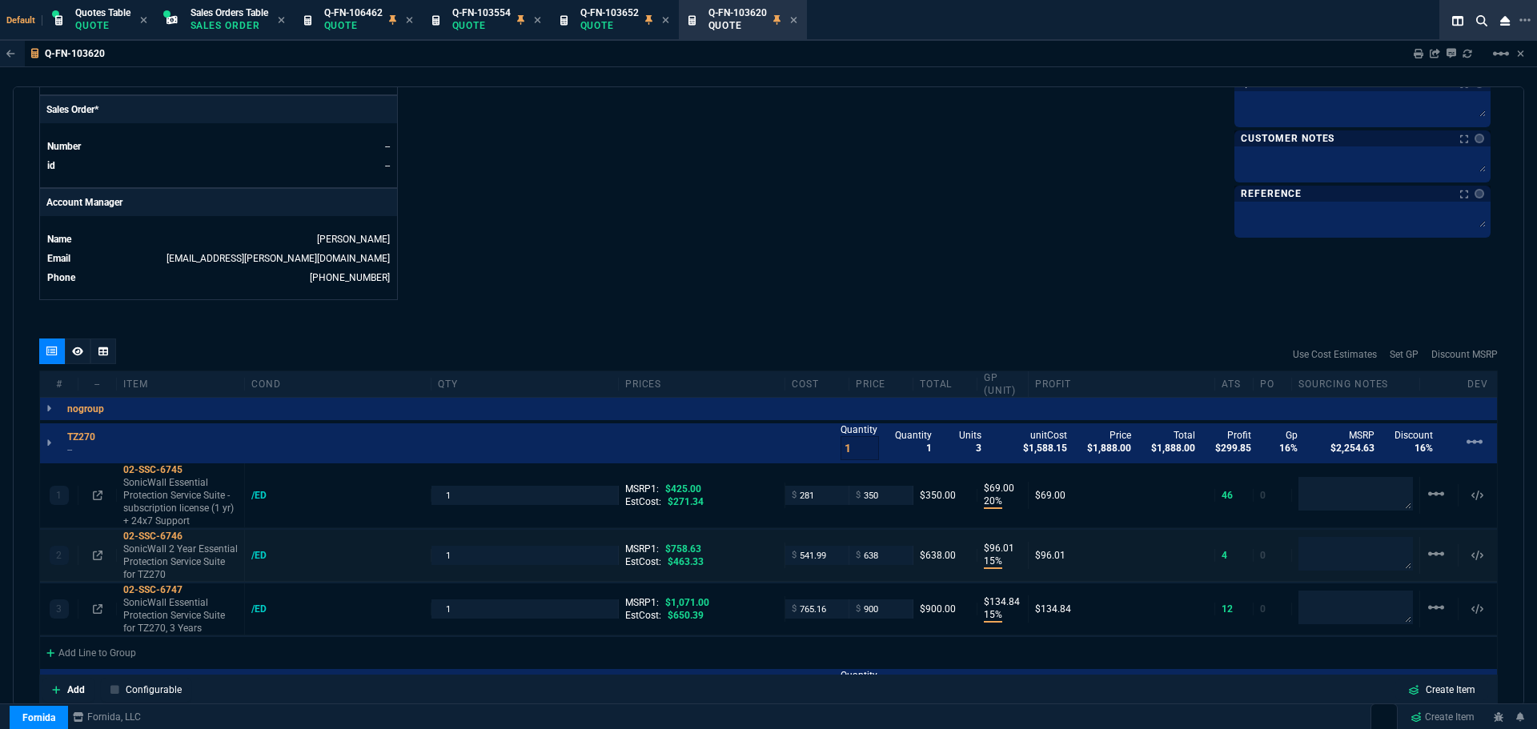
scroll to position [720, 0]
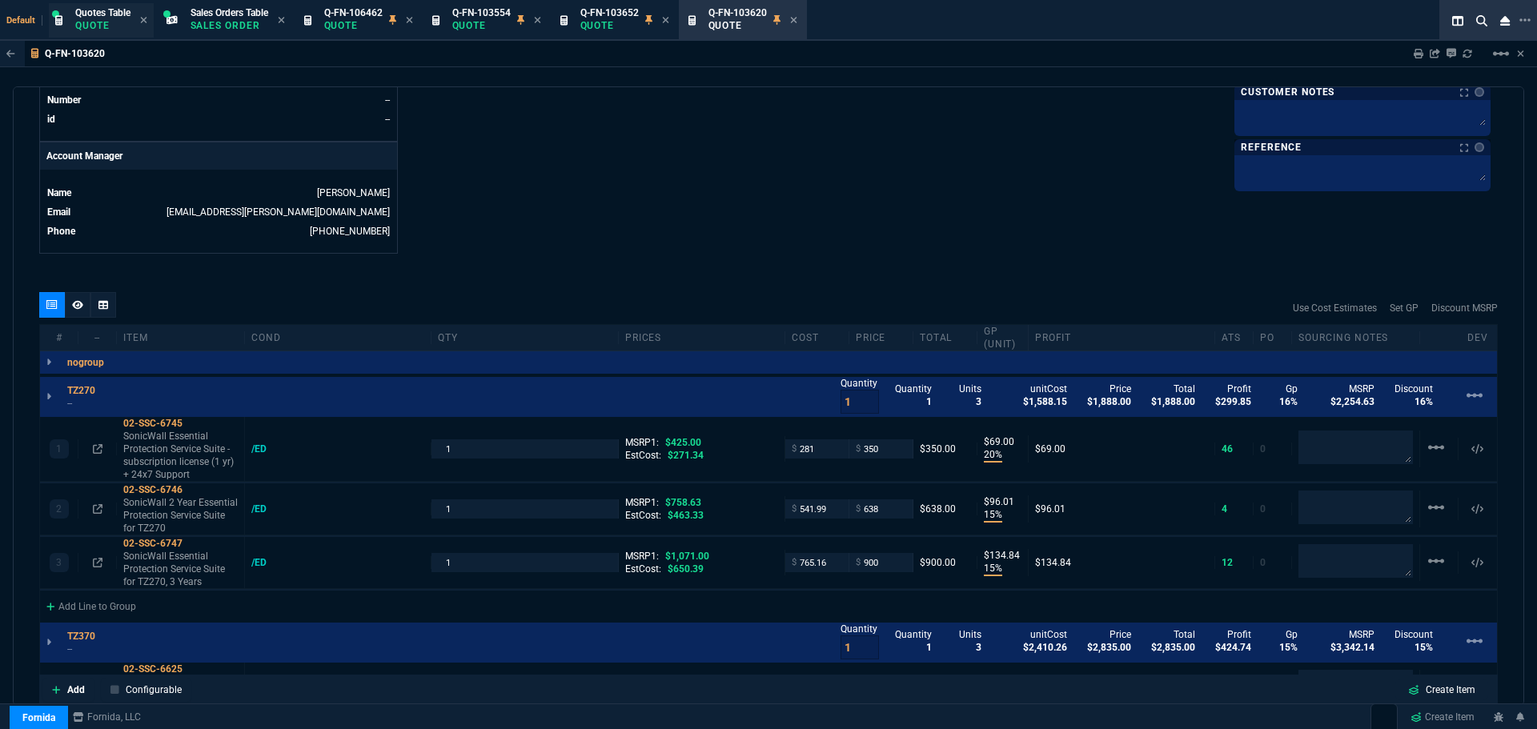
click at [91, 23] on p "Quote" at bounding box center [102, 25] width 55 height 13
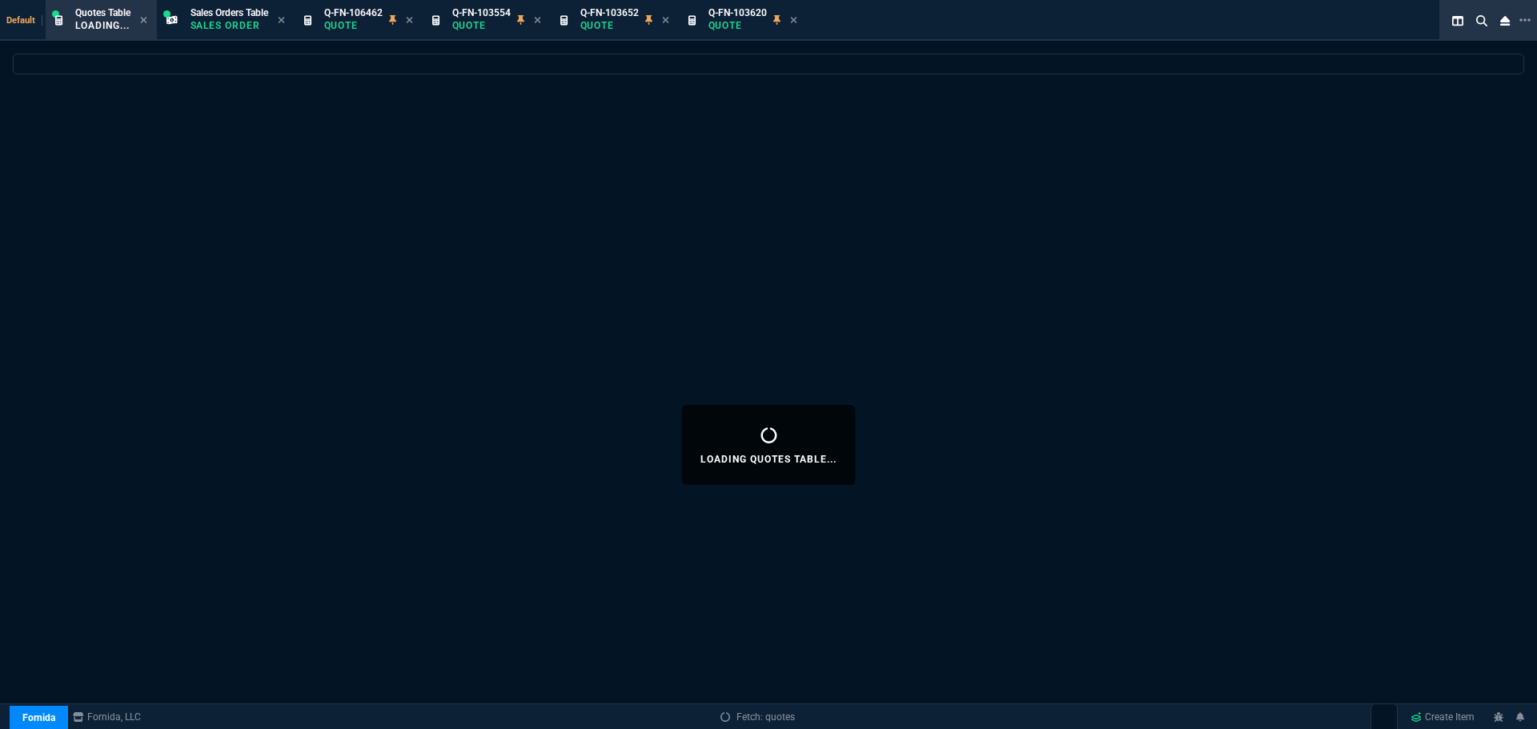
select select
